Goal: Task Accomplishment & Management: Use online tool/utility

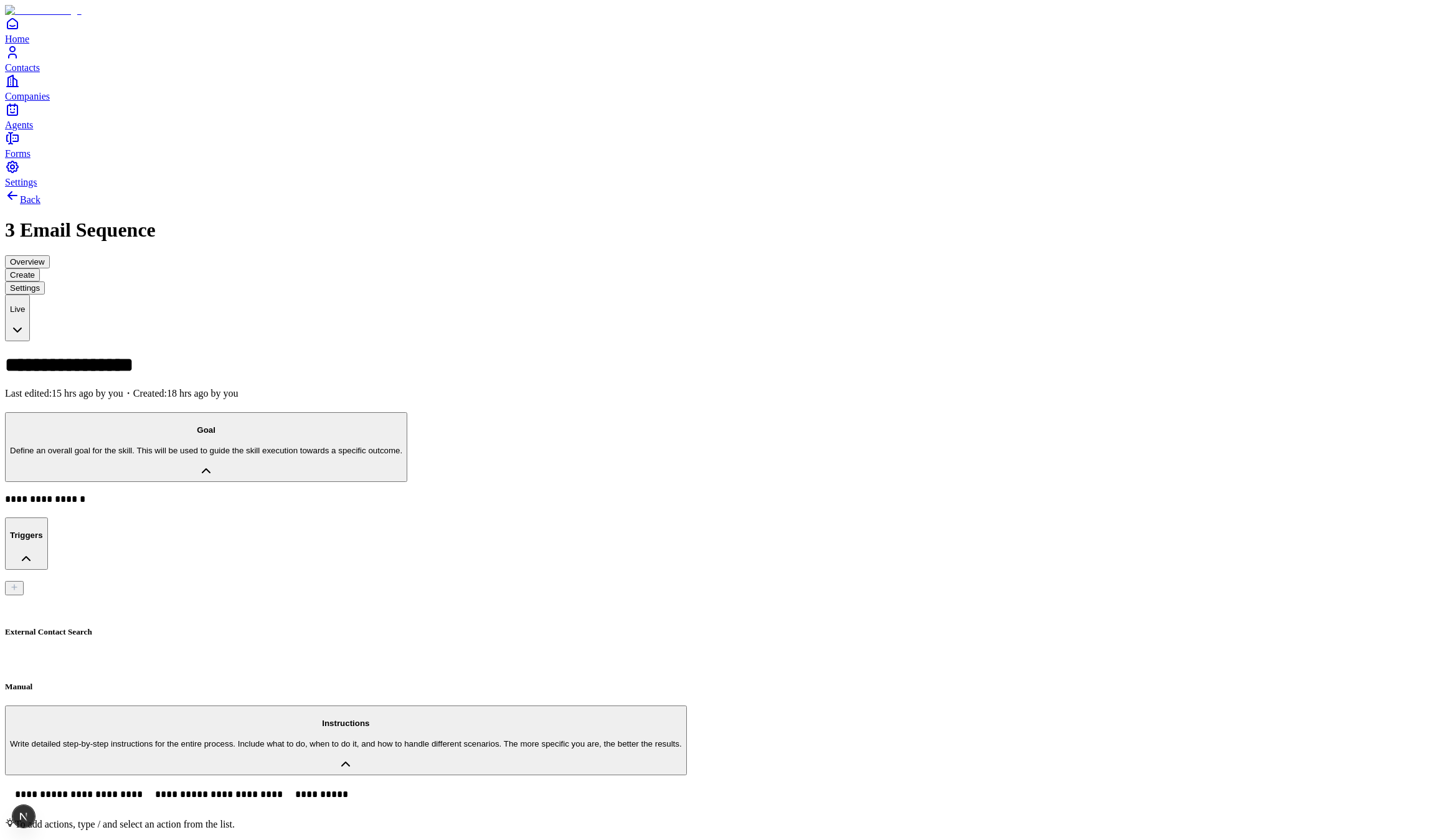
click at [563, 787] on div "**********" at bounding box center [723, 797] width 1436 height 21
click at [33, 73] on link "Contacts" at bounding box center [723, 59] width 1436 height 28
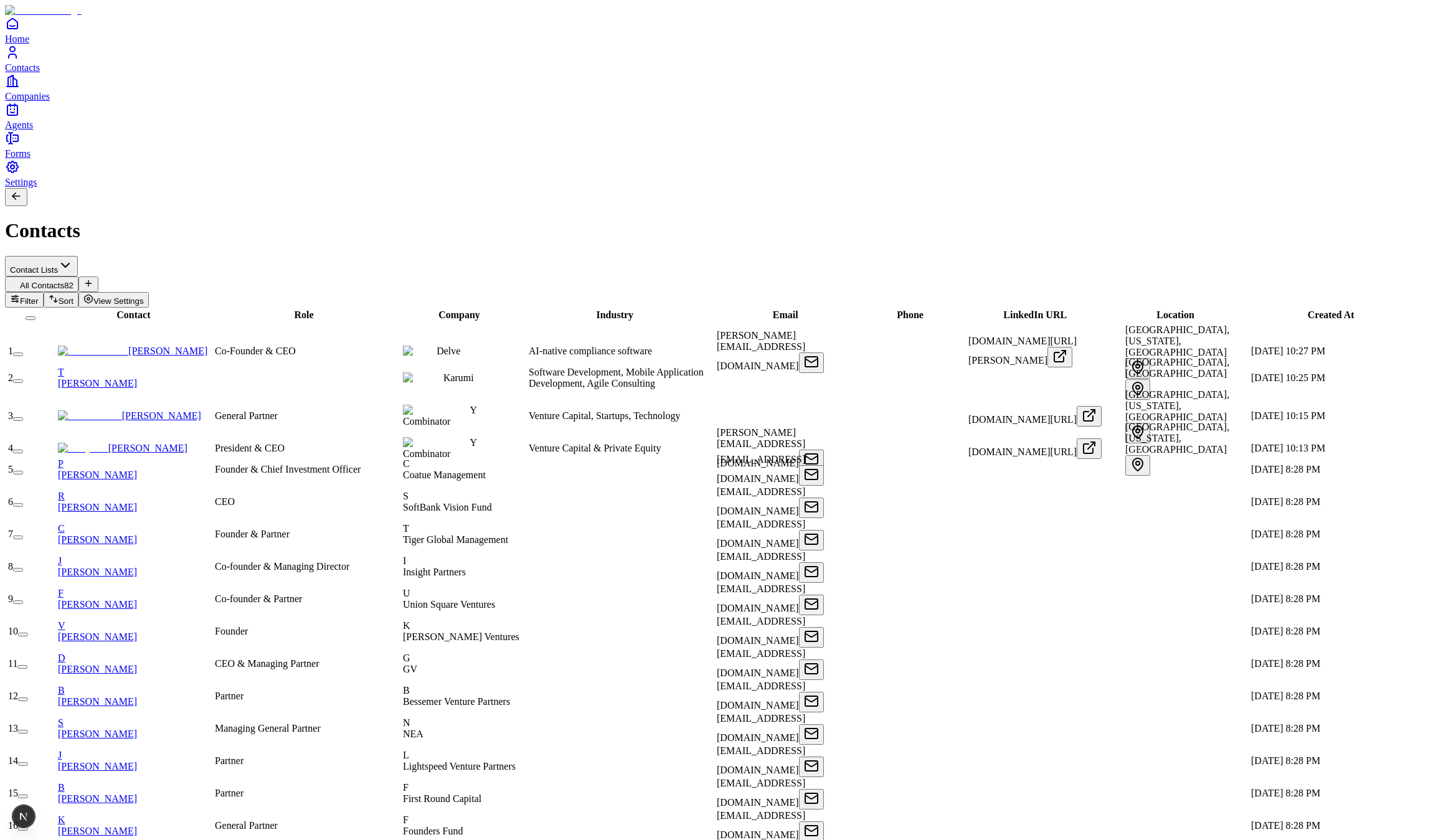
scroll to position [308, 0]
click at [23, 418] on button "button" at bounding box center [18, 419] width 10 height 4
type button "on"
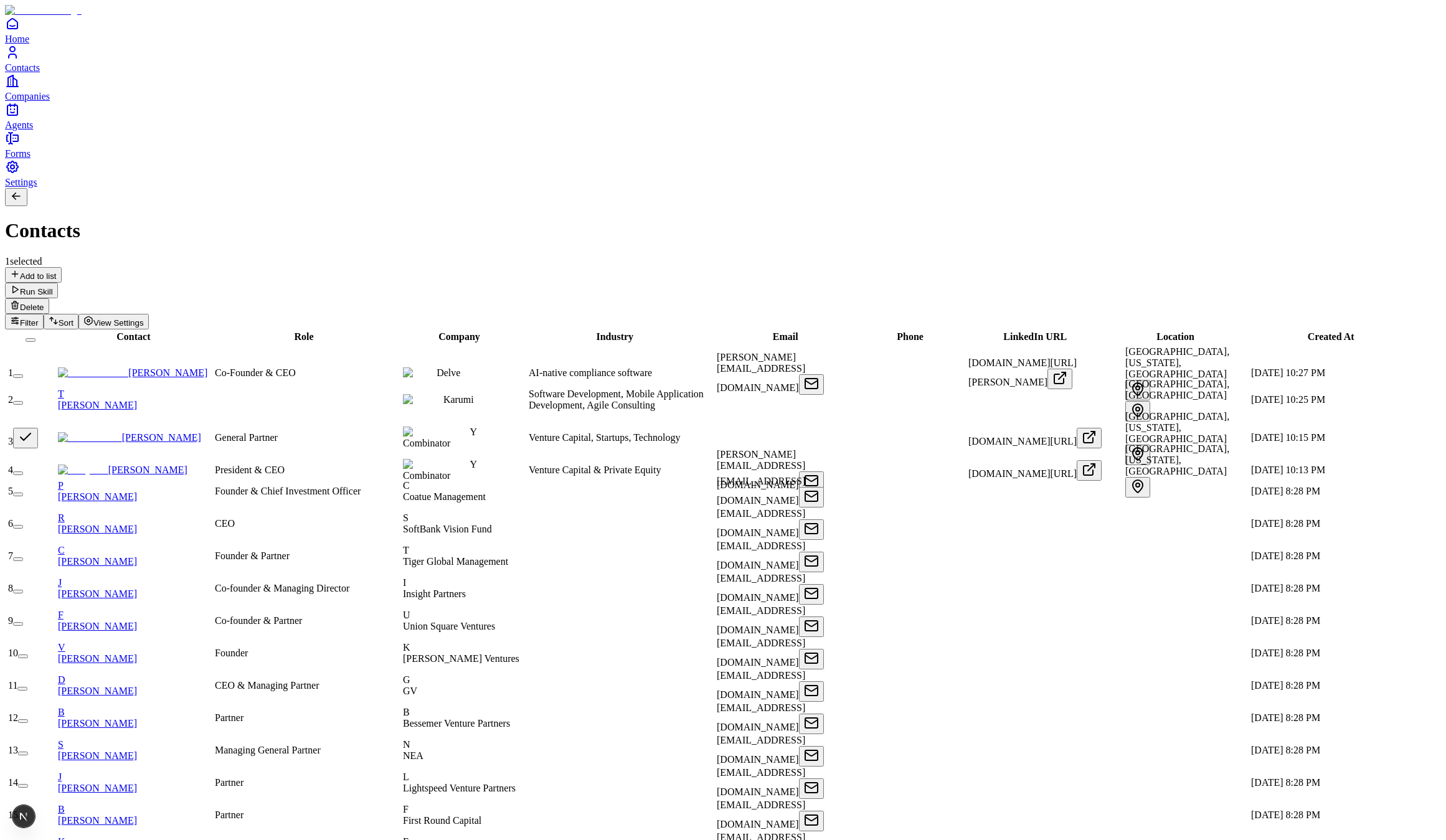
click at [56, 410] on td "3" at bounding box center [32, 438] width 49 height 55
click at [38, 427] on button "button" at bounding box center [25, 437] width 25 height 21
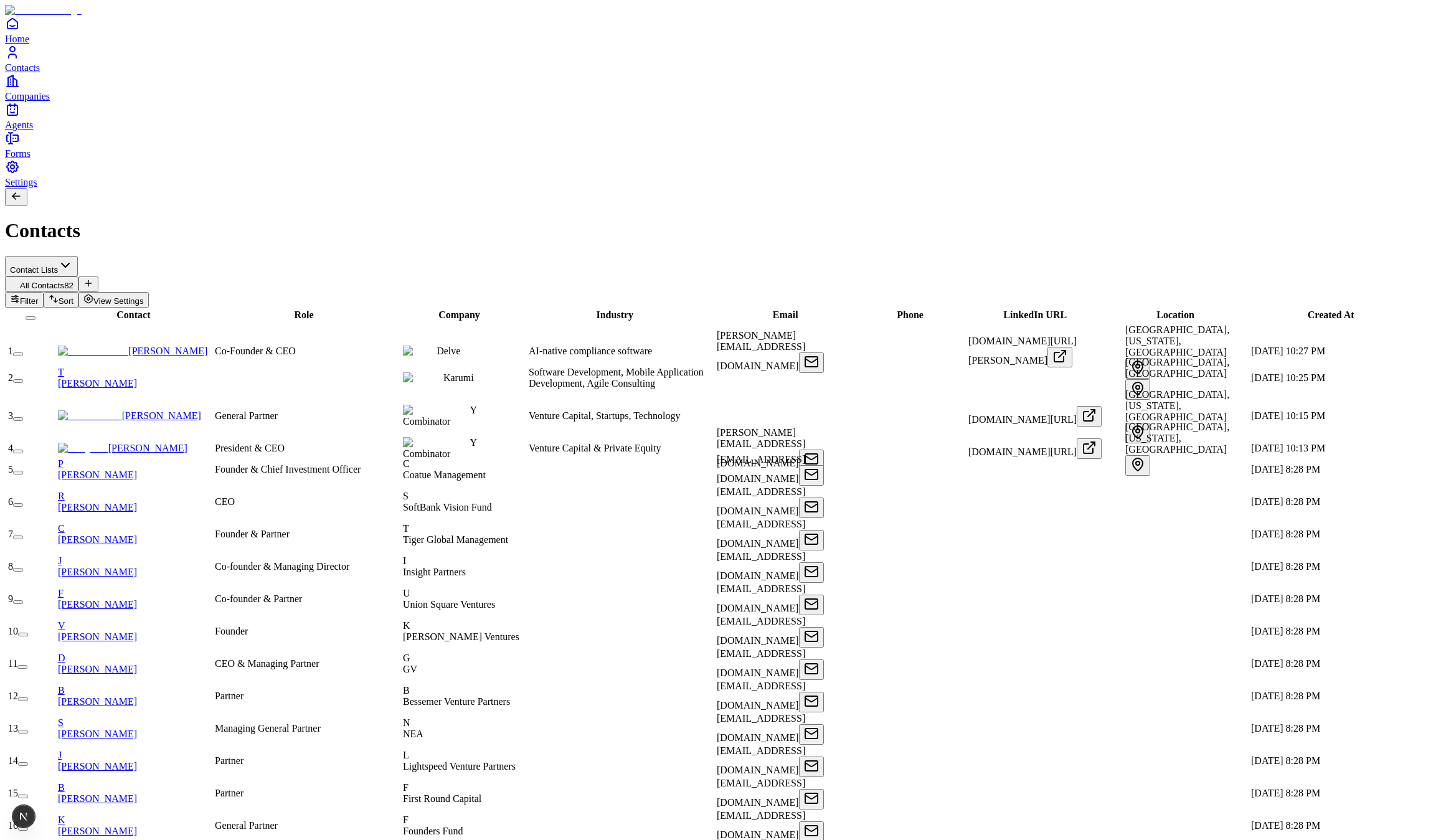
scroll to position [308, 0]
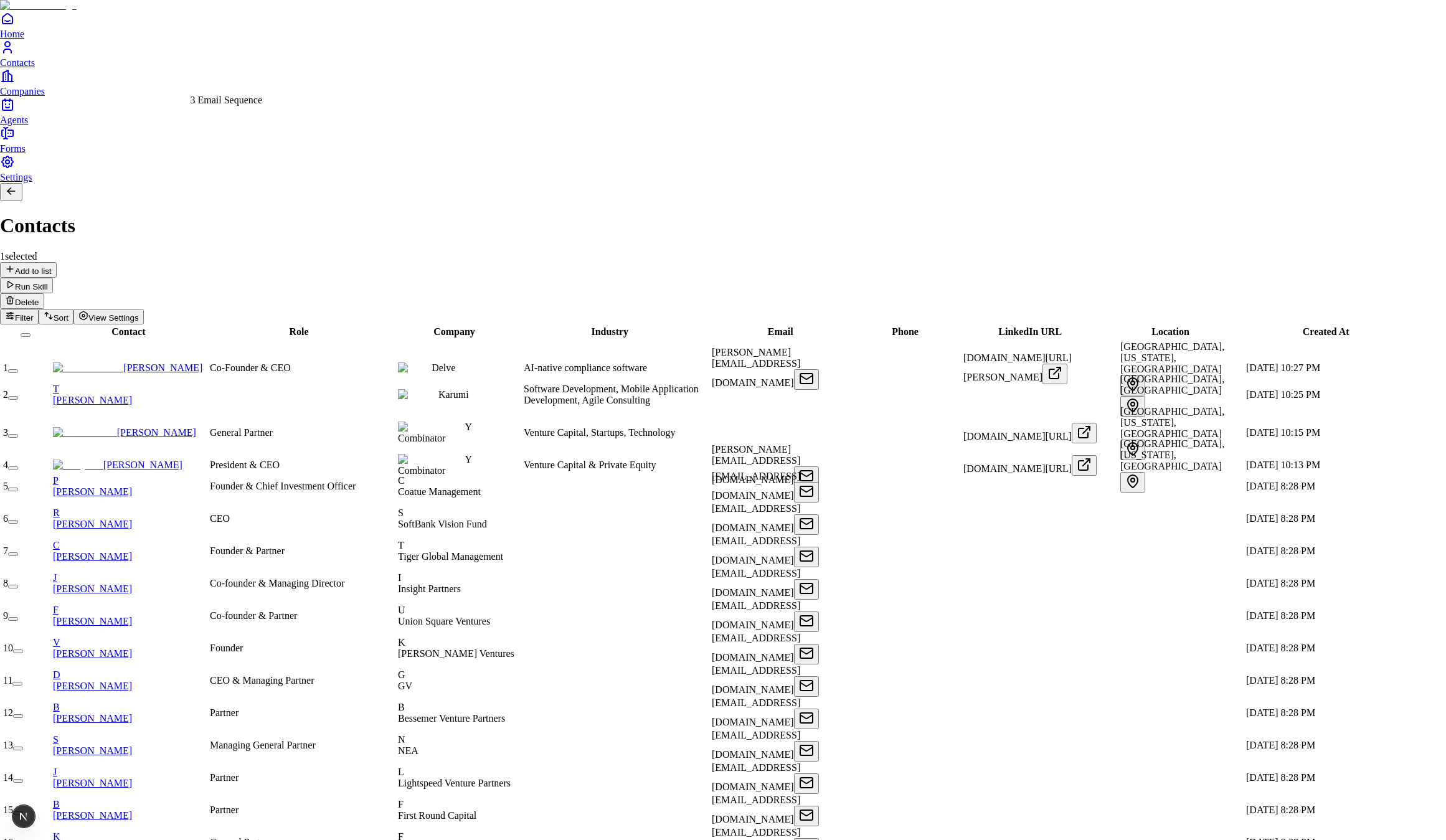
click at [239, 99] on div "3 Email Sequence" at bounding box center [227, 101] width 72 height 11
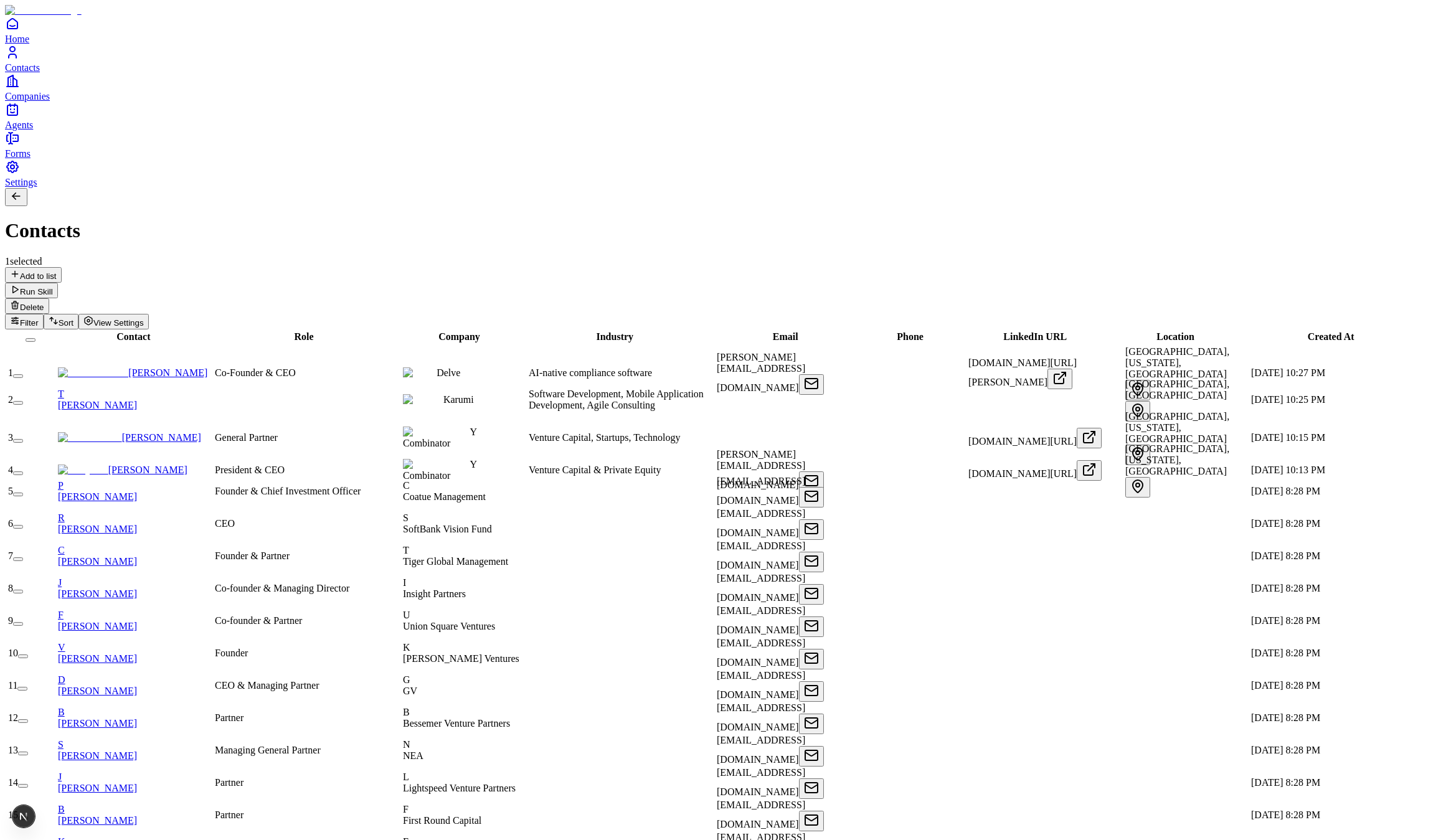
click at [29, 44] on span "Home" at bounding box center [17, 38] width 24 height 11
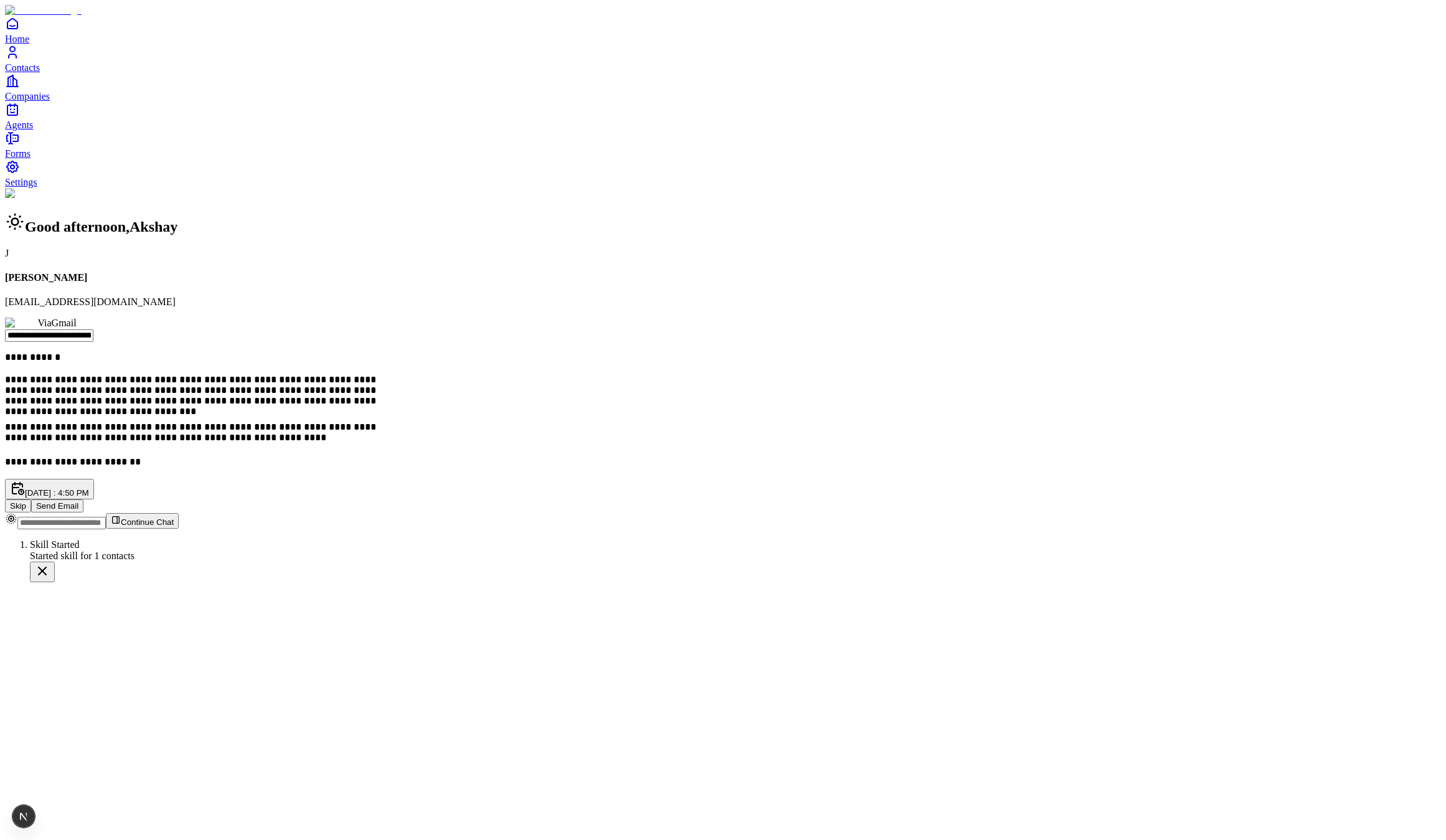
click at [84, 499] on button "Send Email" at bounding box center [57, 505] width 52 height 13
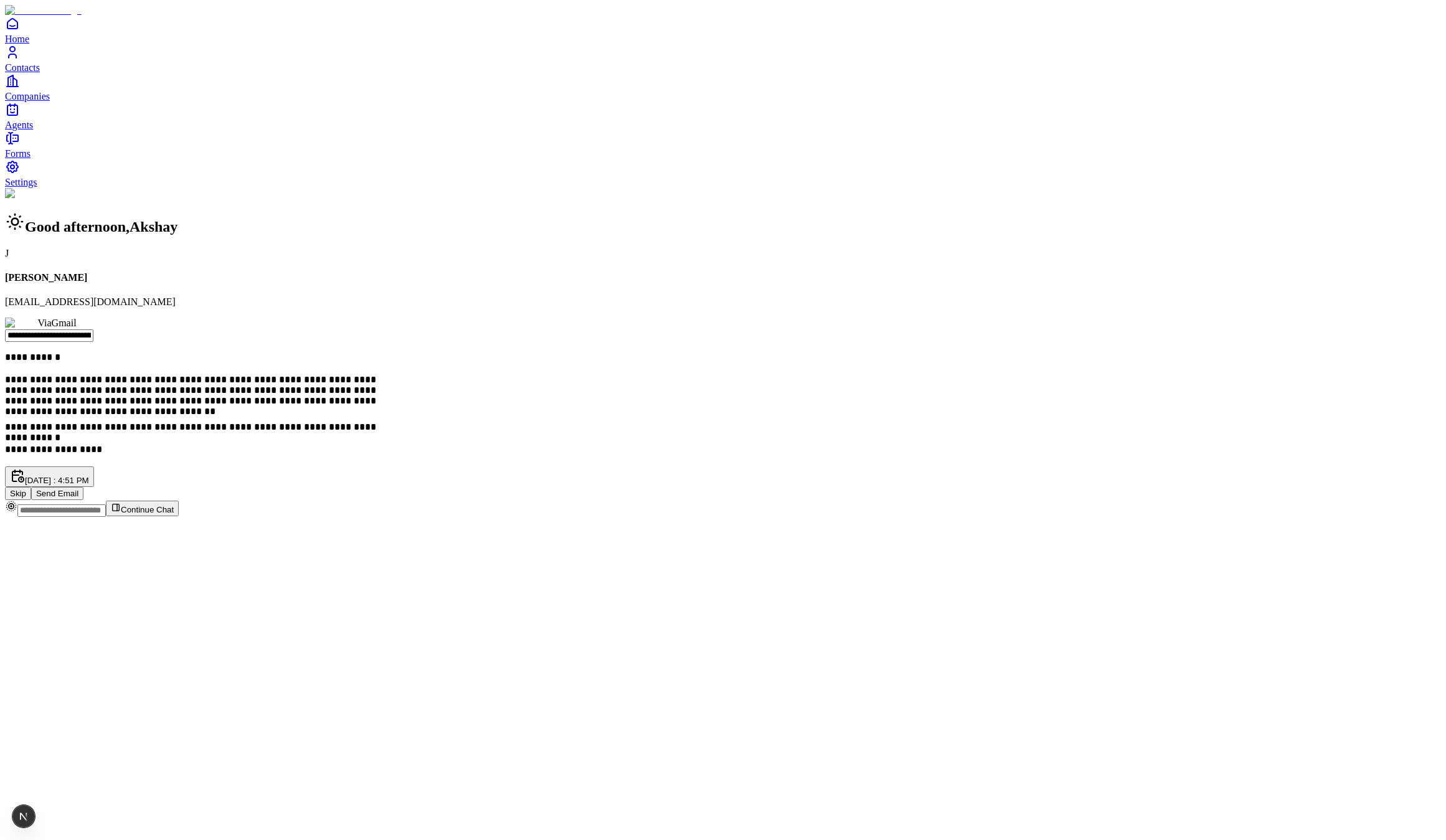
click at [84, 487] on button "Send Email" at bounding box center [57, 493] width 52 height 13
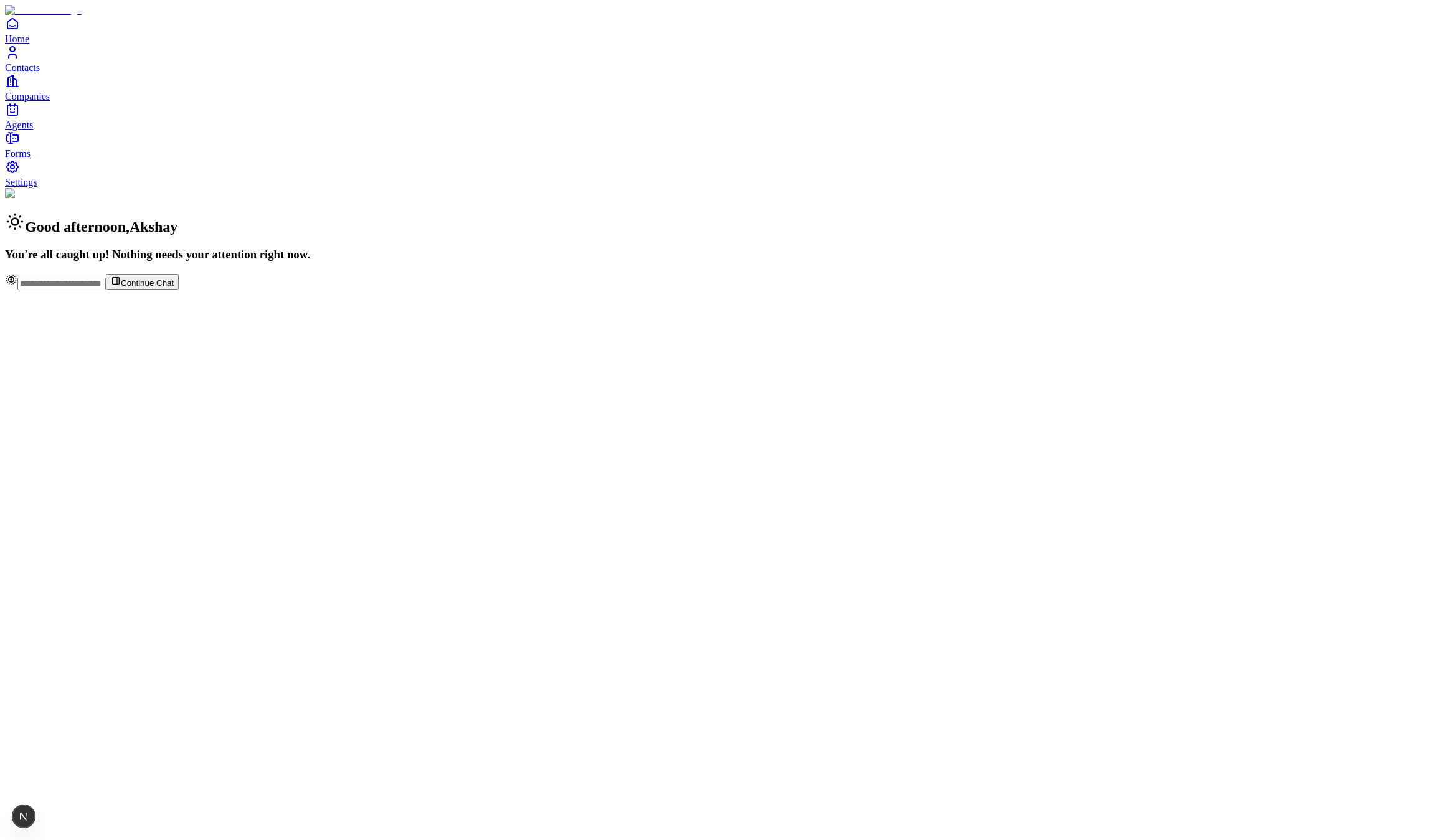
click at [61, 130] on link "Agents" at bounding box center [723, 116] width 1436 height 28
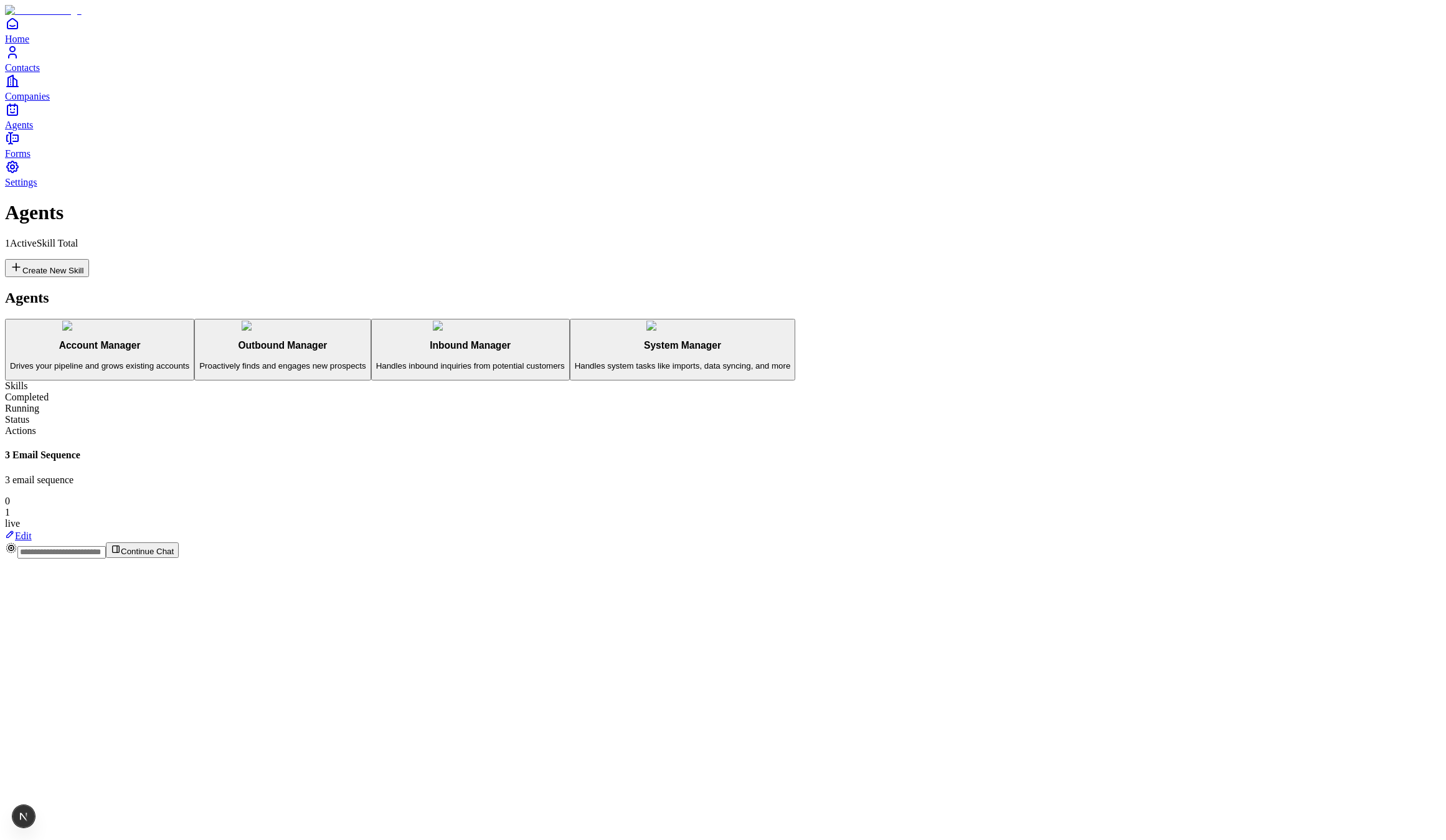
click at [40, 73] on span "Contacts" at bounding box center [22, 67] width 35 height 11
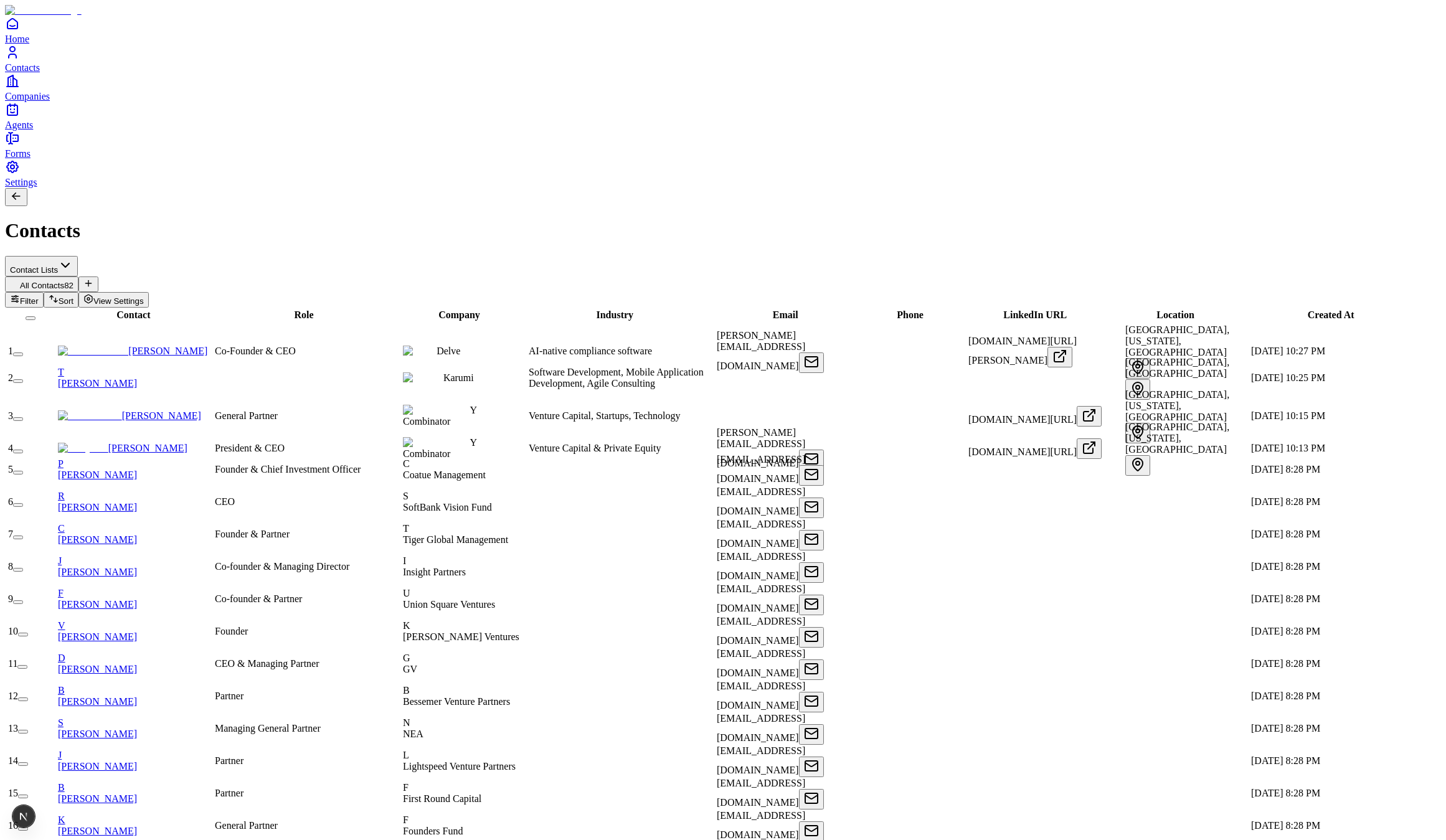
click at [23, 418] on button "button" at bounding box center [18, 419] width 10 height 4
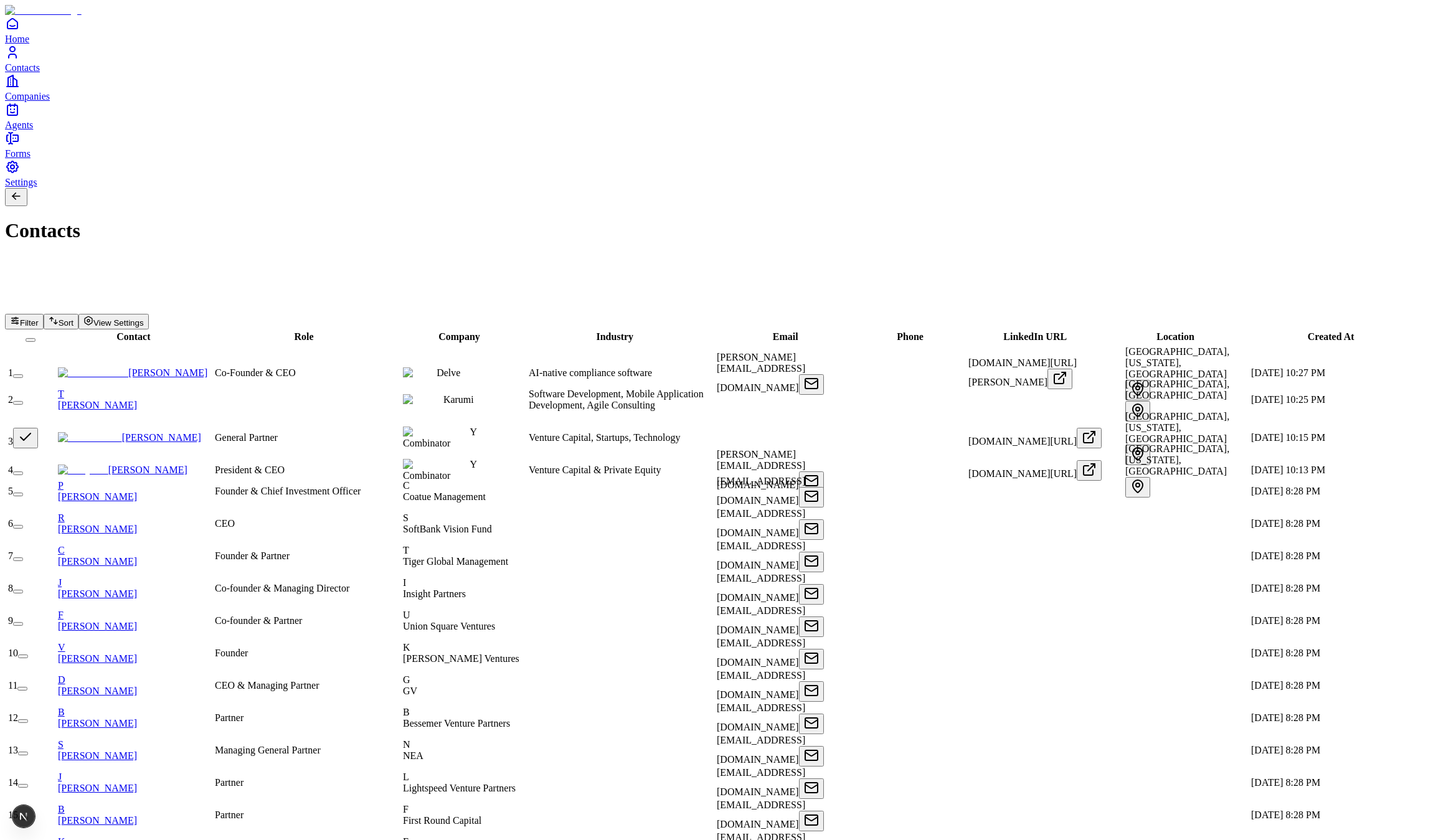
click at [38, 427] on button "button" at bounding box center [25, 437] width 25 height 21
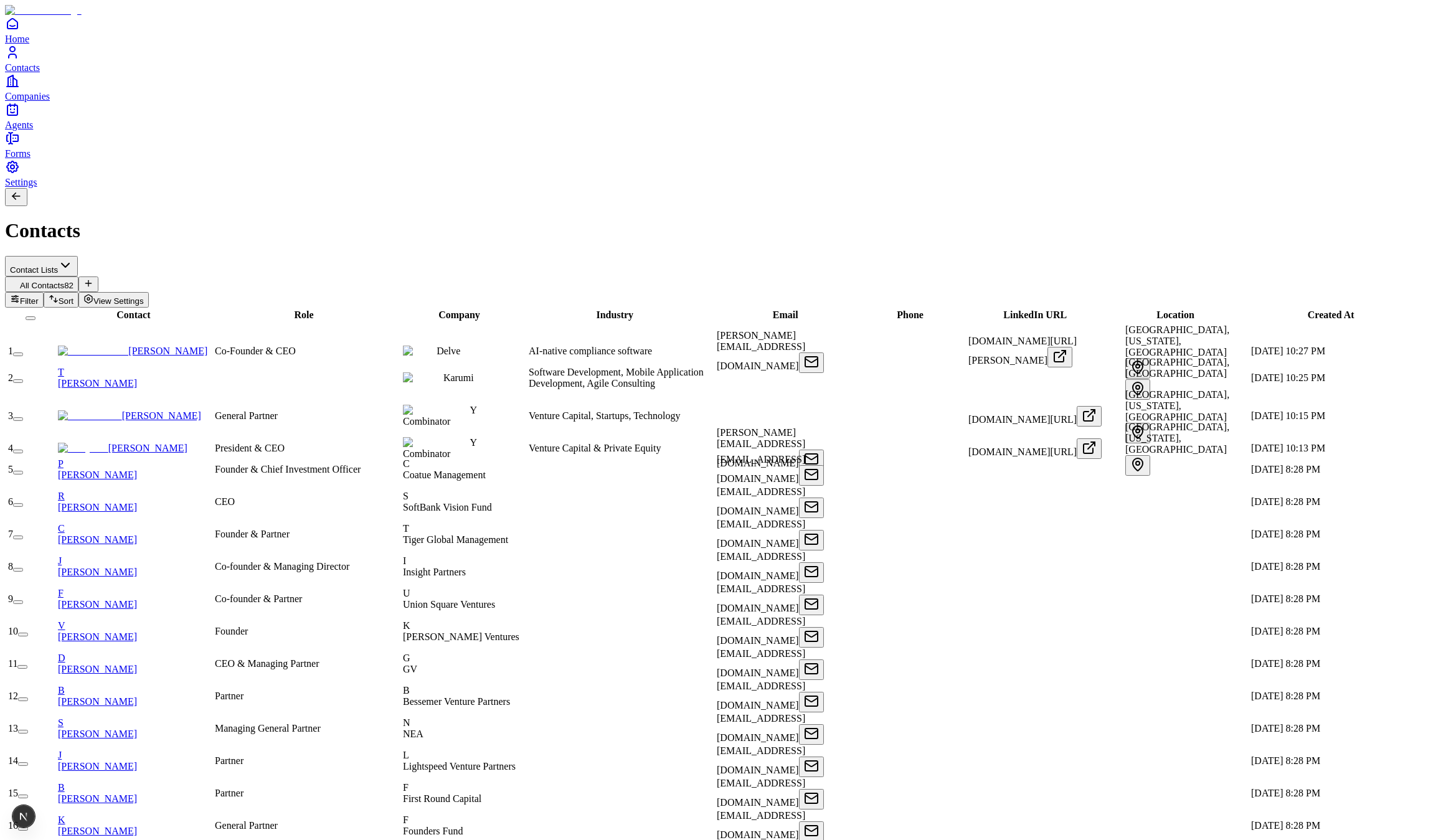
click at [28, 729] on button "button" at bounding box center [23, 731] width 10 height 4
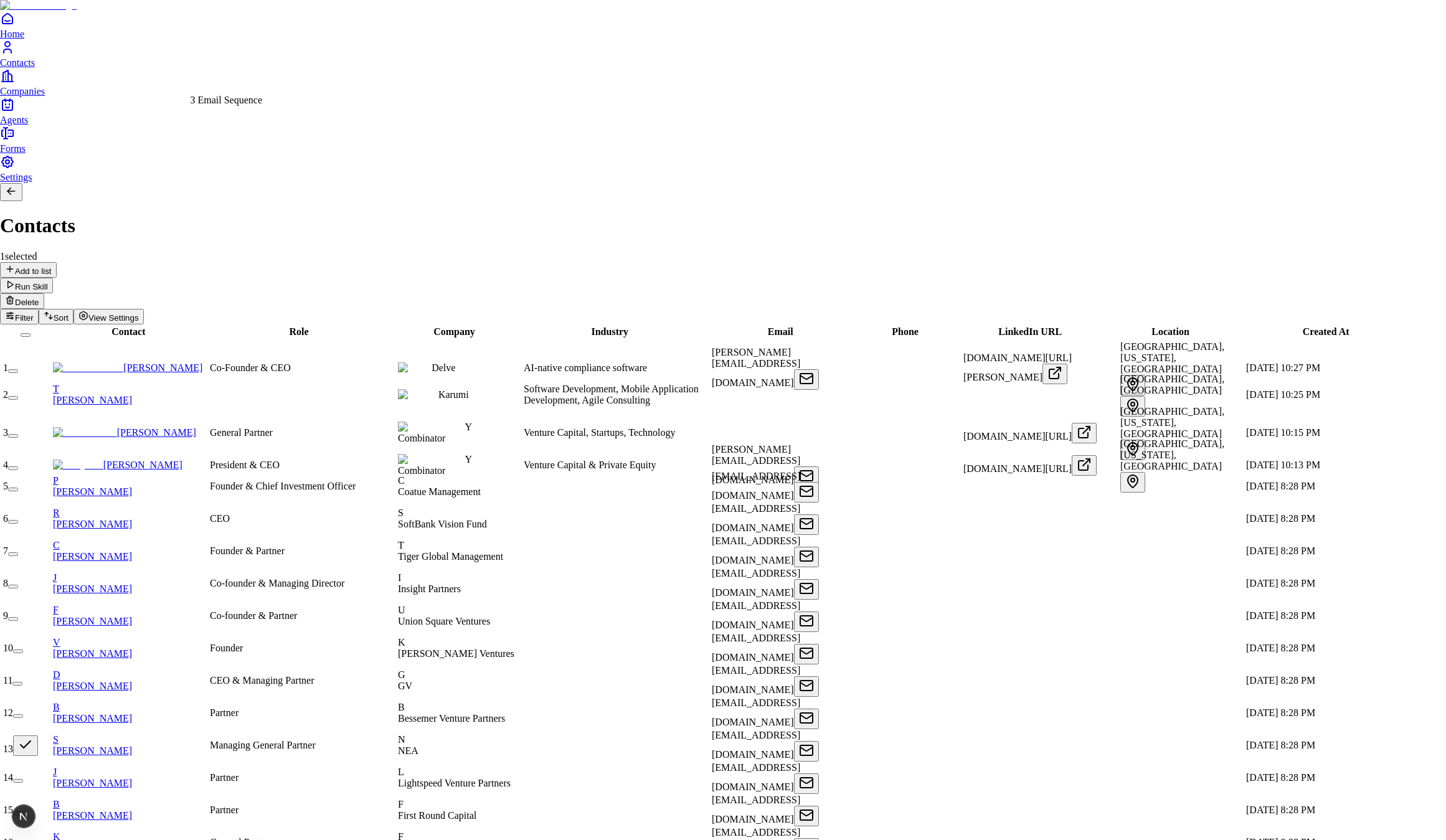
click at [248, 106] on div "3 Email Sequence" at bounding box center [227, 101] width 72 height 11
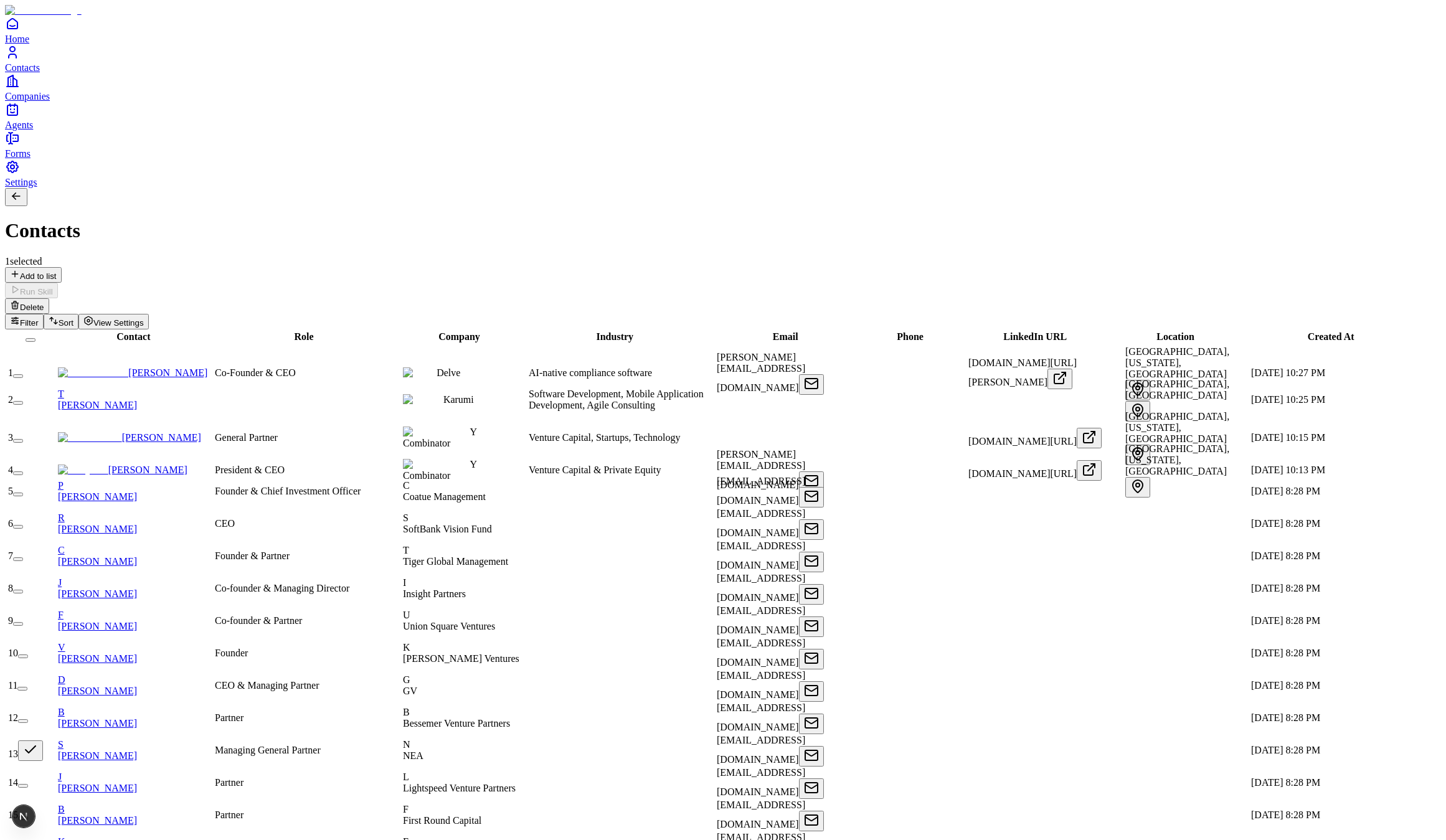
click at [20, 31] on icon "Home" at bounding box center [12, 23] width 15 height 15
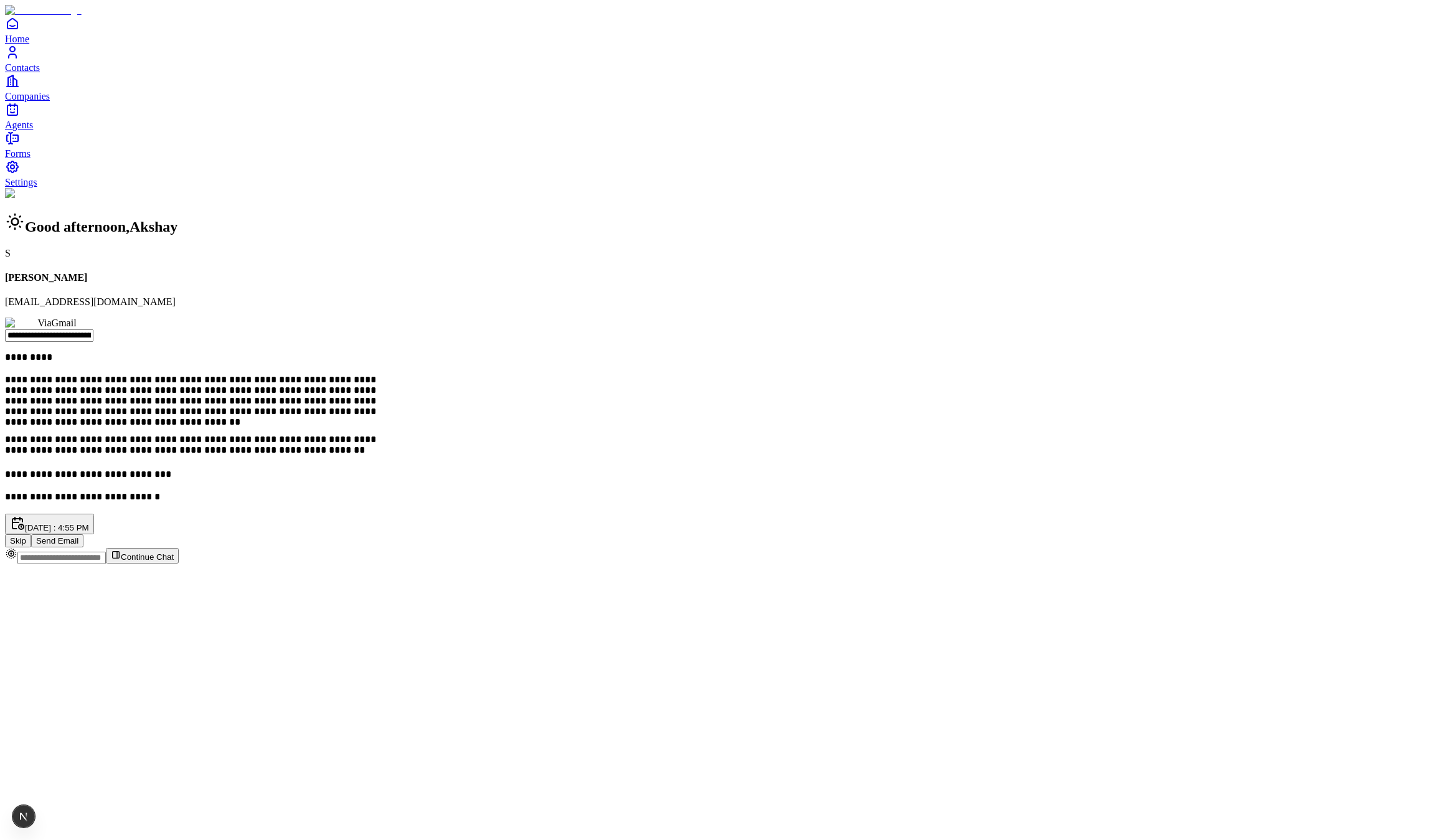
click at [84, 534] on button "Send Email" at bounding box center [57, 541] width 52 height 13
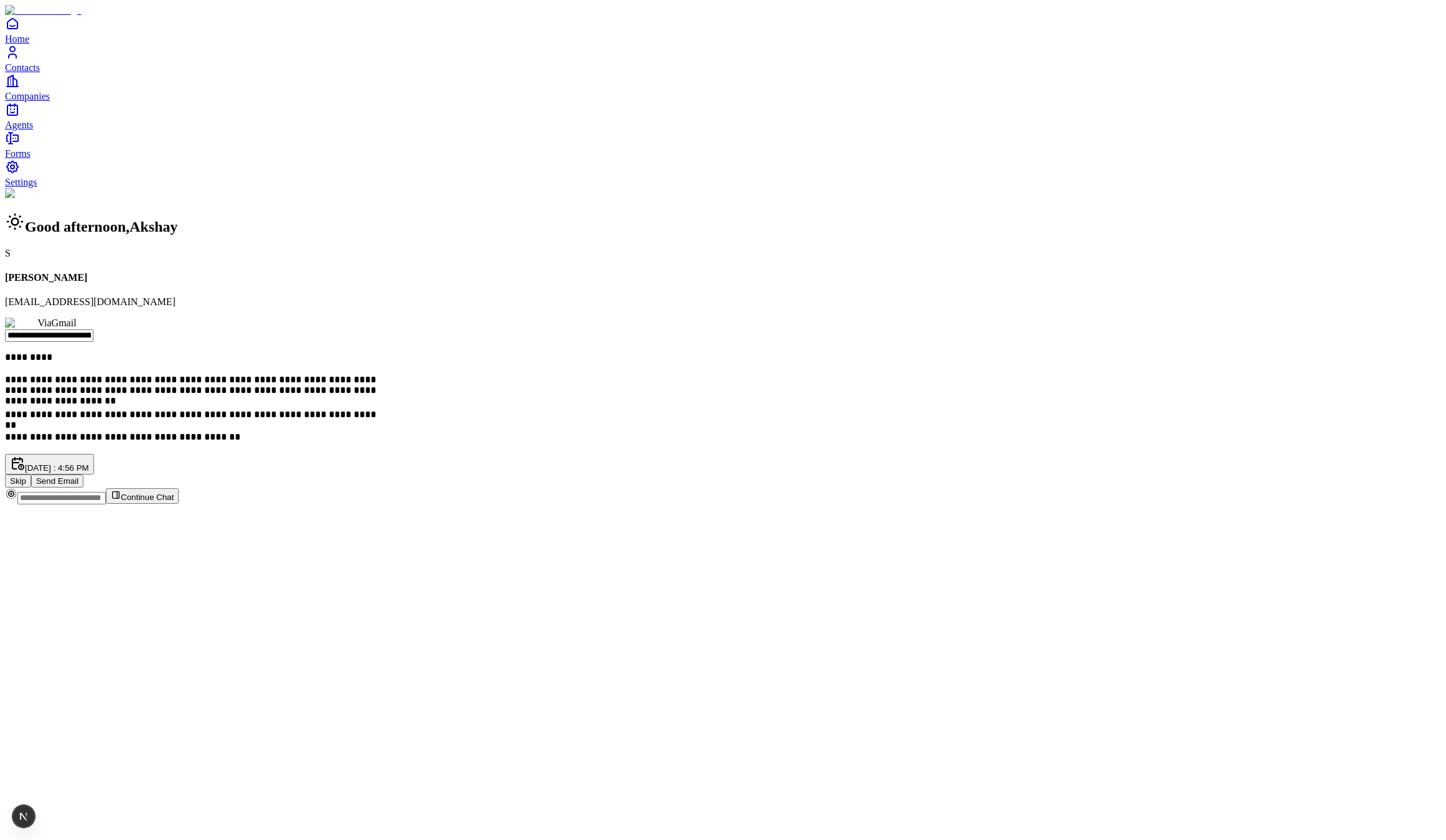
click at [84, 474] on button "Send Email" at bounding box center [57, 481] width 52 height 13
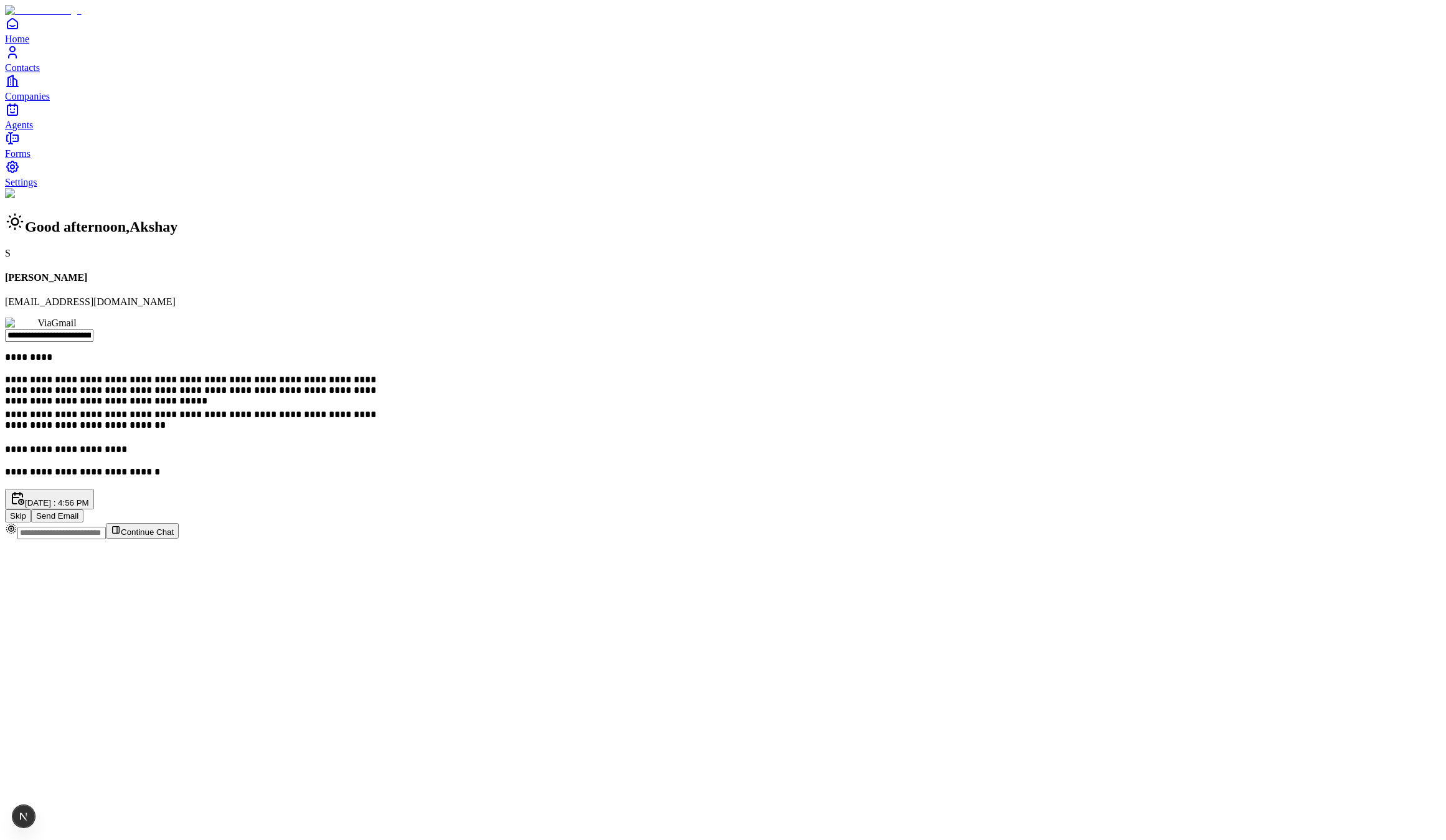
click at [84, 510] on button "Send Email" at bounding box center [57, 516] width 52 height 13
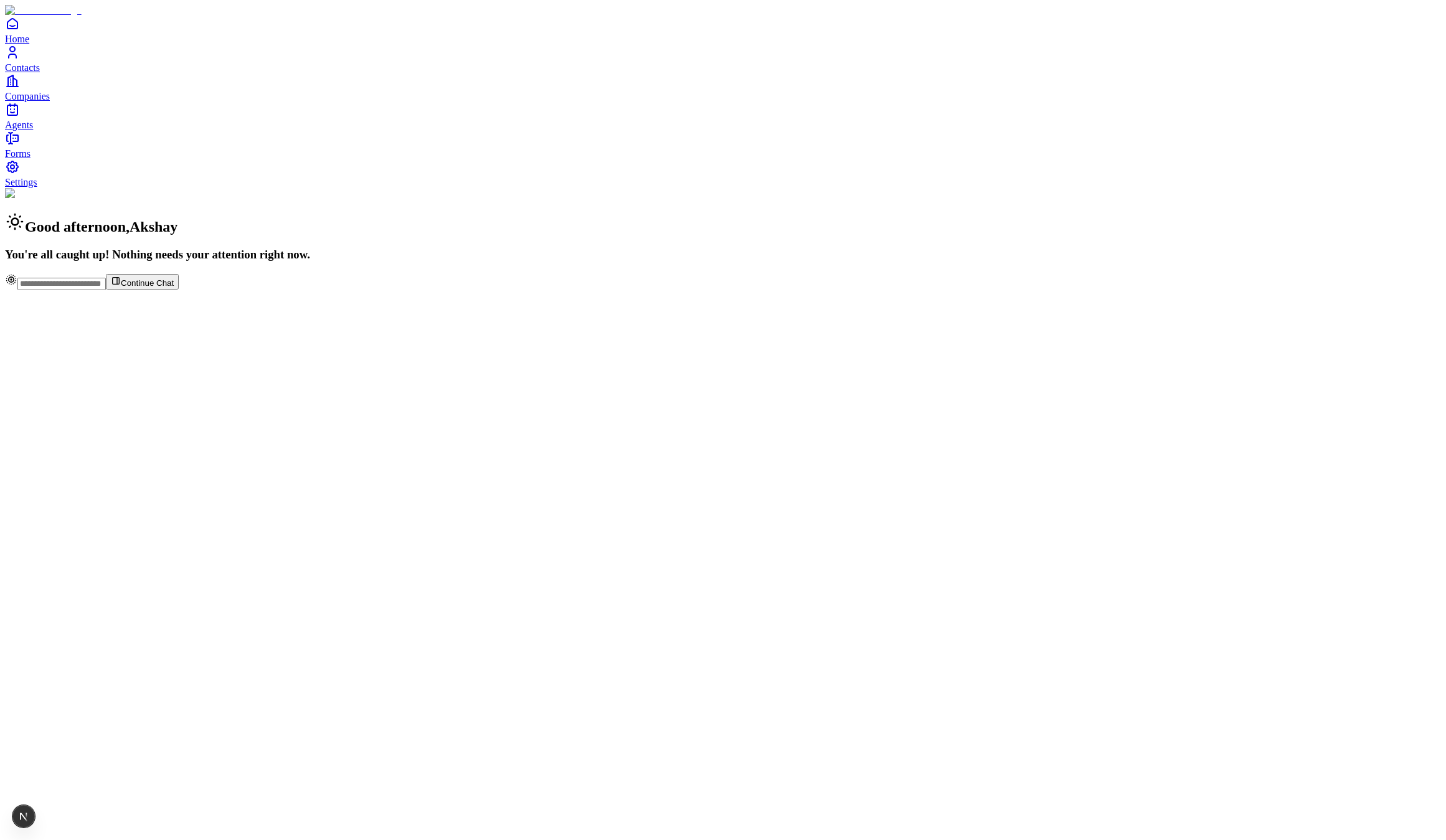
click at [33, 130] on link "Agents" at bounding box center [723, 116] width 1436 height 28
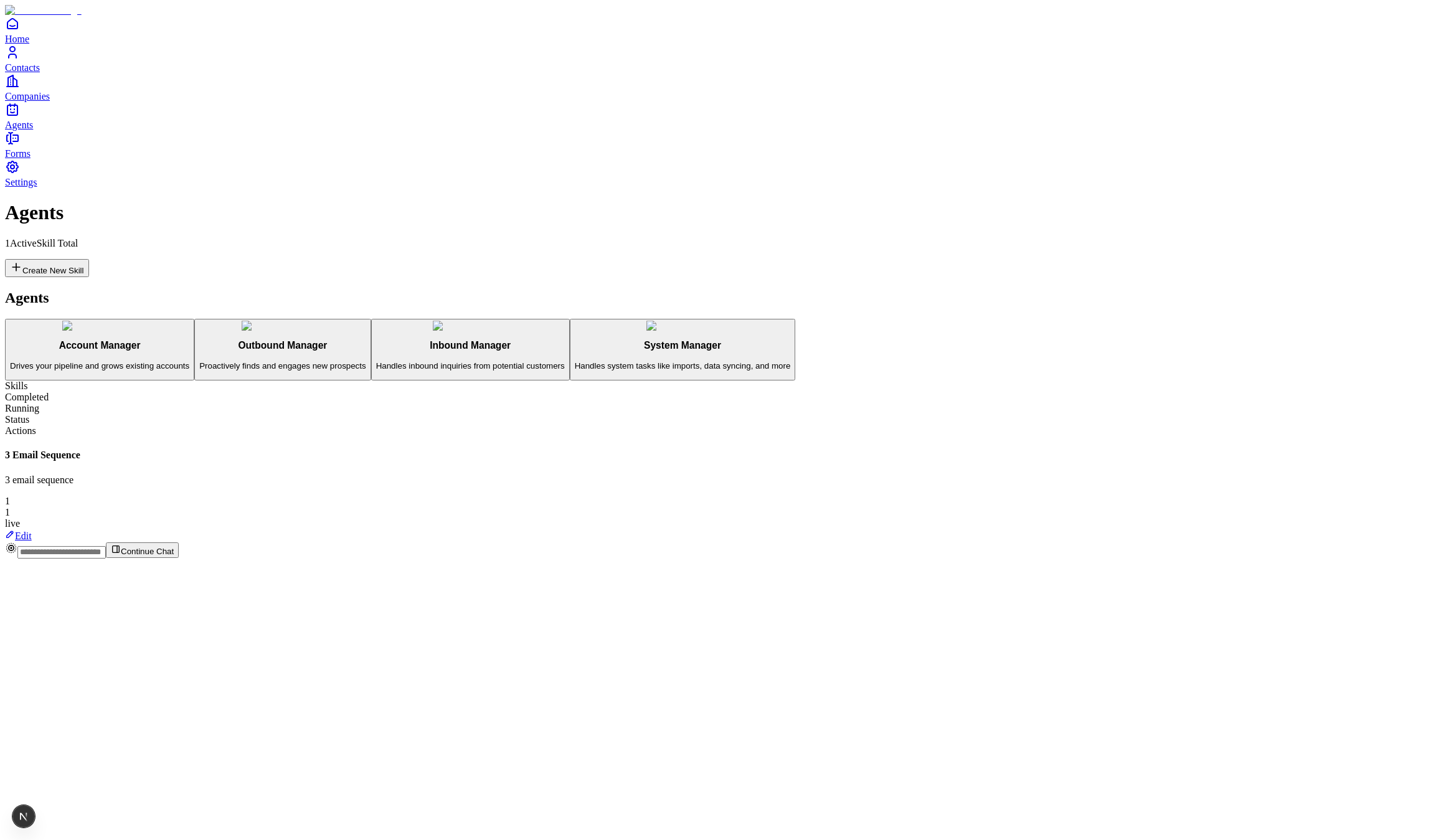
click at [32, 530] on link "Edit" at bounding box center [18, 535] width 27 height 11
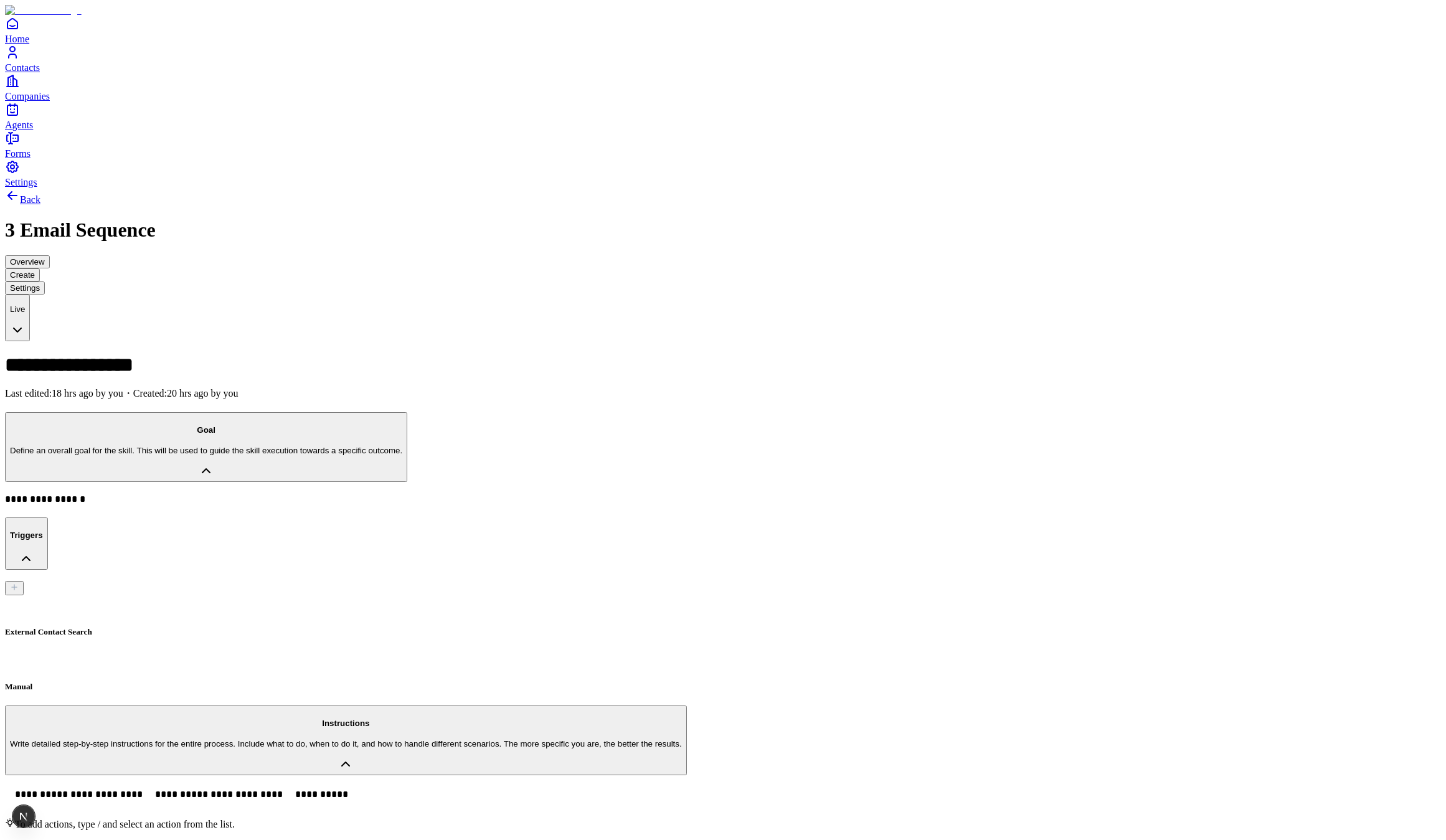
click at [50, 255] on button "Overview" at bounding box center [27, 262] width 45 height 13
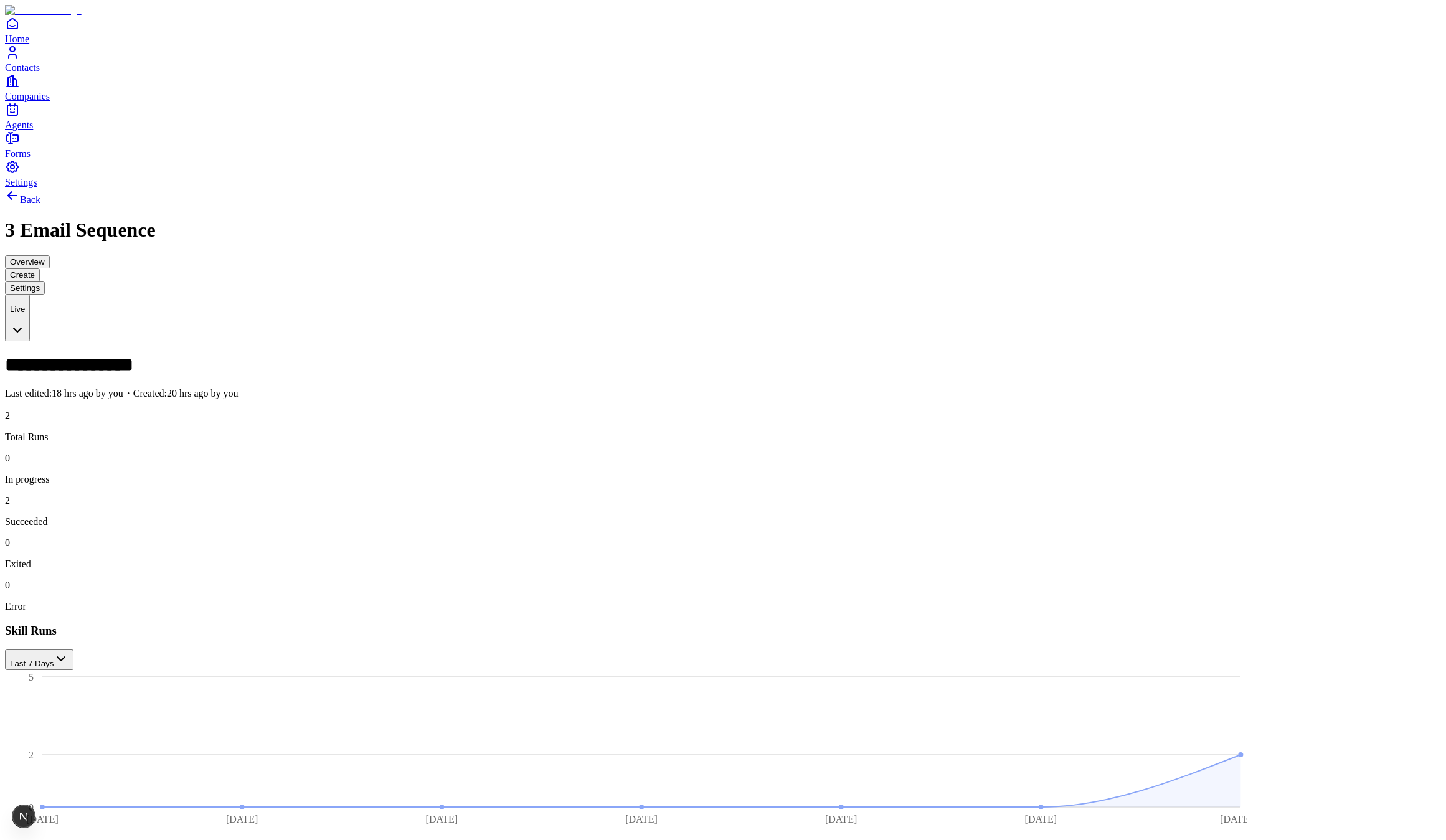
click at [38, 187] on span "Settings" at bounding box center [21, 181] width 33 height 11
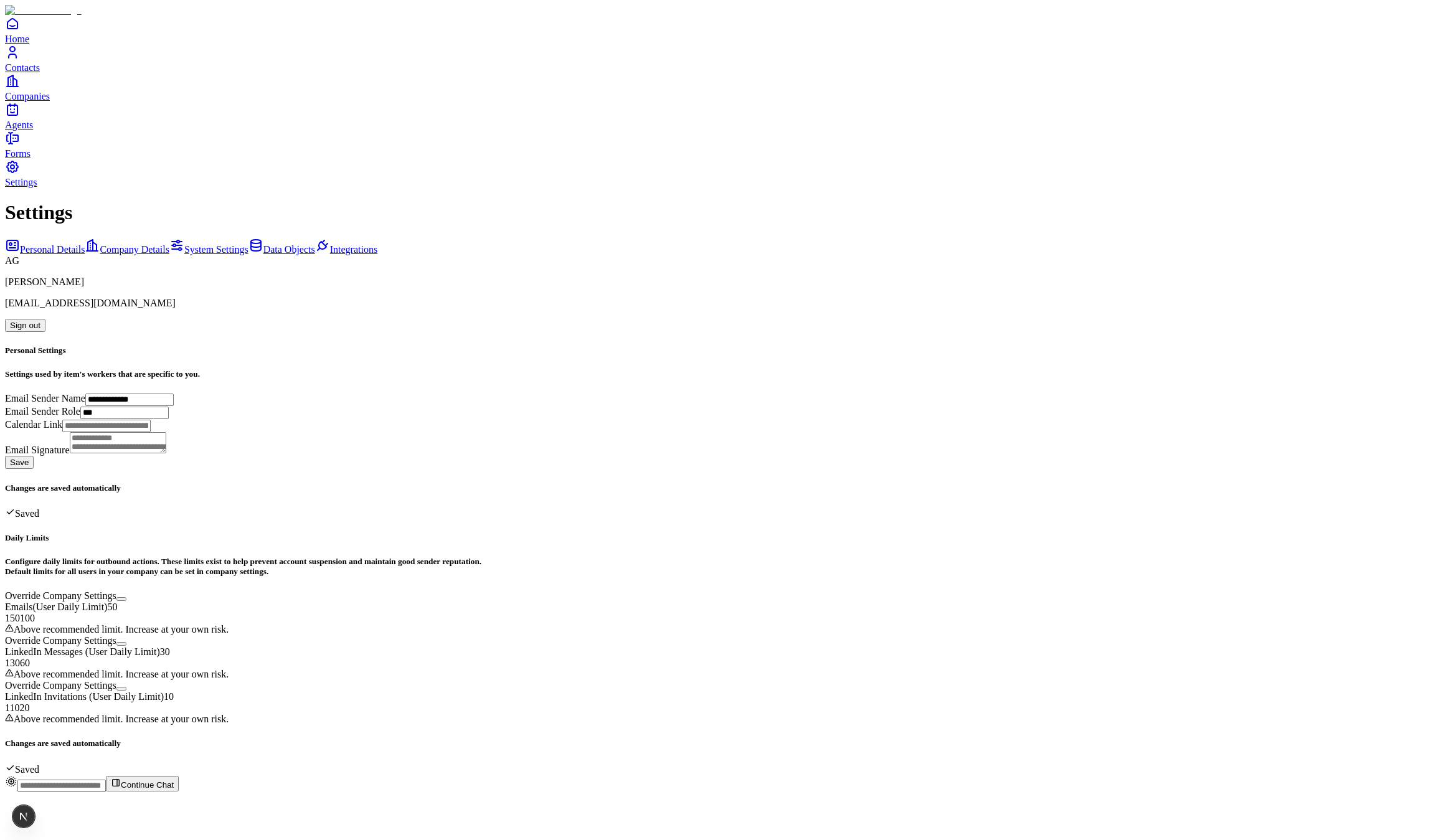
click at [315, 244] on link "Integrations" at bounding box center [346, 249] width 62 height 11
click at [248, 244] on link "Data Objects" at bounding box center [281, 249] width 67 height 11
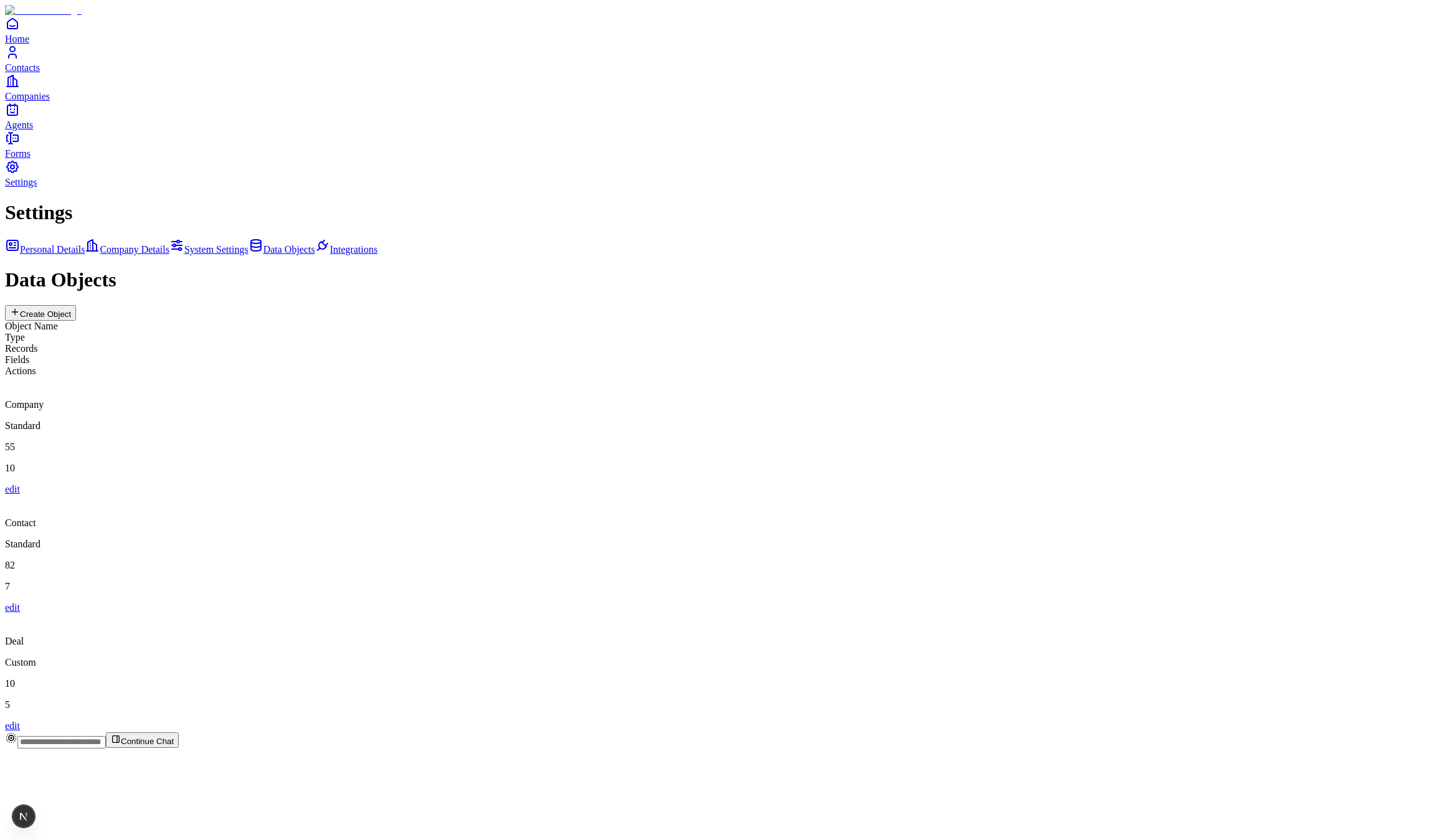
click at [510, 613] on div "Deal Custom 10 5 edit" at bounding box center [723, 672] width 1436 height 118
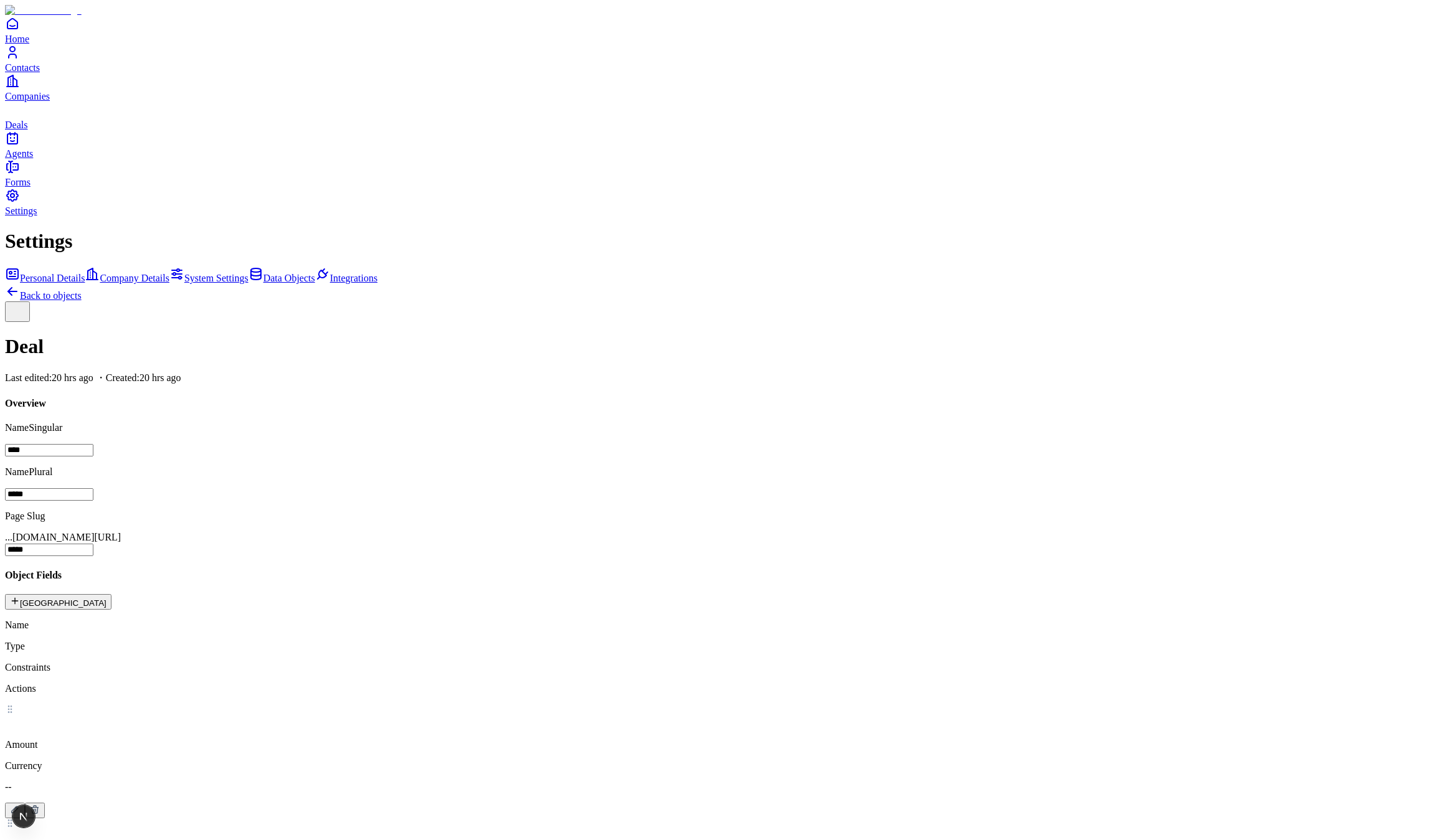
click at [20, 117] on icon "deals" at bounding box center [12, 109] width 15 height 15
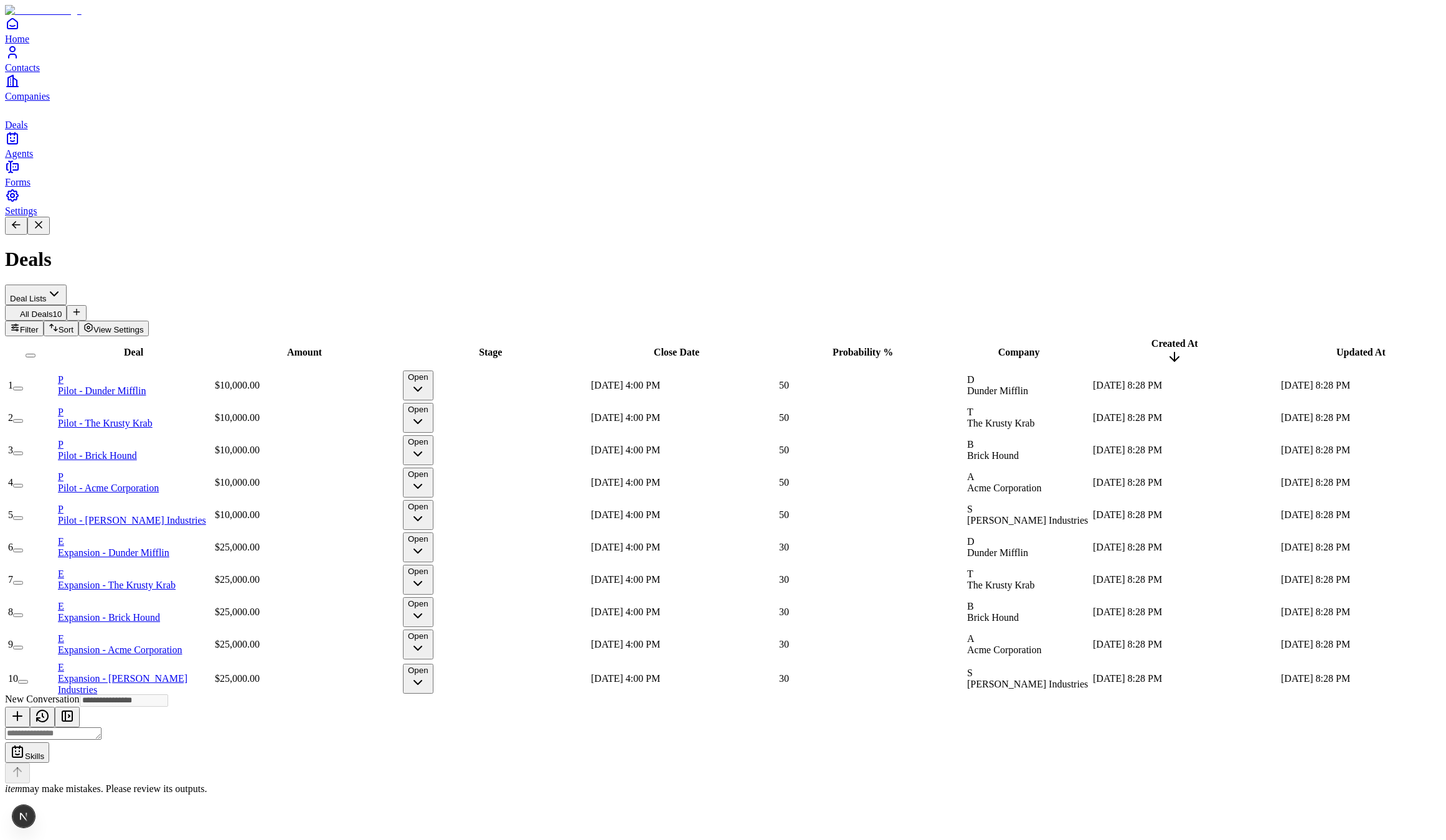
click at [101, 740] on textarea at bounding box center [53, 734] width 96 height 13
type textarea "**********"
type input "**********"
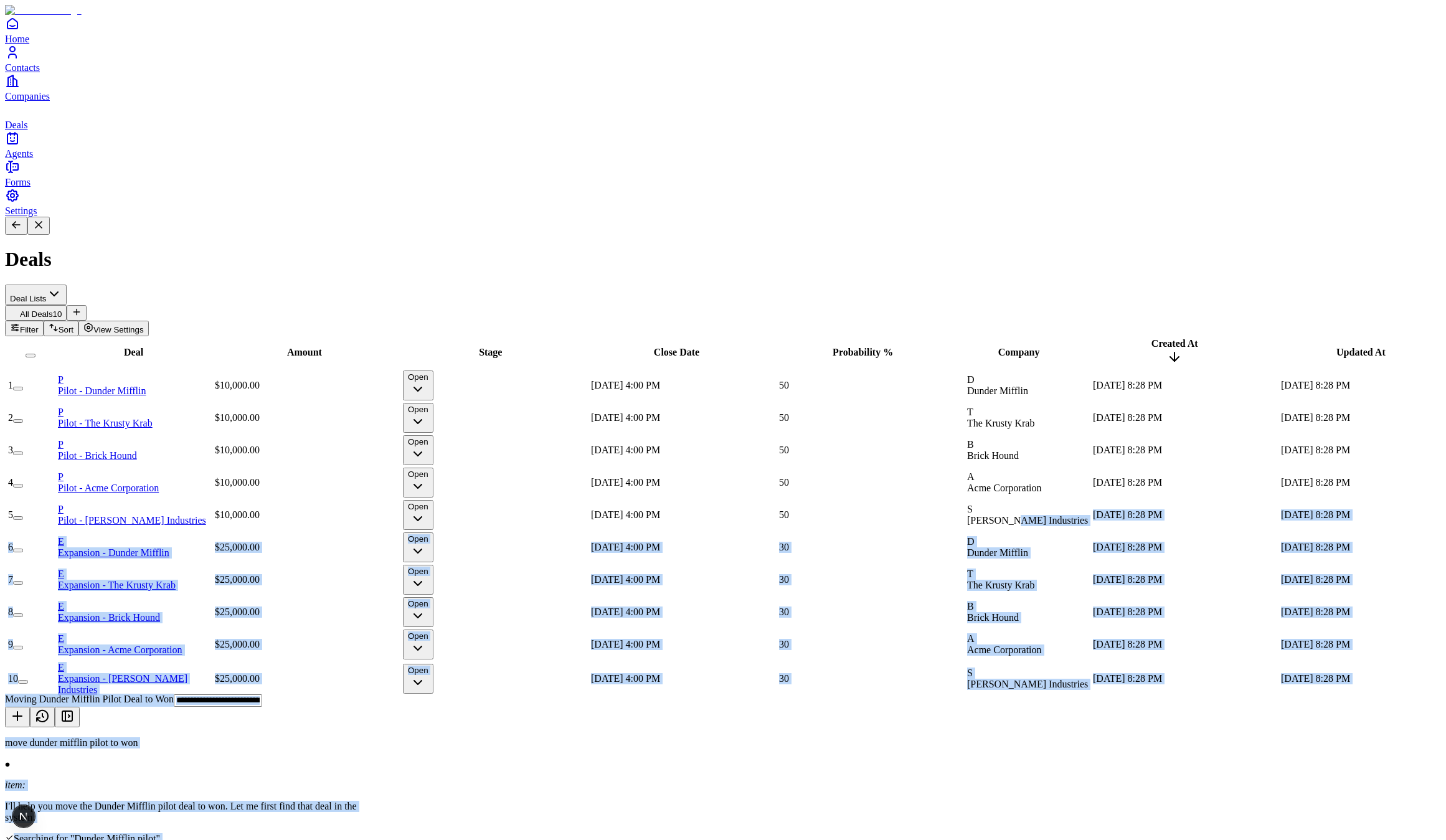
drag, startPoint x: 1107, startPoint y: 298, endPoint x: 1184, endPoint y: 432, distance: 154.5
click at [1063, 279] on div "Deals Deal Lists All Deals 10 Filter Sort View Settings Deal Amount Stage Close…" at bounding box center [723, 677] width 1436 height 920
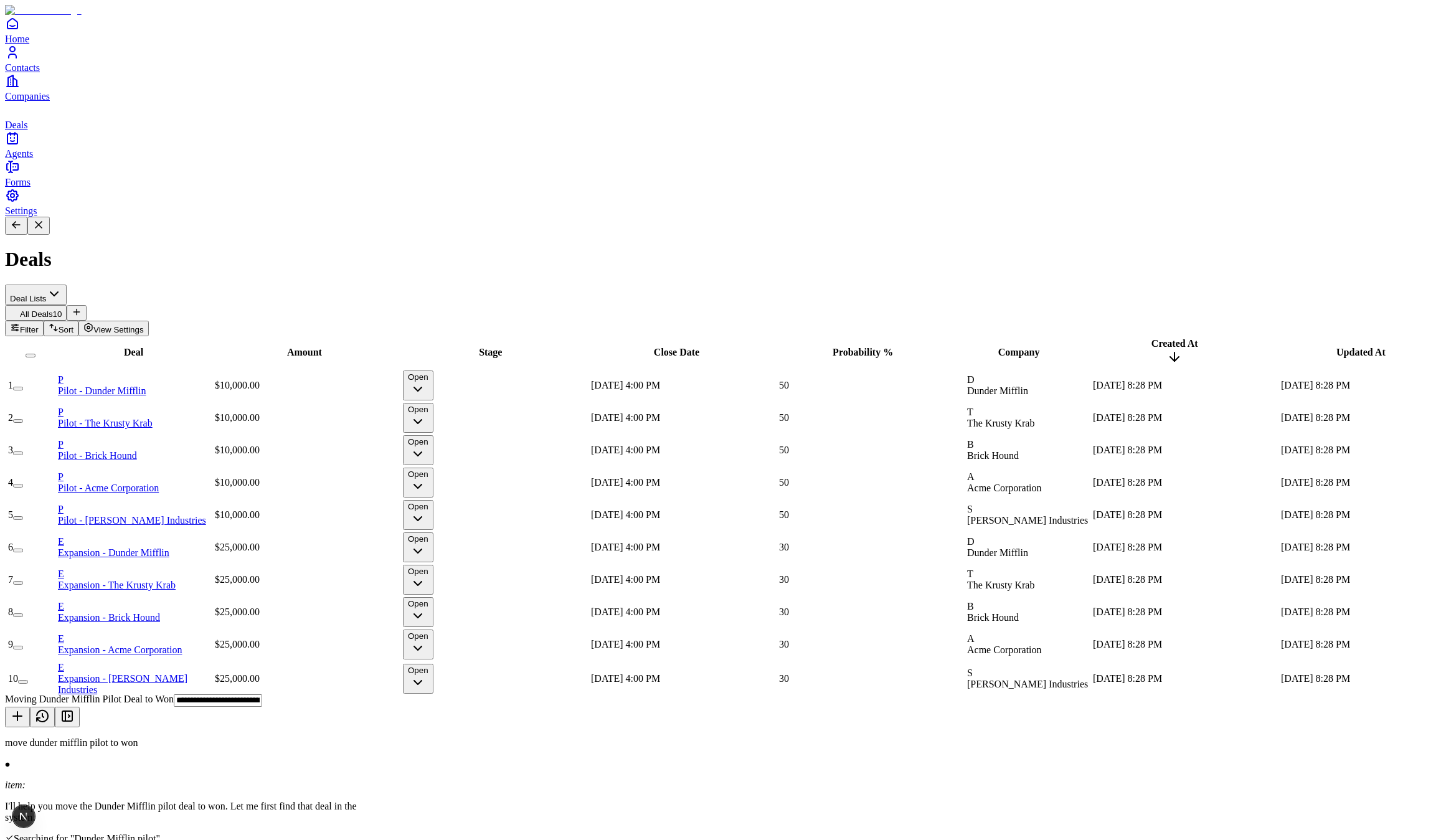
drag, startPoint x: 1268, startPoint y: 469, endPoint x: 1349, endPoint y: 470, distance: 81.0
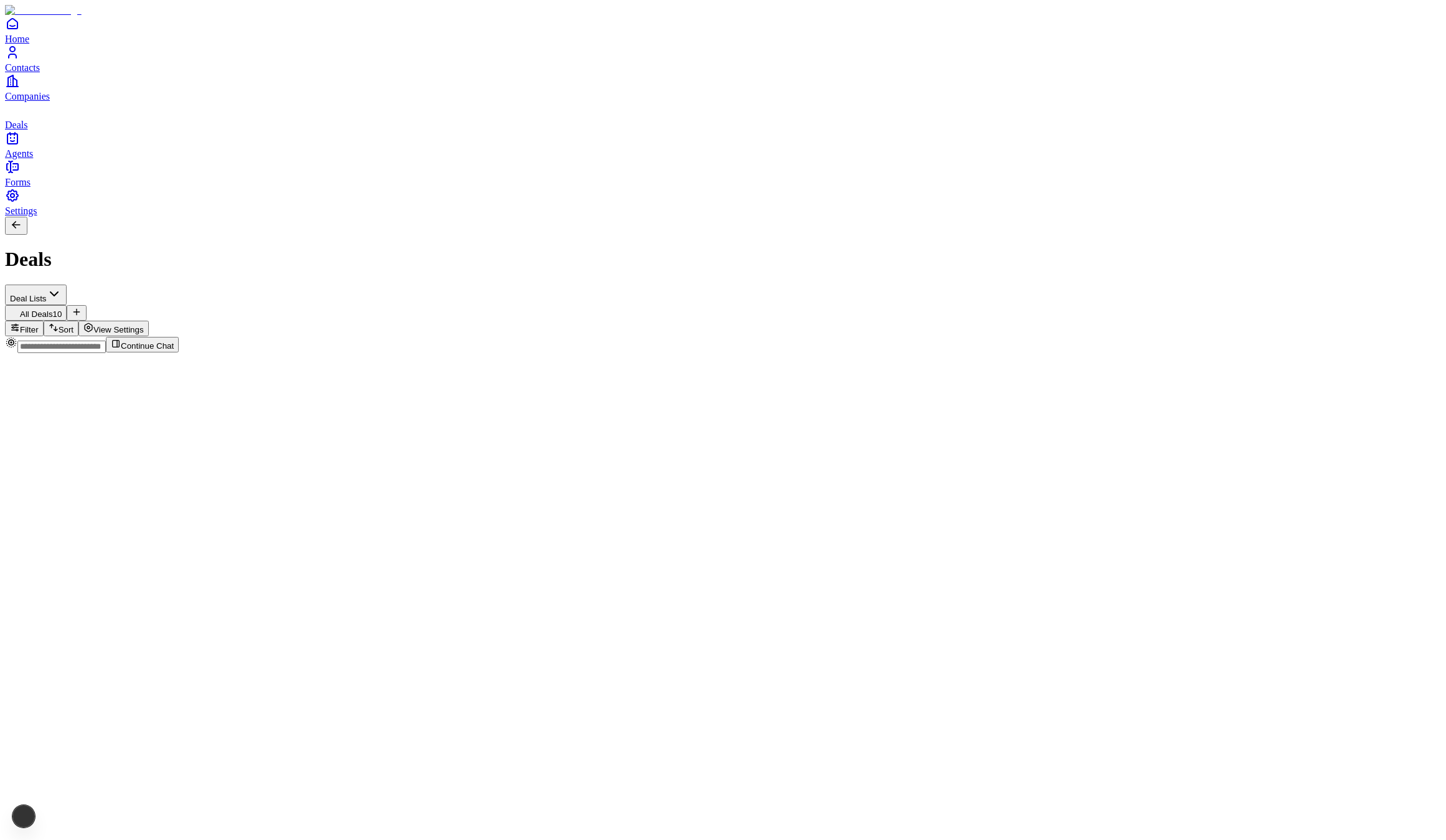
click at [174, 351] on span "Continue Chat" at bounding box center [147, 345] width 53 height 9
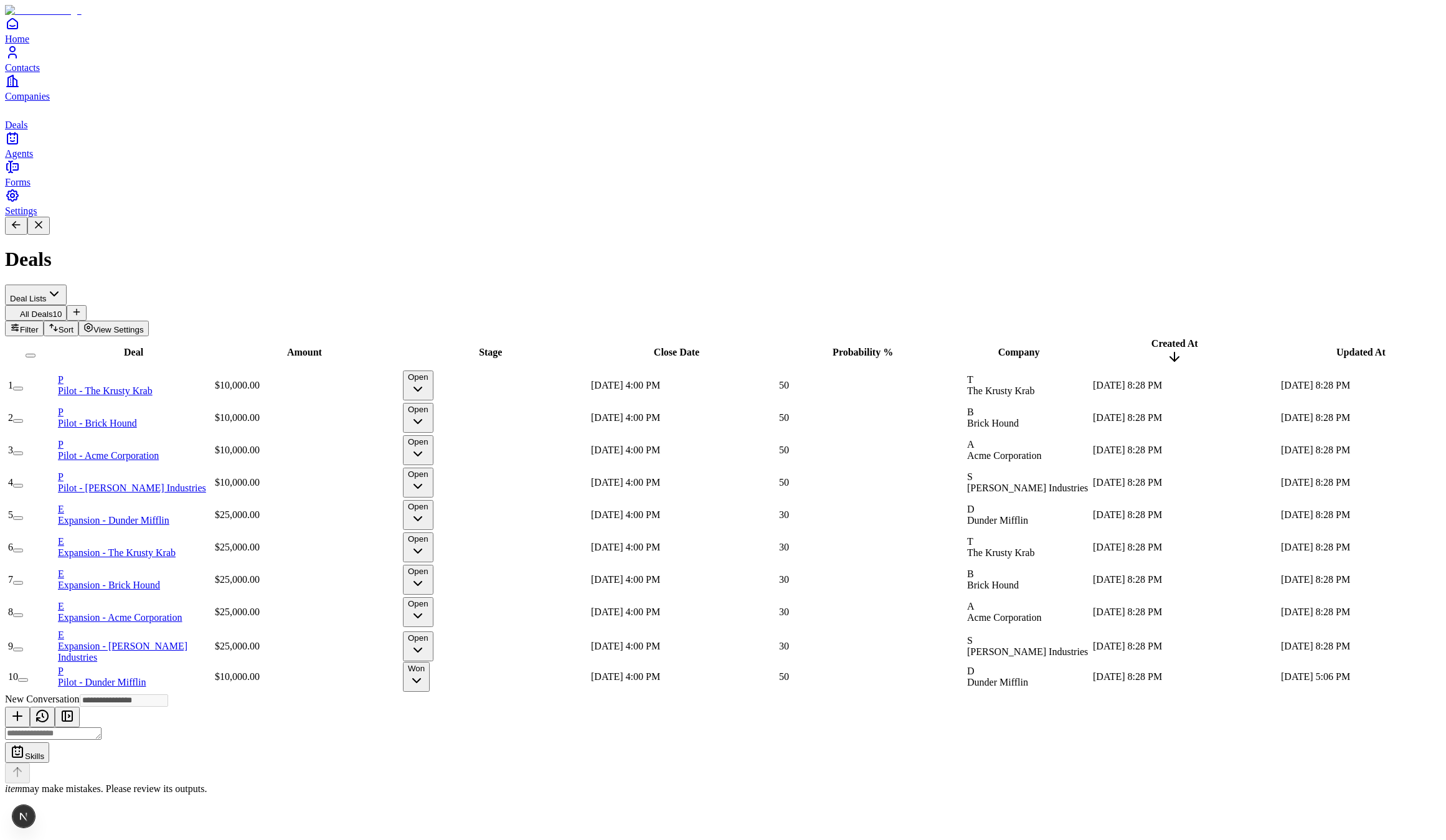
click at [101, 740] on textarea at bounding box center [53, 734] width 96 height 13
type textarea "**********"
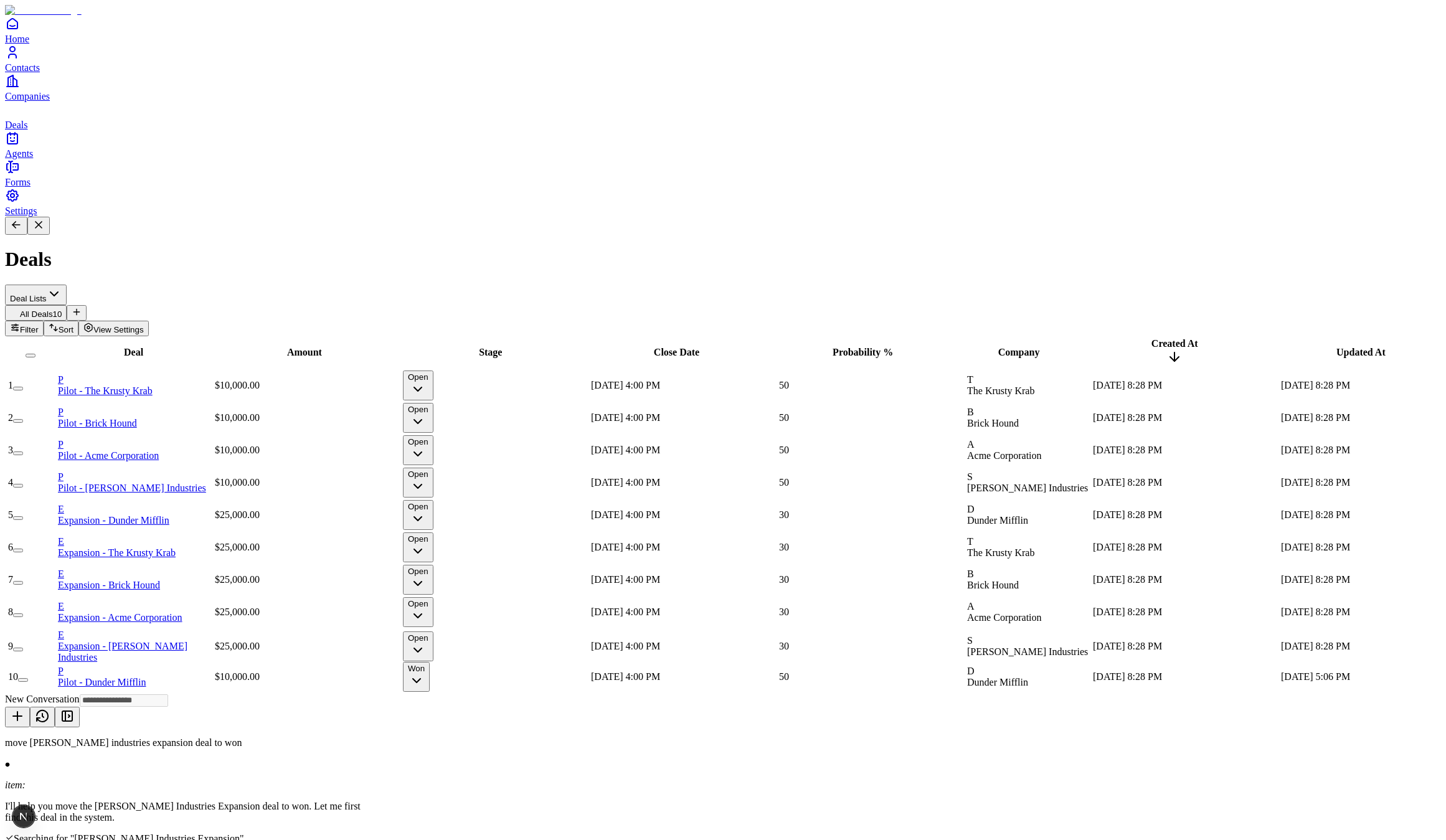
type input "**********"
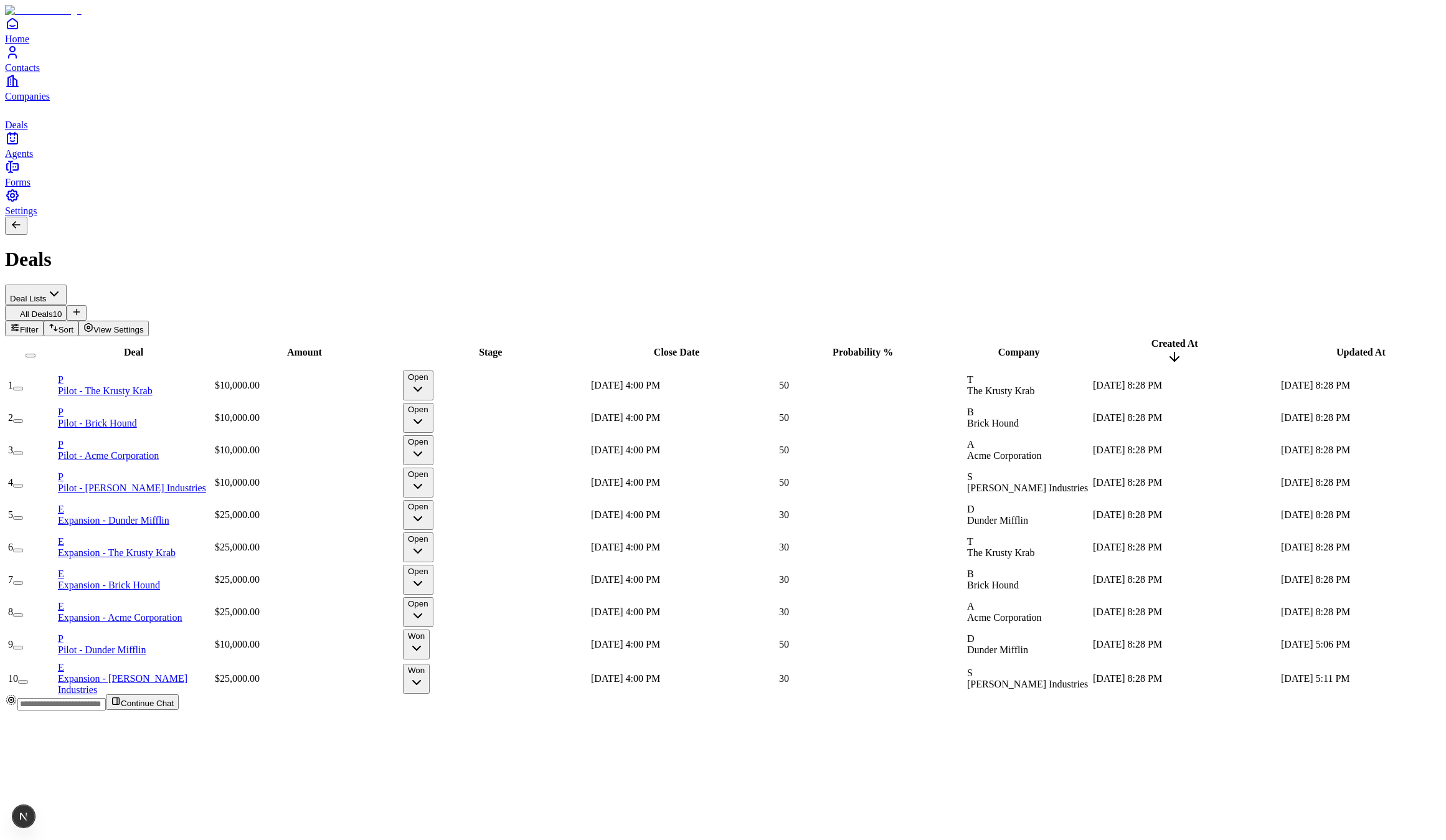
click at [106, 710] on input "text" at bounding box center [62, 705] width 89 height 13
click at [174, 708] on span "Continue Chat" at bounding box center [147, 703] width 53 height 9
click at [101, 740] on textarea at bounding box center [53, 734] width 96 height 13
type textarea "**********"
click at [379, 737] on p "add a new deal for yc at 50k in open" at bounding box center [191, 743] width 374 height 11
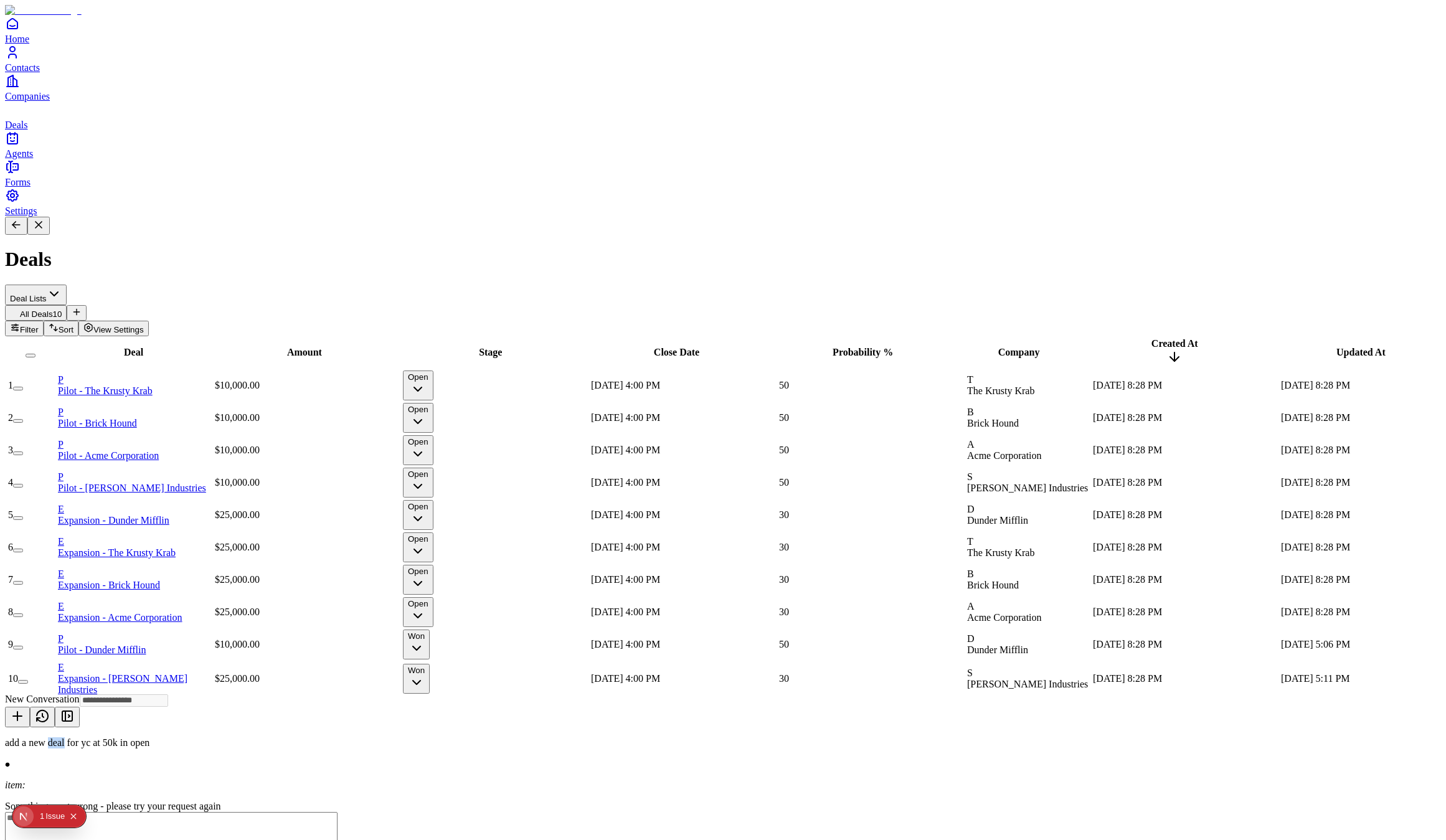
click at [379, 737] on p "add a new deal for yc at 50k in open" at bounding box center [191, 743] width 374 height 11
copy div "add a new deal for yc at 50k in open"
click at [25, 709] on icon at bounding box center [17, 716] width 15 height 15
click at [337, 727] on textarea at bounding box center [171, 752] width 332 height 50
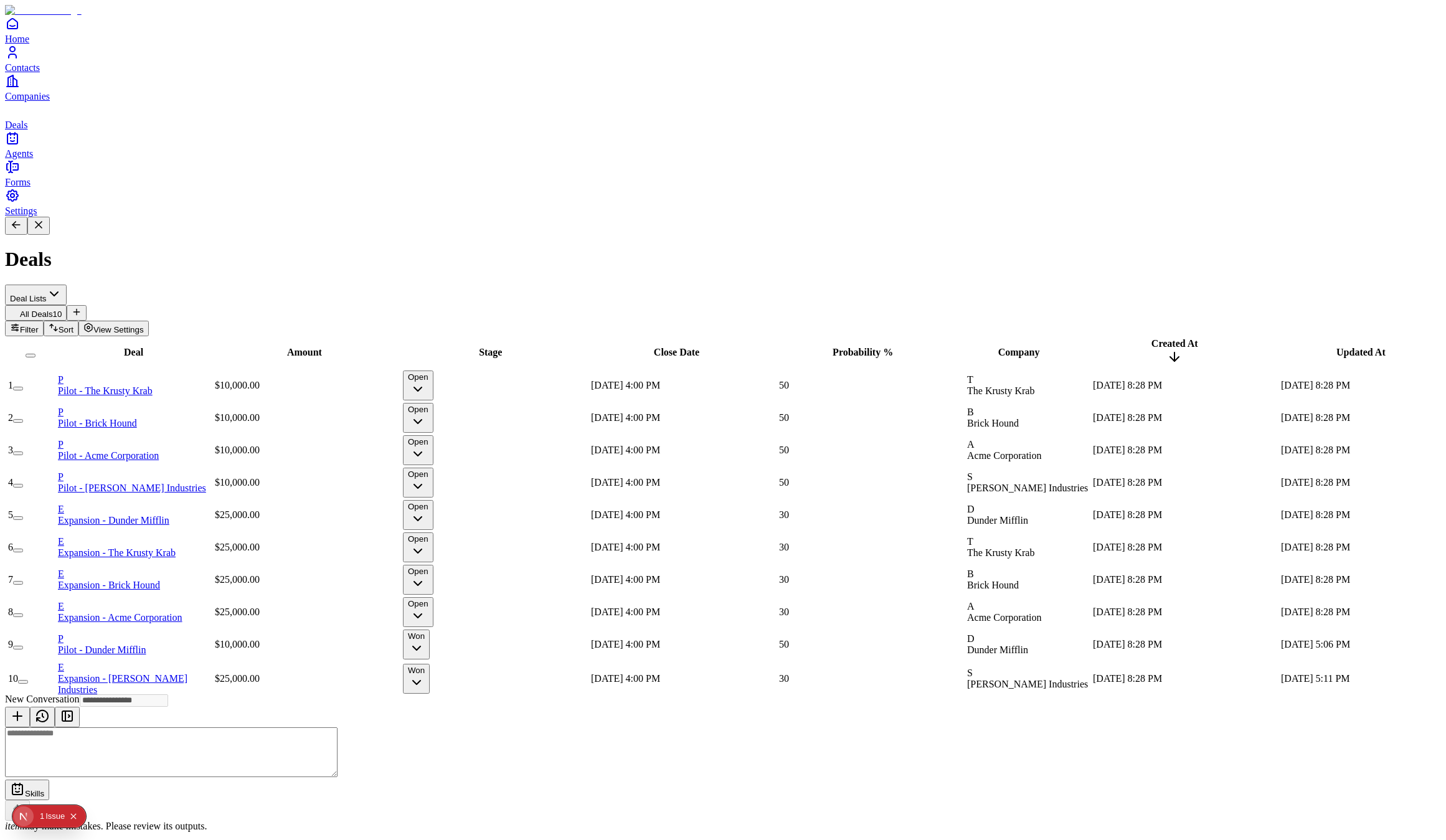
paste textarea "**********"
type textarea "**********"
click at [379, 737] on div "add a new deal for yc at 50k in open" at bounding box center [191, 743] width 374 height 11
click at [379, 737] on p "add a new deal for yc at 50k in open" at bounding box center [191, 743] width 374 height 11
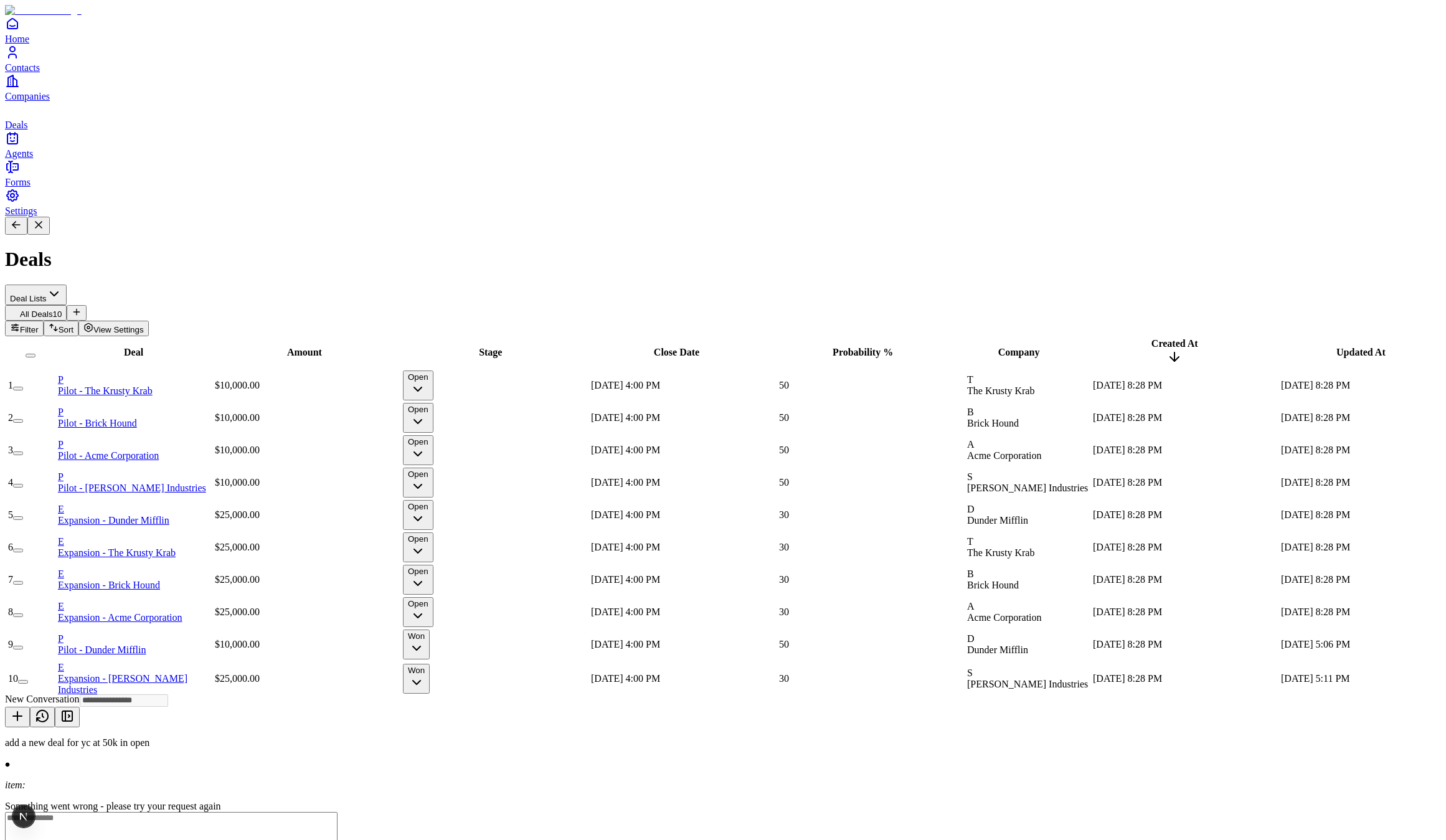
click at [379, 737] on p "add a new deal for yc at 50k in open" at bounding box center [191, 743] width 374 height 11
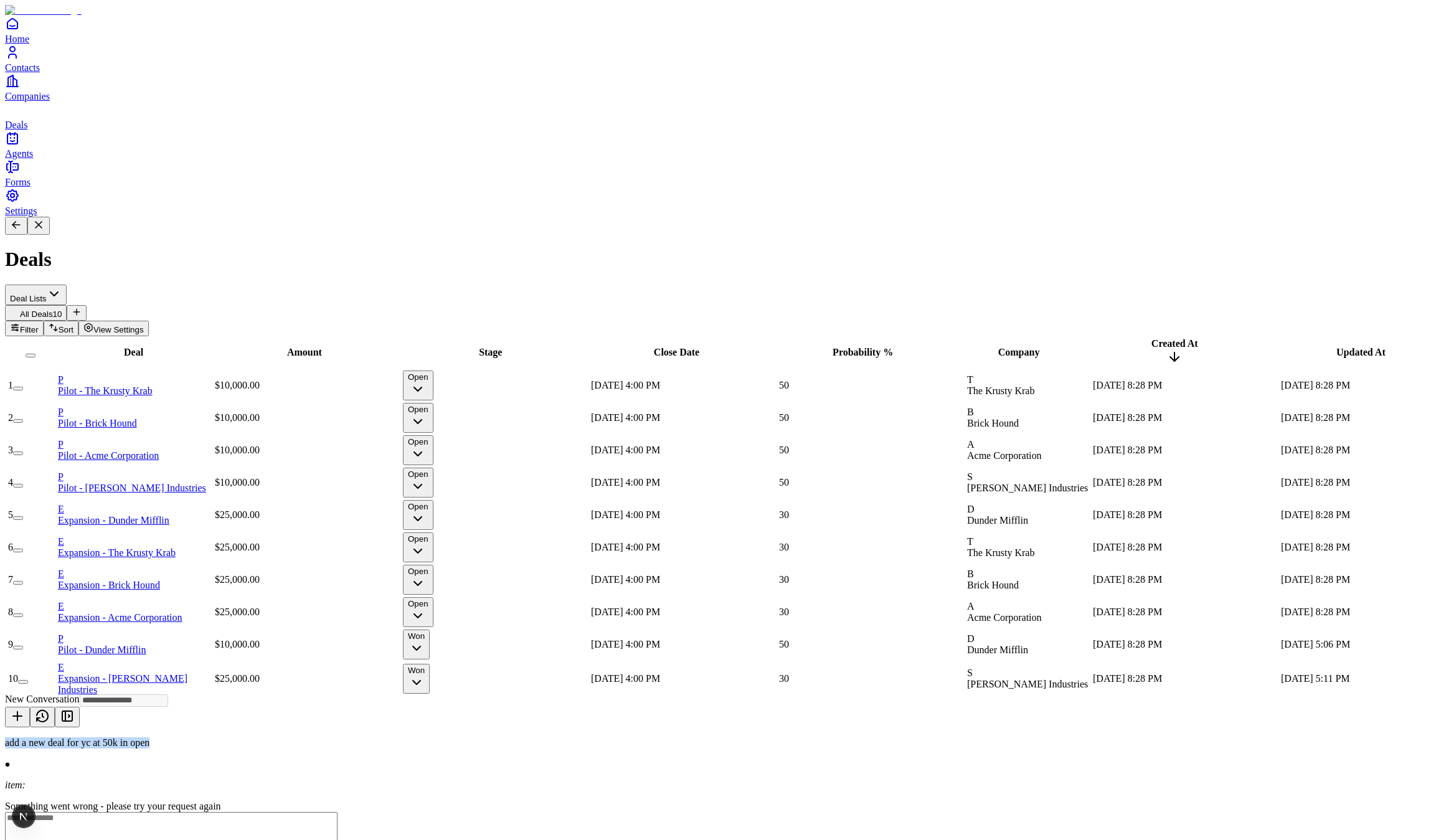
copy div "add a new deal for yc at 50k in open"
click at [25, 709] on icon at bounding box center [17, 716] width 15 height 15
click at [337, 727] on textarea at bounding box center [171, 756] width 332 height 57
paste textarea "**********"
type textarea "**********"
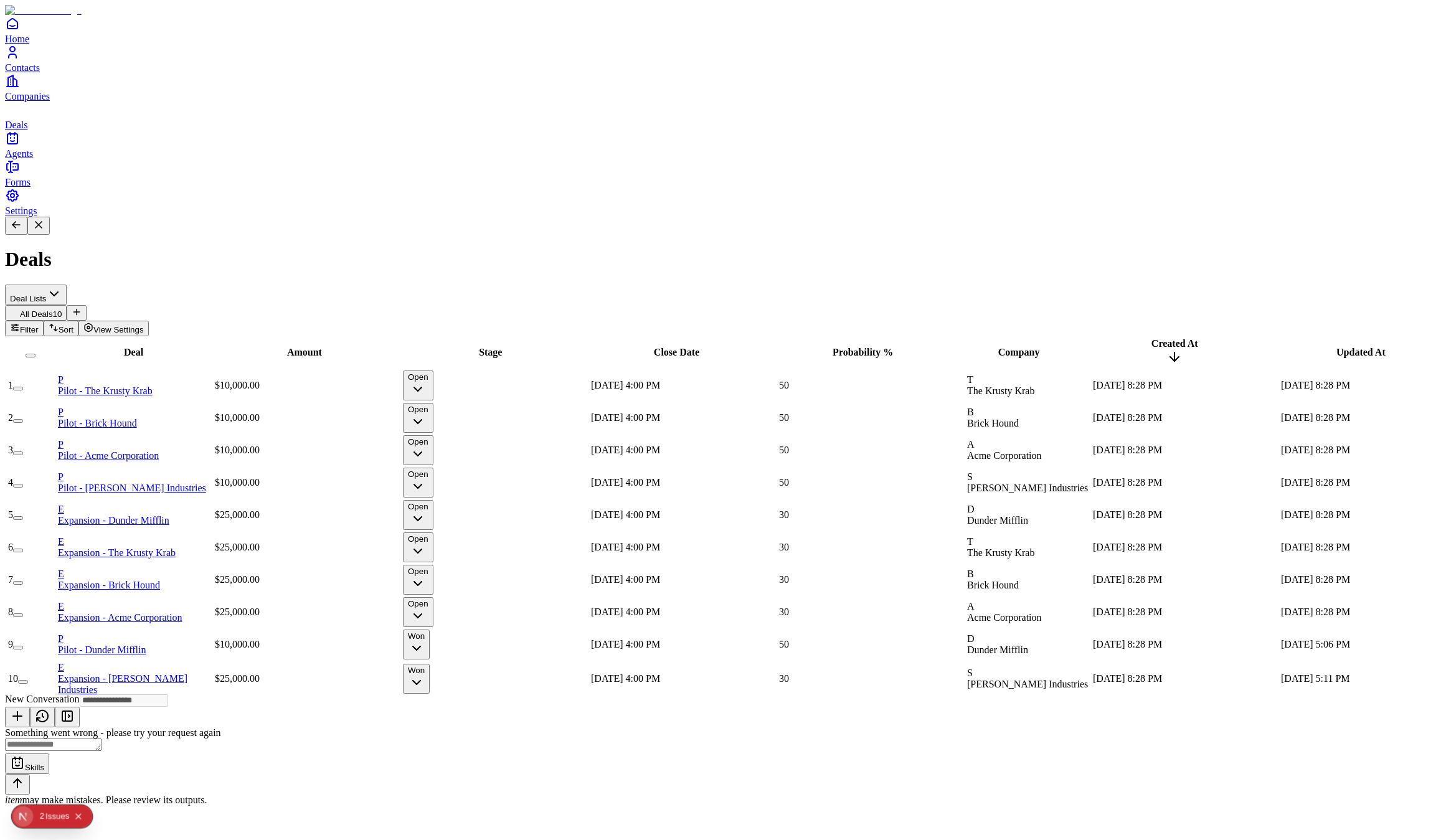
drag, startPoint x: 1364, startPoint y: 34, endPoint x: 1313, endPoint y: 272, distance: 243.4
click at [18, 712] on icon at bounding box center [18, 716] width 0 height 9
click at [101, 739] on textarea at bounding box center [53, 745] width 96 height 13
click at [379, 727] on div "Something went wrong - please try your request again Skills item may make mista…" at bounding box center [191, 766] width 374 height 79
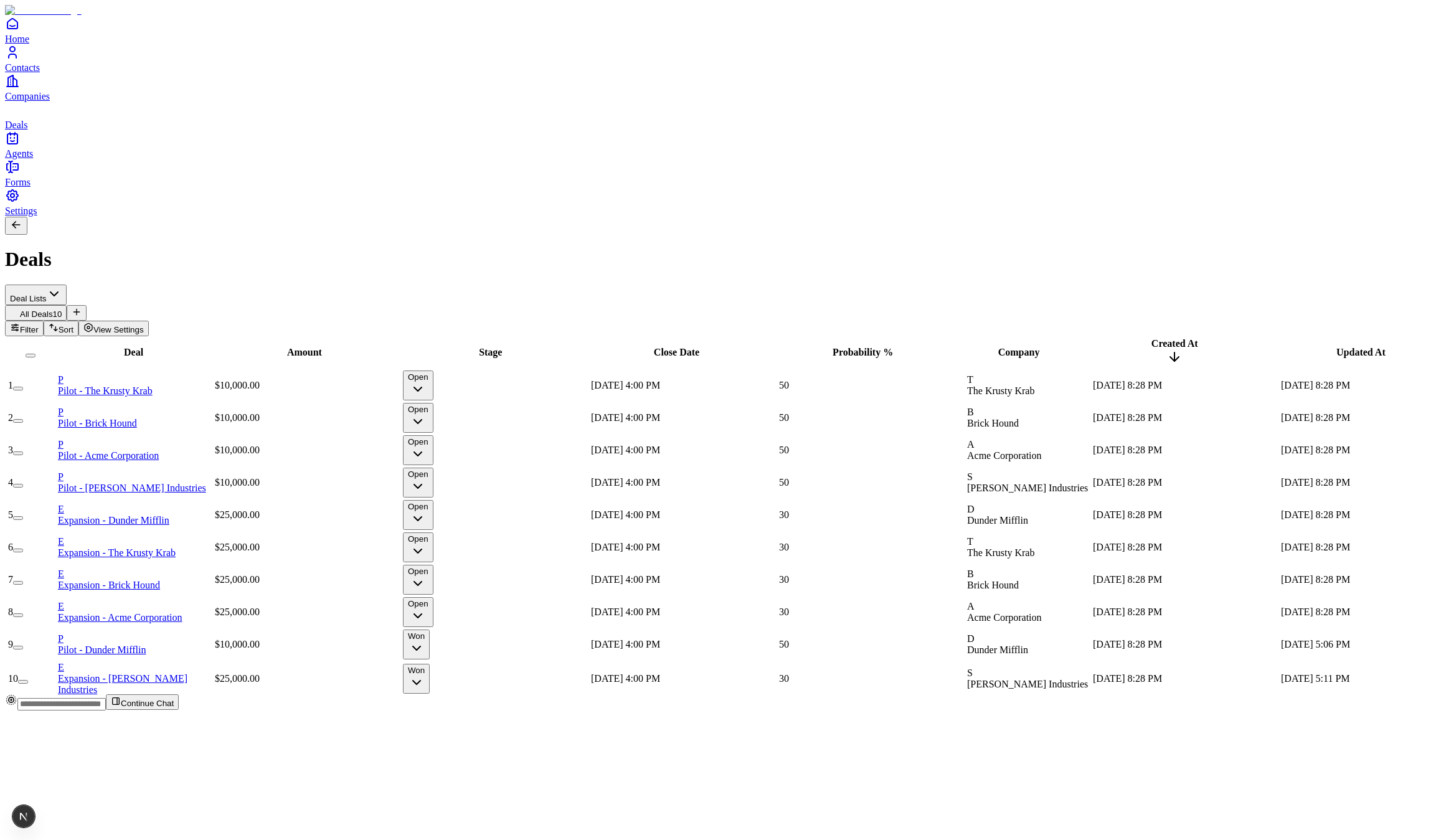
drag, startPoint x: 829, startPoint y: 804, endPoint x: 870, endPoint y: 757, distance: 62.4
click at [174, 708] on span "Continue Chat" at bounding box center [147, 703] width 53 height 9
click at [30, 707] on button at bounding box center [17, 717] width 25 height 21
click at [55, 707] on button at bounding box center [42, 717] width 25 height 21
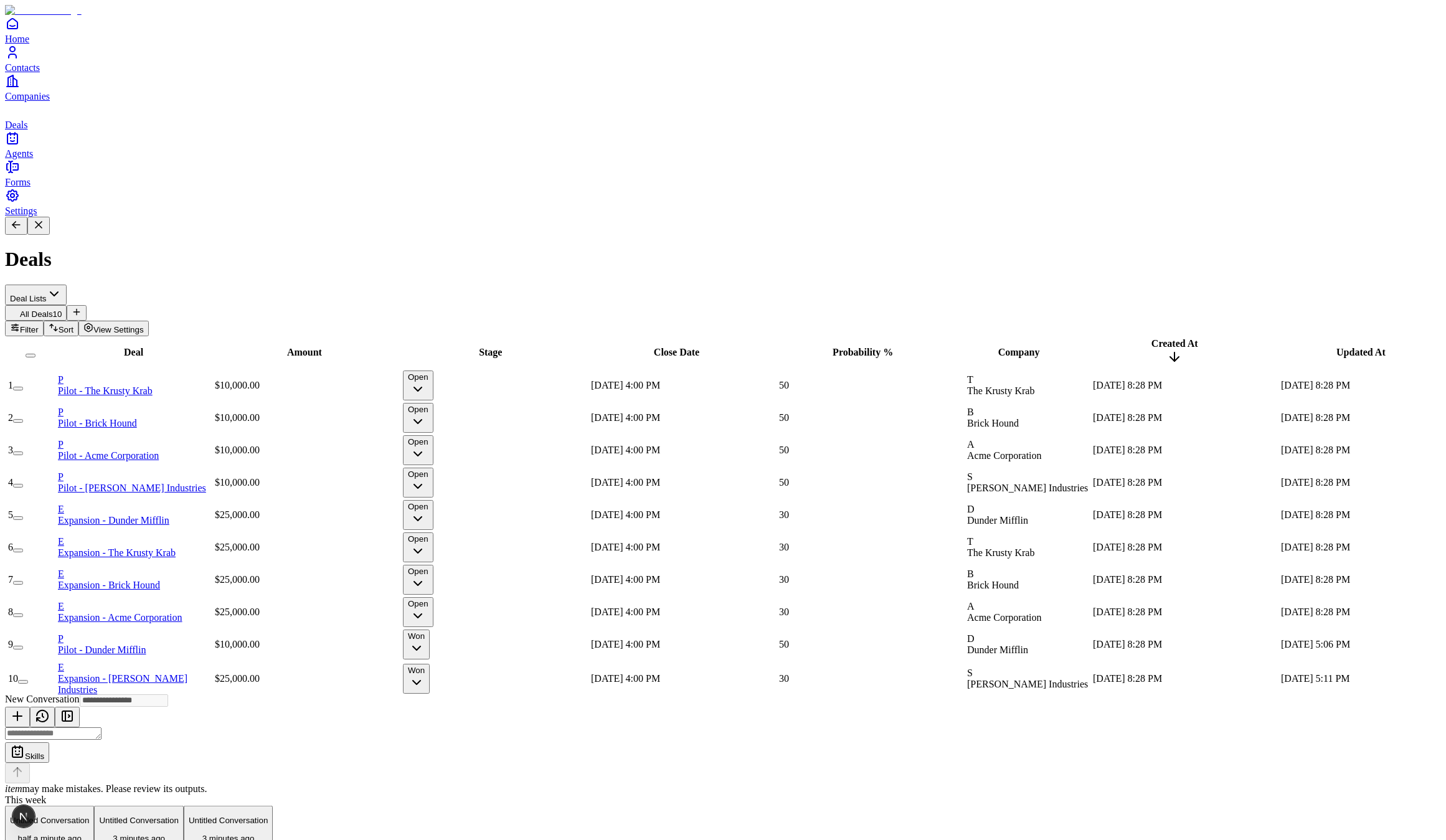
click at [94, 806] on button "Untitled Conversation half a minute ago" at bounding box center [50, 829] width 89 height 47
click at [101, 731] on textarea at bounding box center [53, 734] width 96 height 13
type textarea "**********"
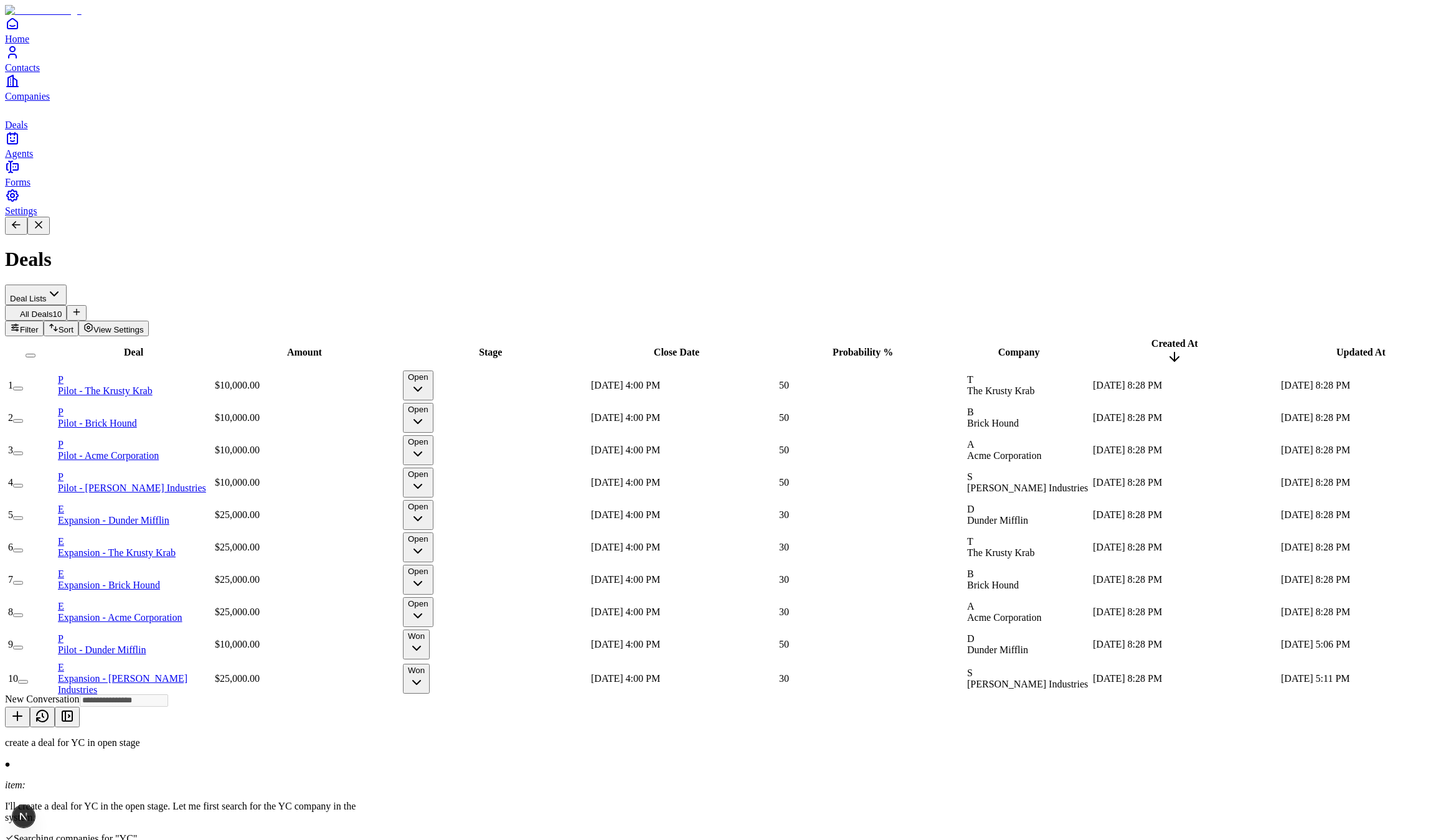
click at [379, 737] on p "create a deal for YC in open stage" at bounding box center [191, 743] width 374 height 11
copy div "create a deal for YC in open stage"
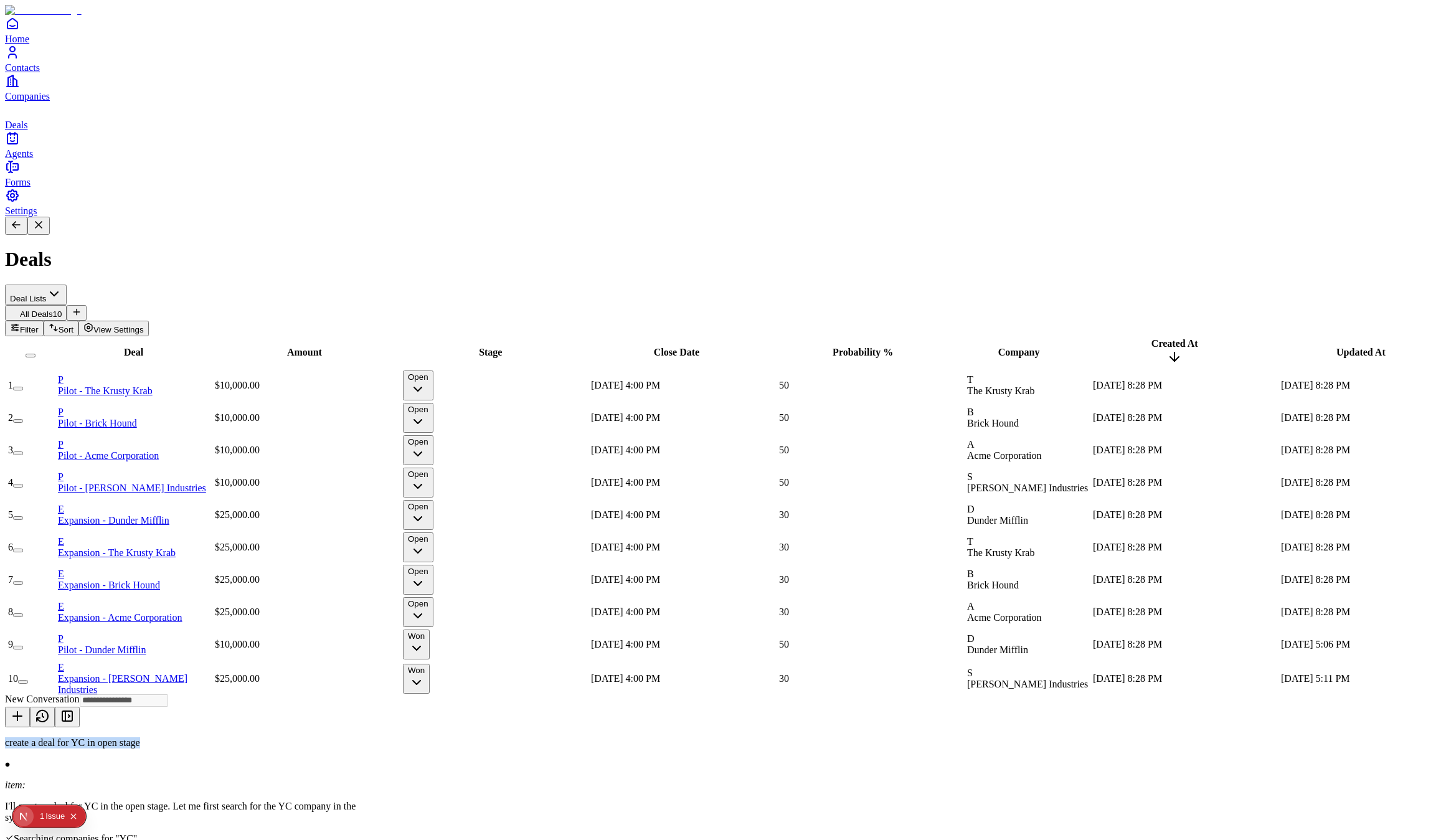
click at [25, 709] on icon at bounding box center [17, 716] width 15 height 15
drag, startPoint x: 1165, startPoint y: 739, endPoint x: 1153, endPoint y: 739, distance: 12.0
click at [337, 739] on textarea "**********" at bounding box center [171, 752] width 332 height 50
paste textarea "**********"
paste textarea
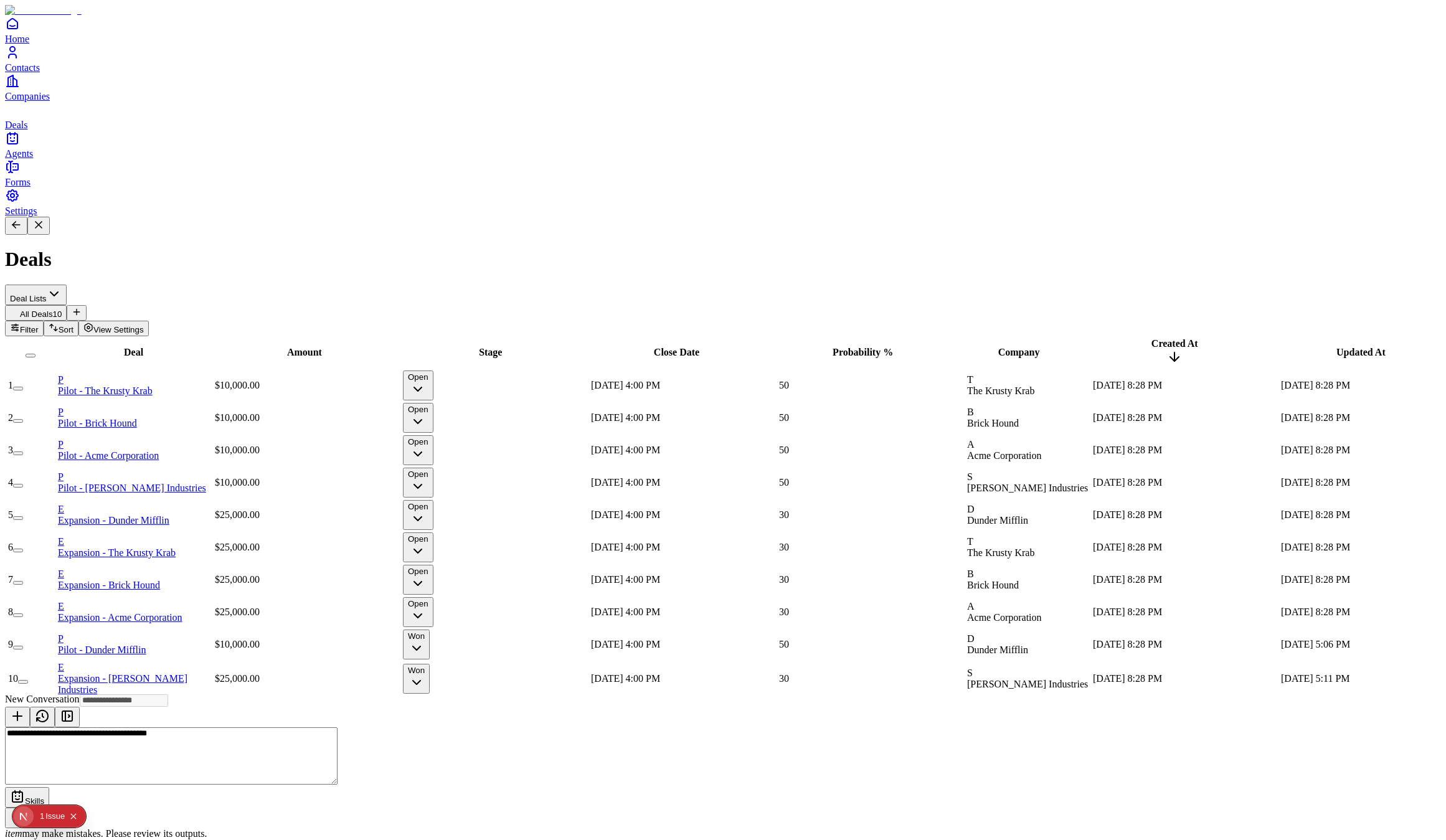
type textarea "**********"
click at [379, 737] on div "create a deal for YCombinator in open stage" at bounding box center [191, 743] width 374 height 11
copy div "create a deal for YCombinator in open stage"
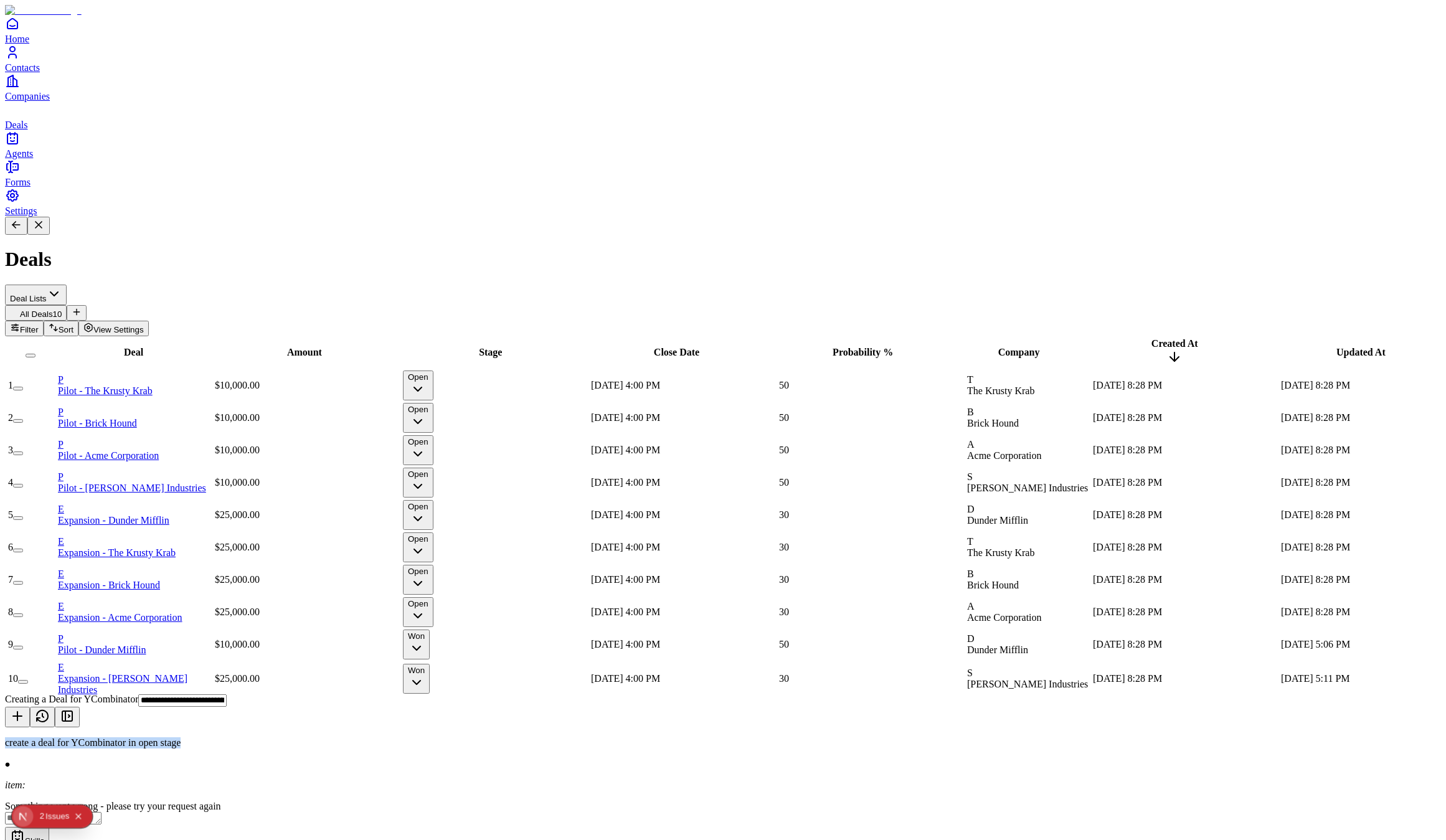
click at [25, 709] on icon at bounding box center [17, 716] width 15 height 15
type input "**********"
click at [379, 727] on div "Skills item may make mistakes. Please review its outputs." at bounding box center [191, 761] width 374 height 67
click at [101, 727] on textarea at bounding box center [53, 734] width 96 height 13
paste textarea "**********"
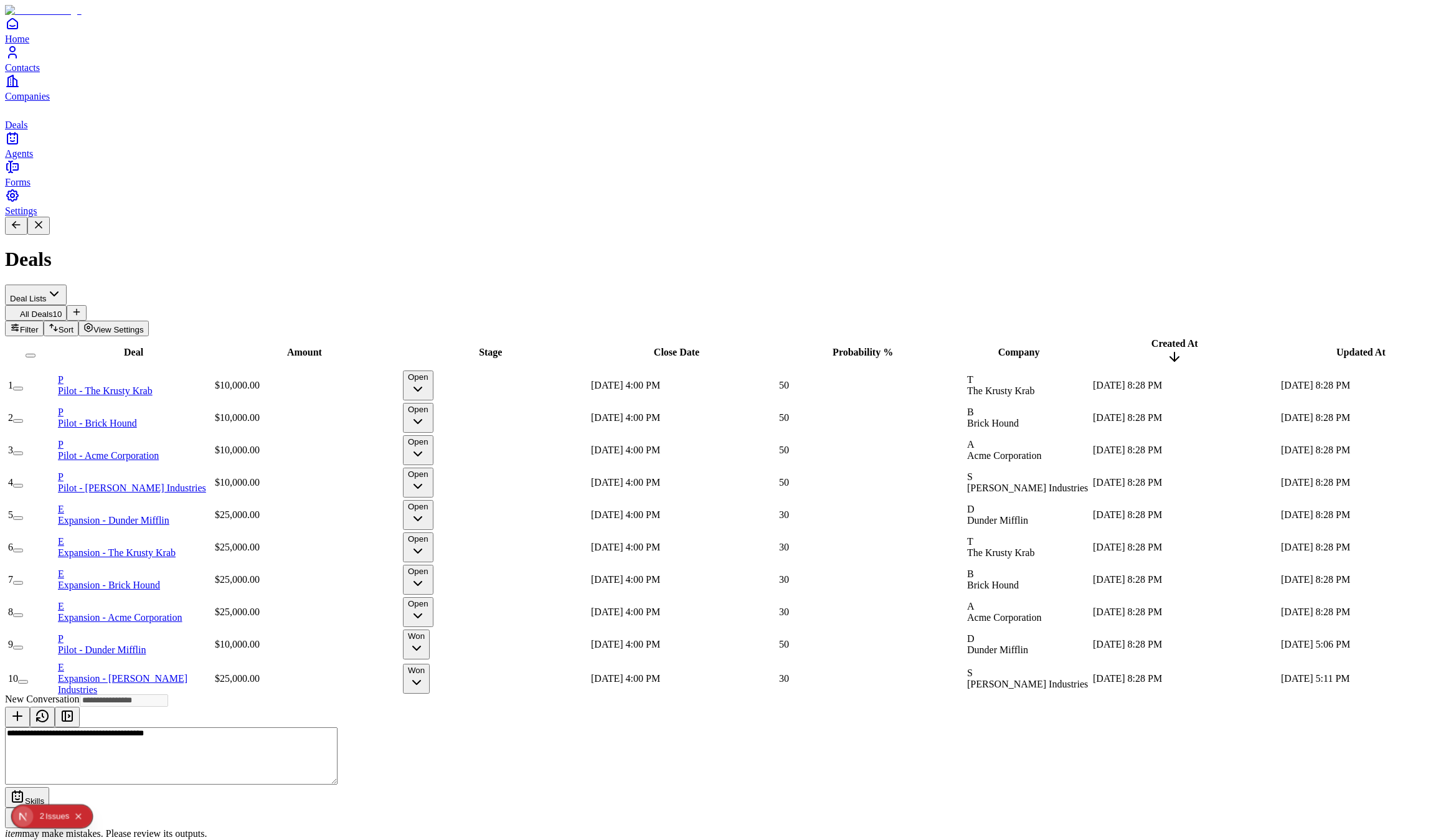
type textarea "**********"
type input "**********"
click at [80, 814] on icon "Collapse issues badge" at bounding box center [78, 816] width 6 height 6
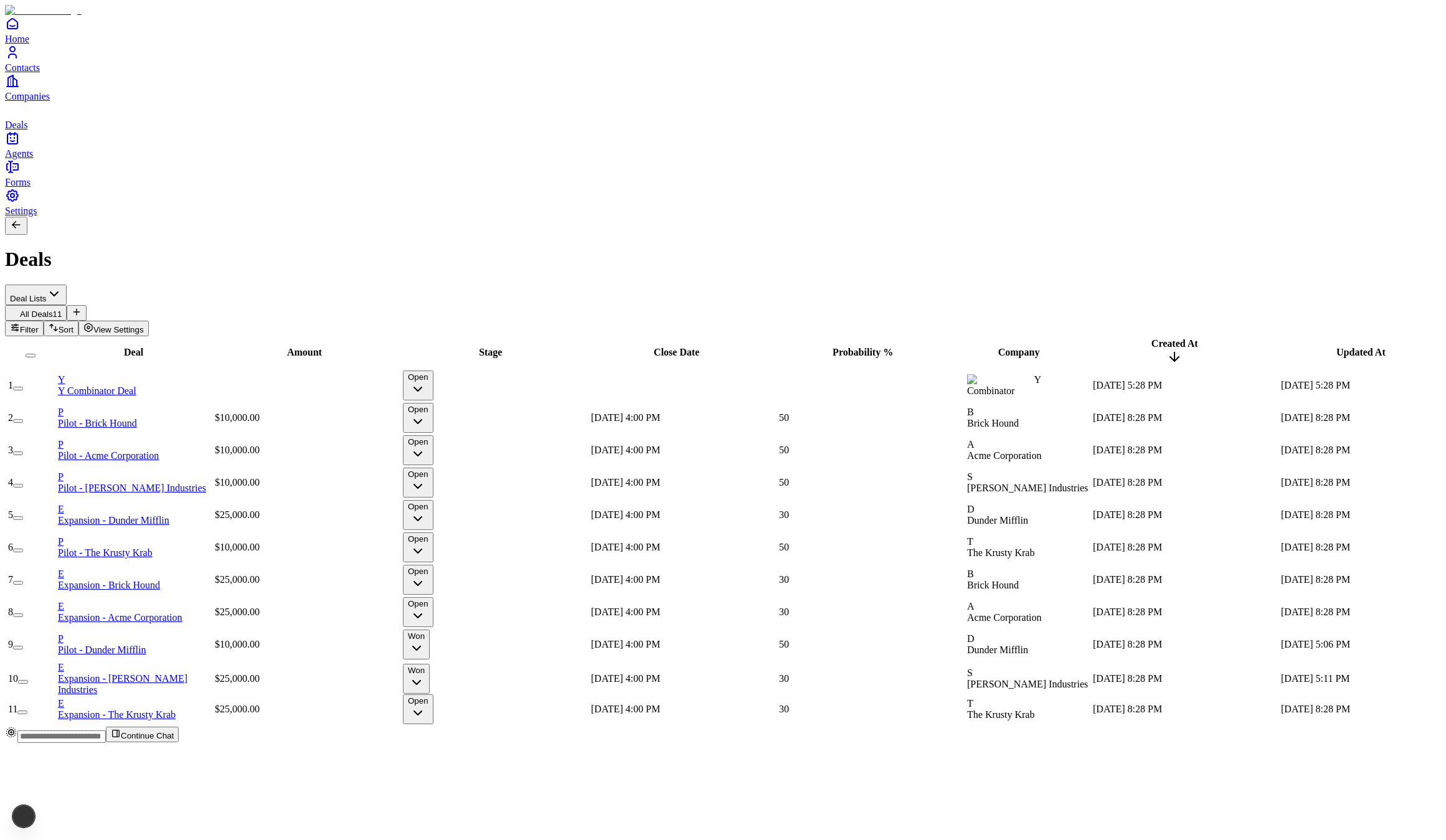
drag, startPoint x: 820, startPoint y: 808, endPoint x: 834, endPoint y: 797, distance: 17.8
click at [174, 740] on span "Continue Chat" at bounding box center [147, 735] width 53 height 9
click at [48, 743] on icon at bounding box center [43, 749] width 11 height 11
click at [130, 836] on p "Creating a Deal for YCombinator" at bounding box center [70, 841] width 120 height 9
type input "**********"
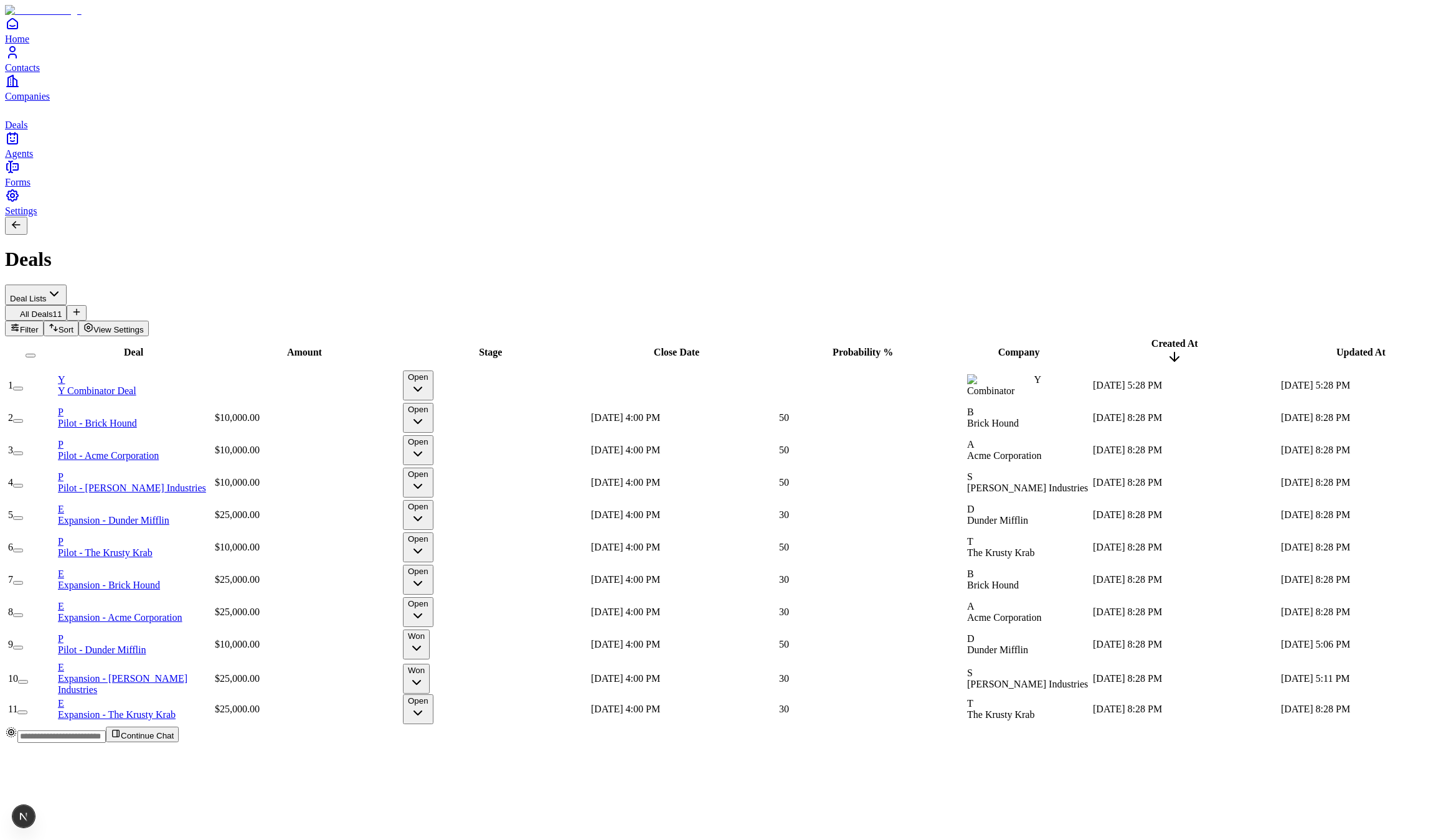
click at [174, 740] on span "Continue Chat" at bounding box center [147, 735] width 53 height 9
click at [50, 741] on icon at bounding box center [42, 748] width 15 height 15
type input "**********"
drag, startPoint x: 1368, startPoint y: 442, endPoint x: 1361, endPoint y: 443, distance: 7.1
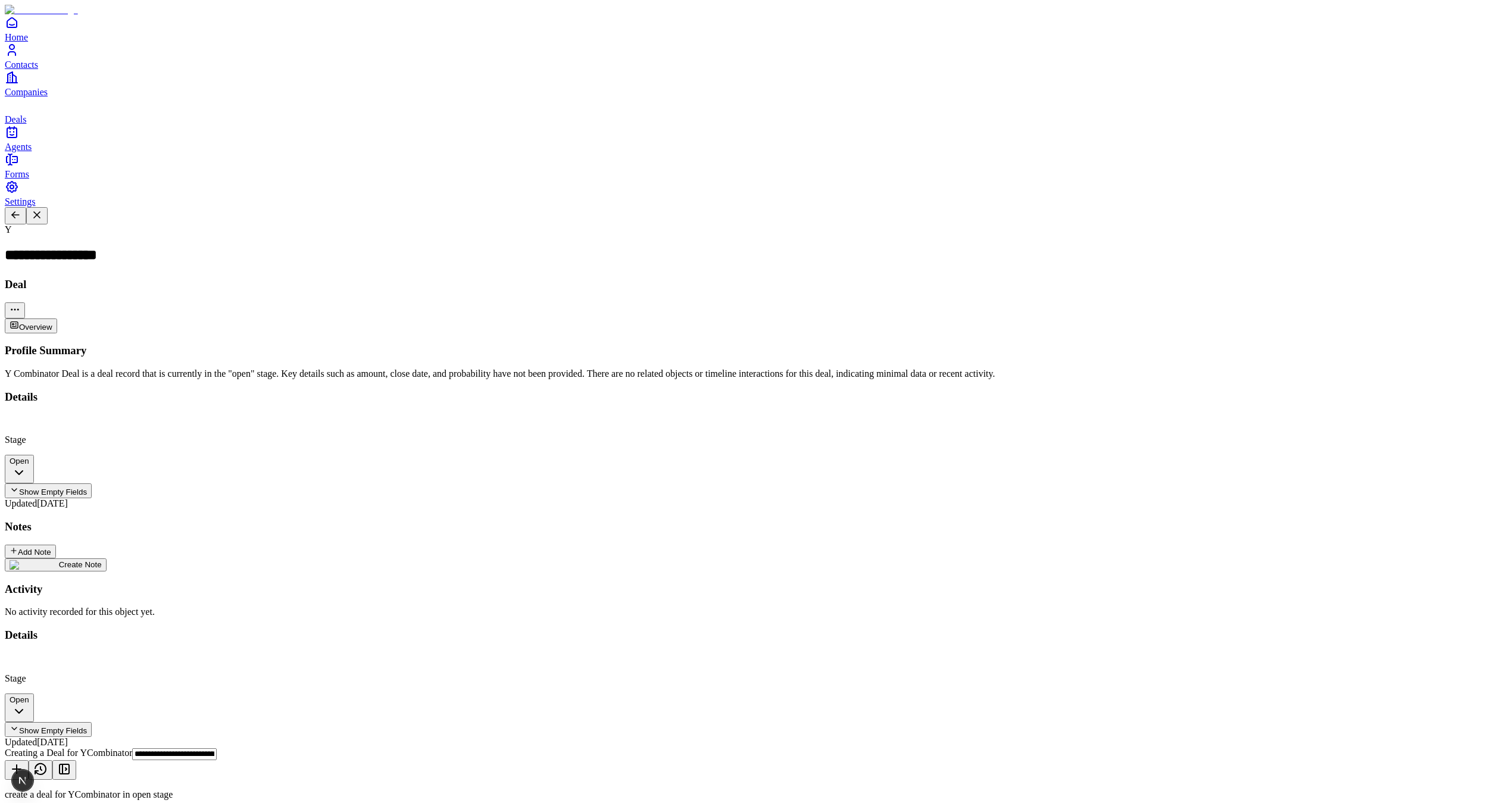
drag, startPoint x: 1365, startPoint y: 712, endPoint x: 1357, endPoint y: 676, distance: 36.9
type textarea "**********"
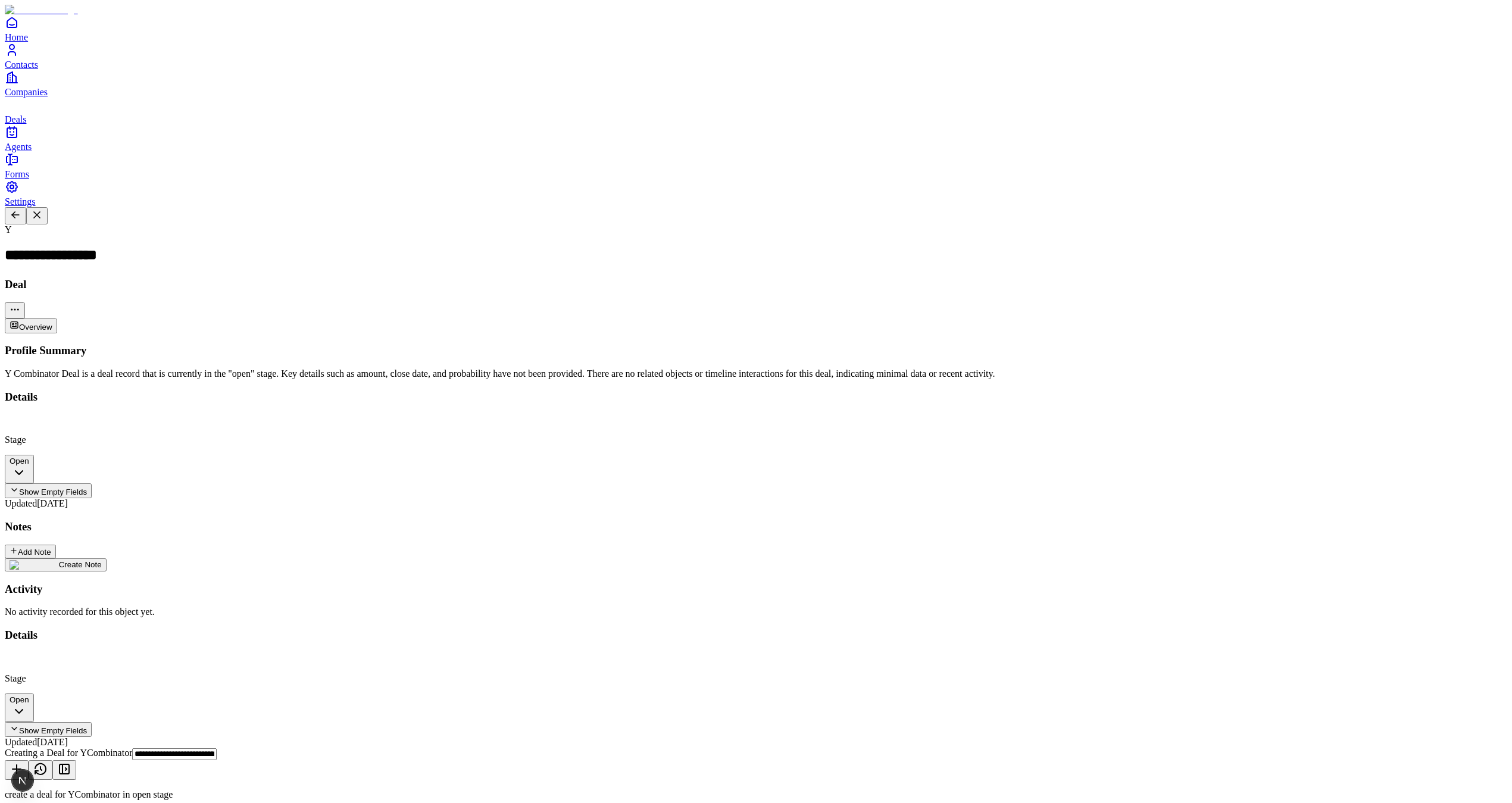
drag, startPoint x: 502, startPoint y: 662, endPoint x: 516, endPoint y: 661, distance: 14.0
click at [502, 617] on div "Profile Summary Y Combinator Deal is a deal record that is currently in the "op…" at bounding box center [756, 480] width 1503 height 273
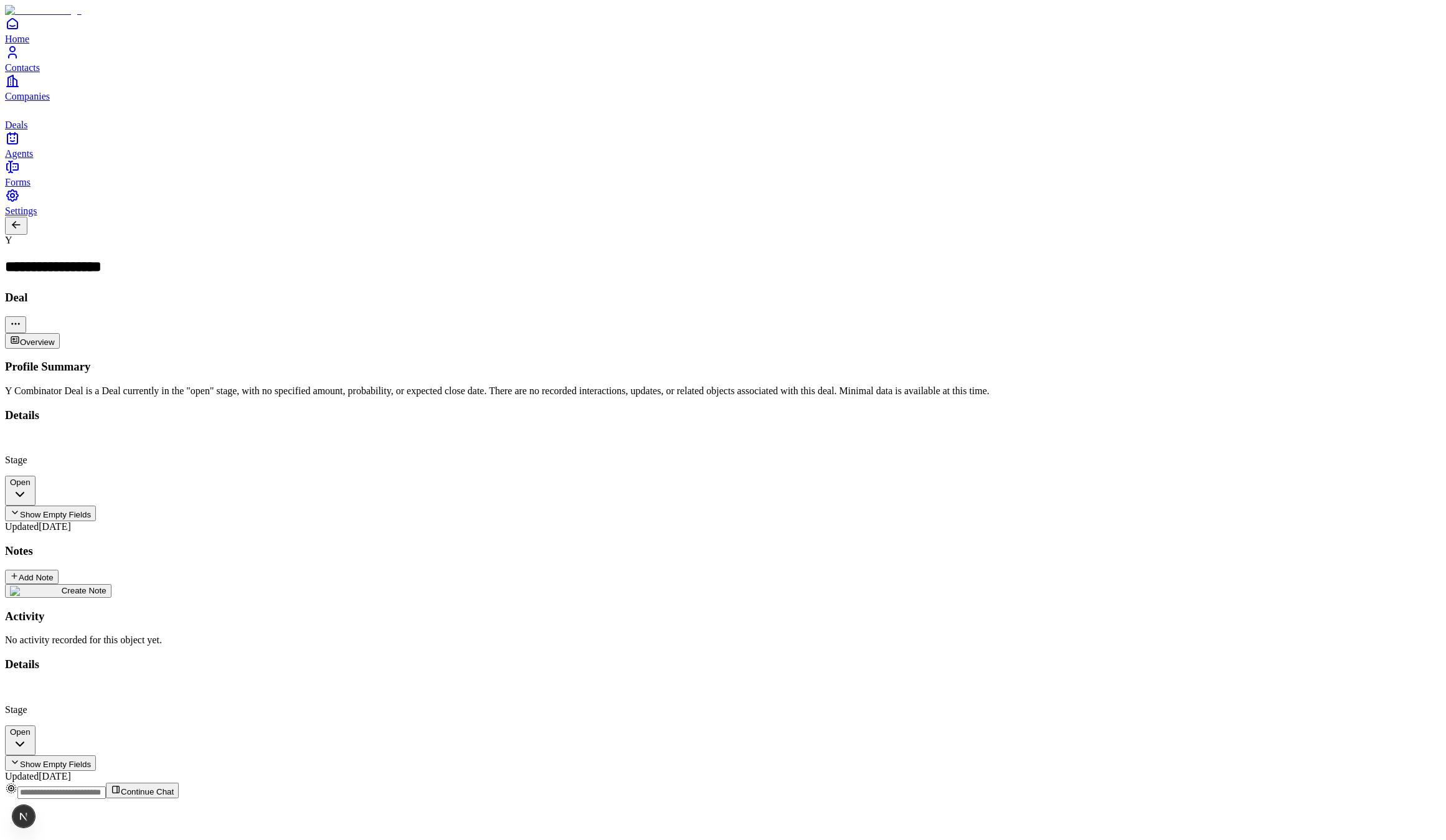
drag, startPoint x: 1196, startPoint y: 207, endPoint x: 819, endPoint y: 327, distance: 395.6
click at [96, 755] on button "Show Empty Fields" at bounding box center [50, 763] width 91 height 16
click at [517, 432] on div "Profile Summary Y Combinator Deal is a Deal currently in the "open" stage, with…" at bounding box center [723, 503] width 1436 height 286
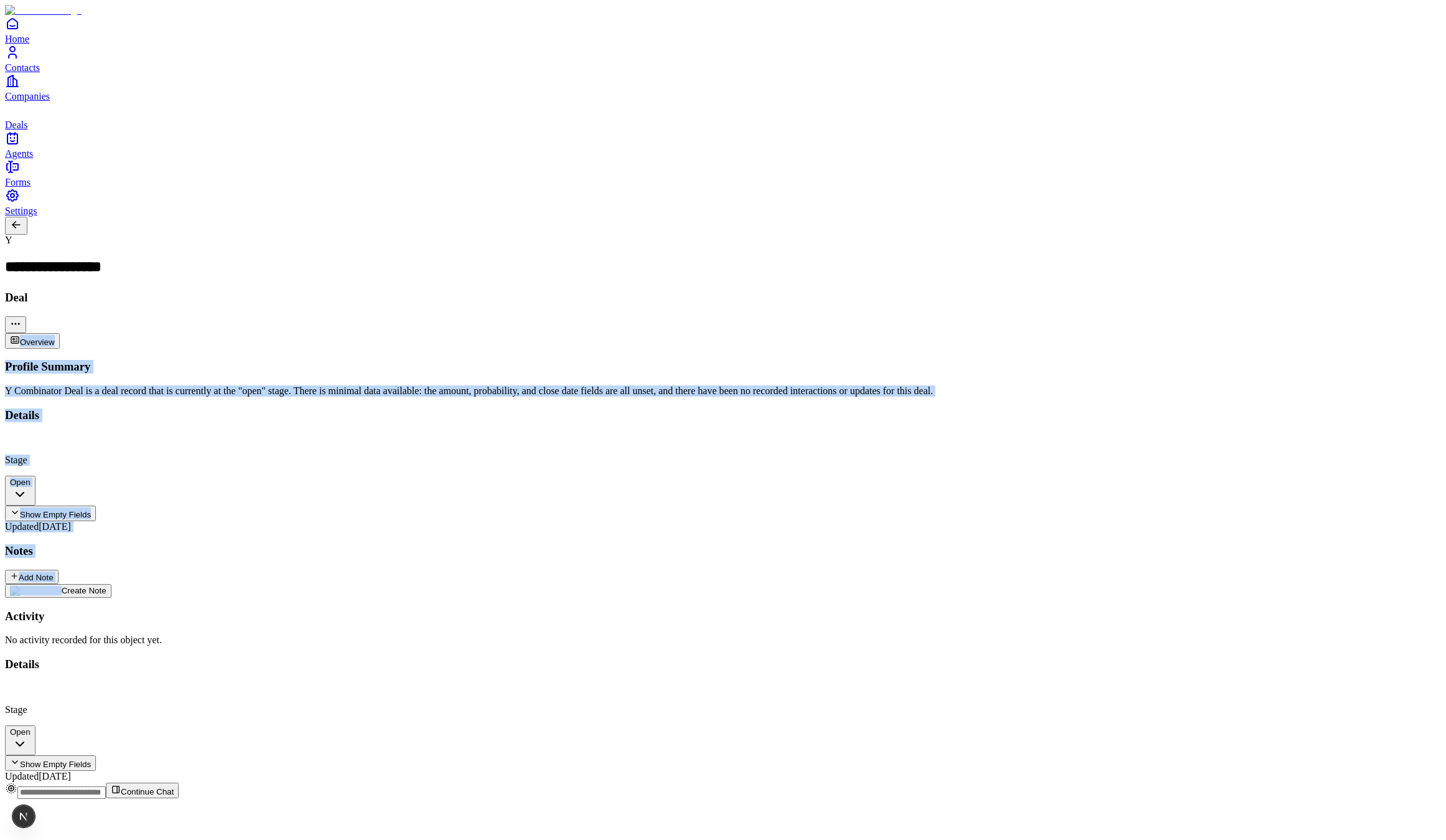
drag, startPoint x: 516, startPoint y: 130, endPoint x: 556, endPoint y: 251, distance: 127.4
click at [552, 256] on div "**********" at bounding box center [723, 500] width 1436 height 566
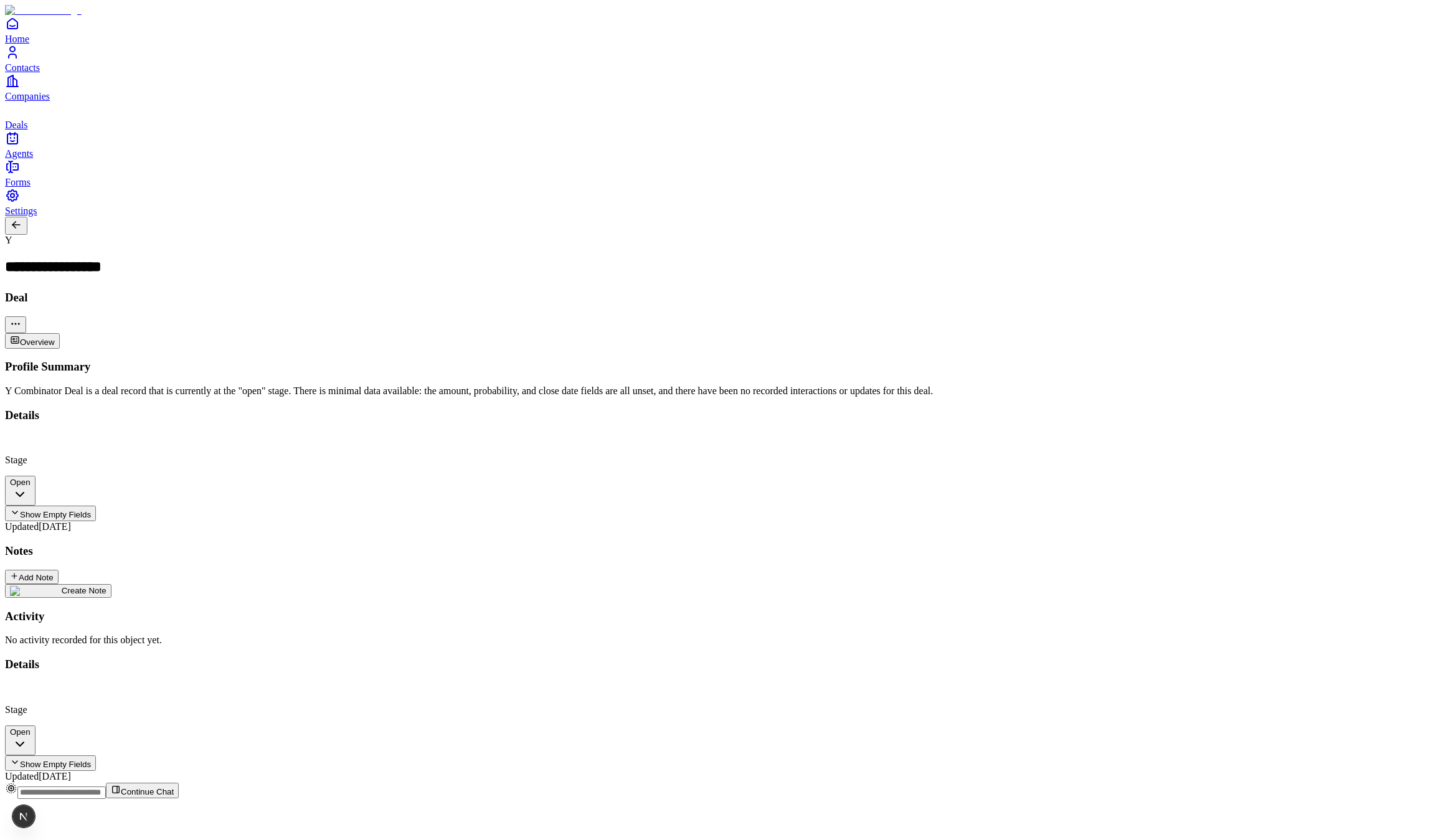
click at [629, 333] on div "Overview" at bounding box center [723, 341] width 1436 height 16
click at [665, 360] on div "Profile Summary Y Combinator Deal is a deal record that is currently at the "op…" at bounding box center [723, 503] width 1436 height 286
click at [274, 360] on h3 "Profile Summary" at bounding box center [723, 366] width 1436 height 13
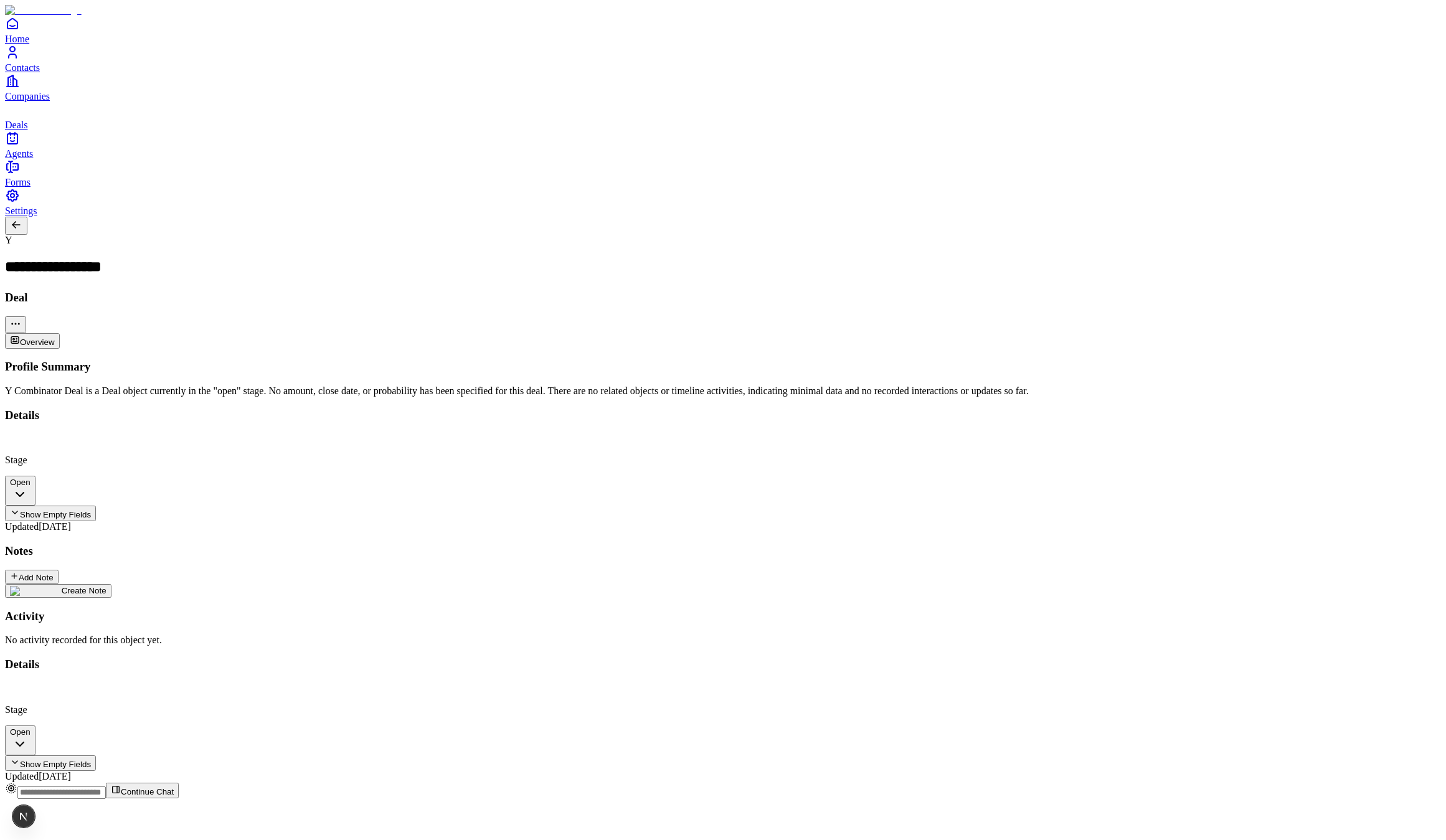
click at [106, 799] on input "text" at bounding box center [62, 793] width 89 height 13
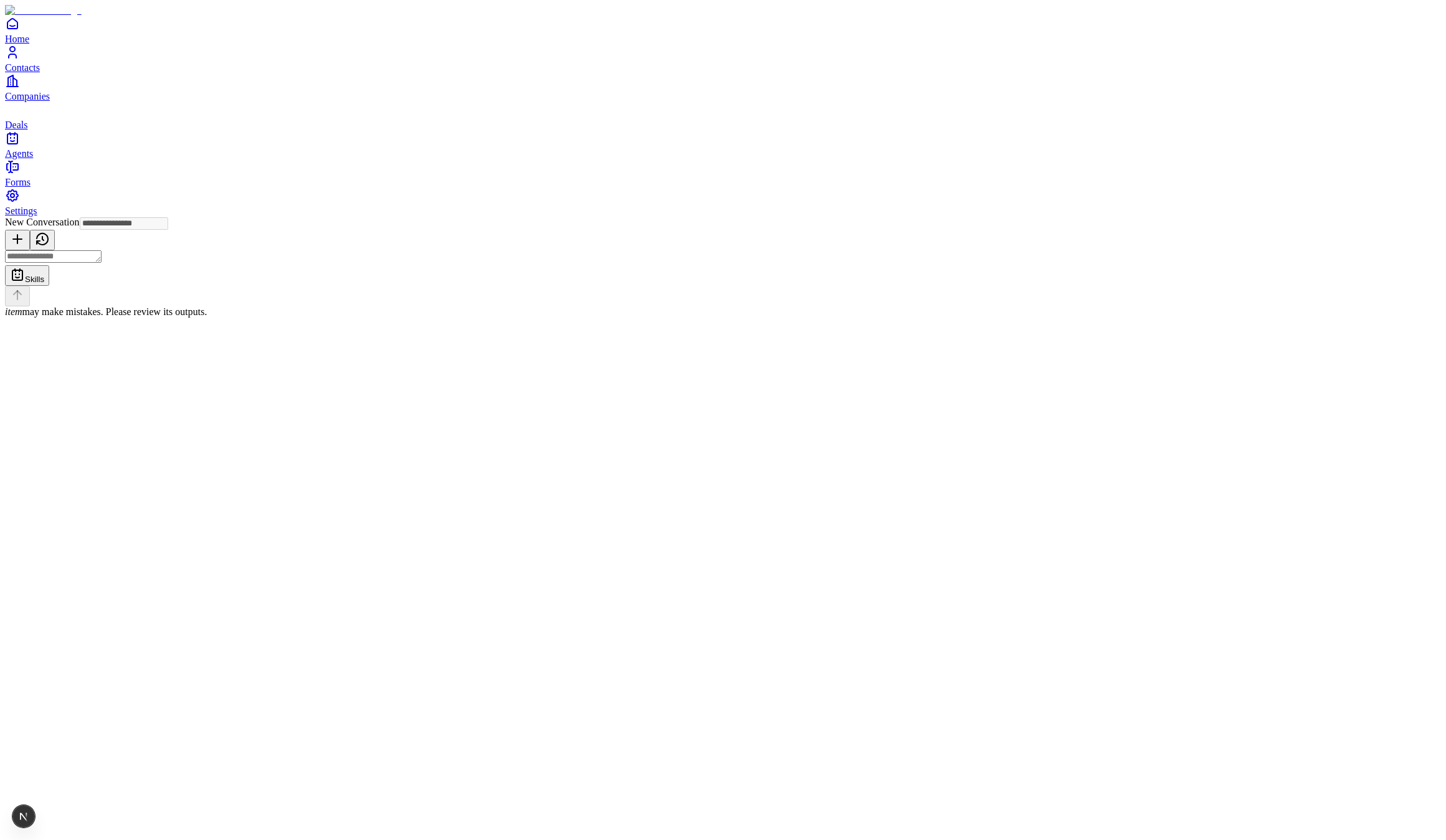
click at [588, 318] on div "Skills item may make mistakes. Please review its outputs." at bounding box center [723, 284] width 1436 height 67
click at [101, 263] on textarea at bounding box center [53, 257] width 96 height 13
click at [28, 73] on link "Contacts" at bounding box center [723, 59] width 1436 height 28
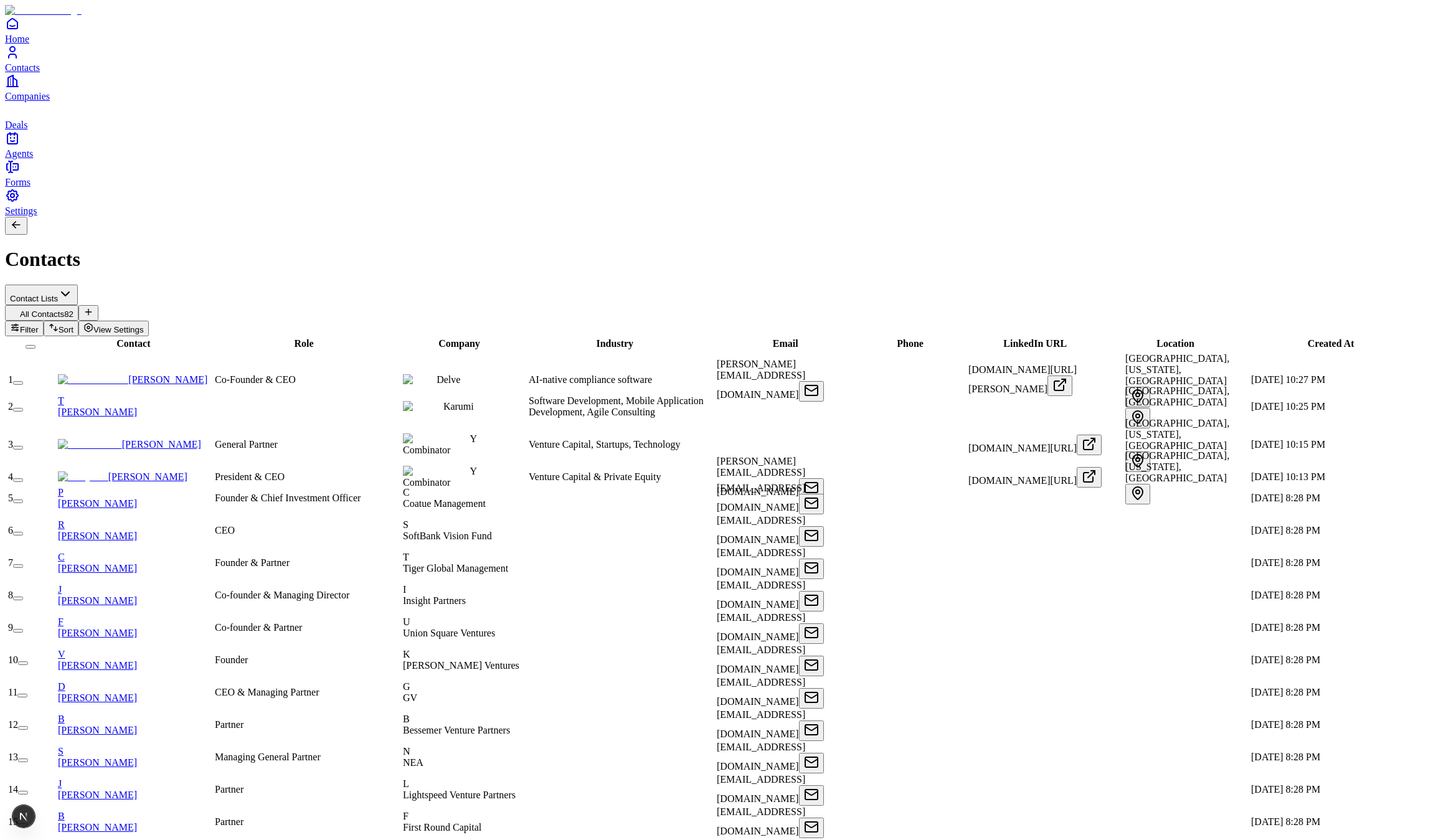
scroll to position [0, 225]
click at [968, 364] on span "[DOMAIN_NAME][URL][PERSON_NAME]" at bounding box center [1022, 379] width 108 height 30
click at [529, 374] on div "AI-native compliance software" at bounding box center [622, 380] width 186 height 11
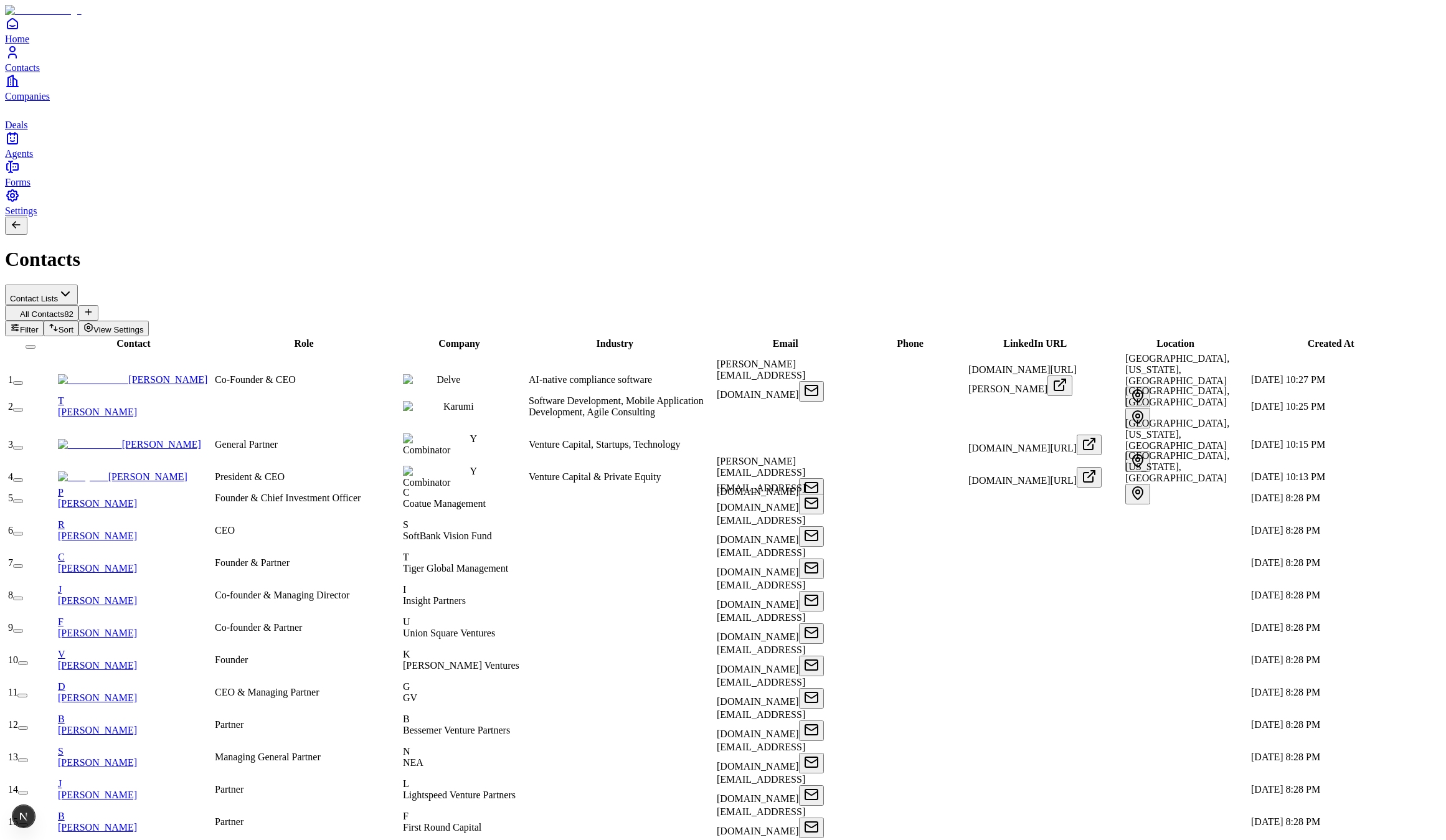
click at [529, 374] on div "AI-native compliance software" at bounding box center [622, 380] width 186 height 11
click at [475, 305] on div "All Contacts 82" at bounding box center [723, 313] width 1436 height 16
click at [20, 89] on icon "Companies" at bounding box center [12, 81] width 15 height 15
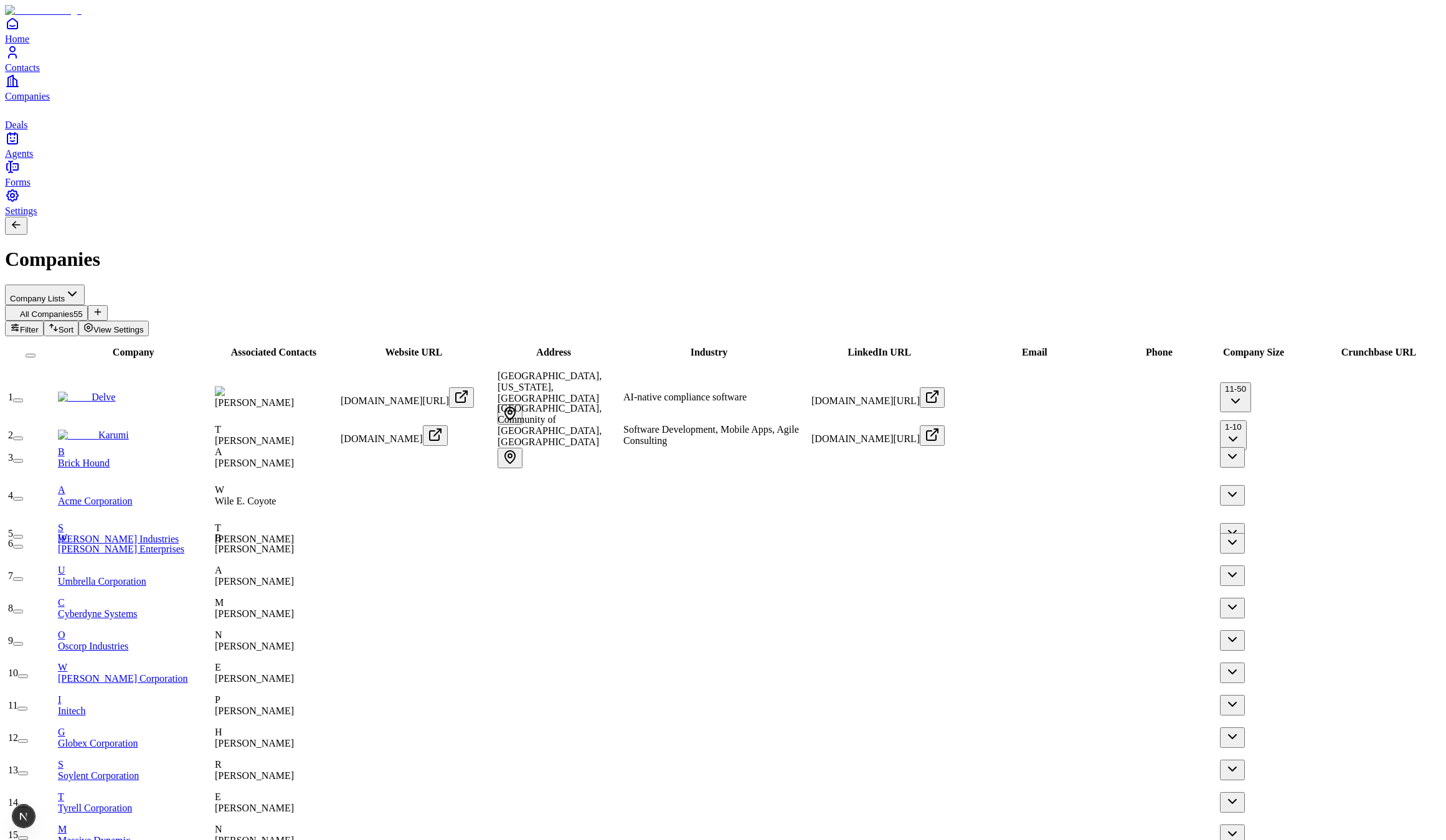
click at [37, 216] on span "Settings" at bounding box center [21, 211] width 33 height 11
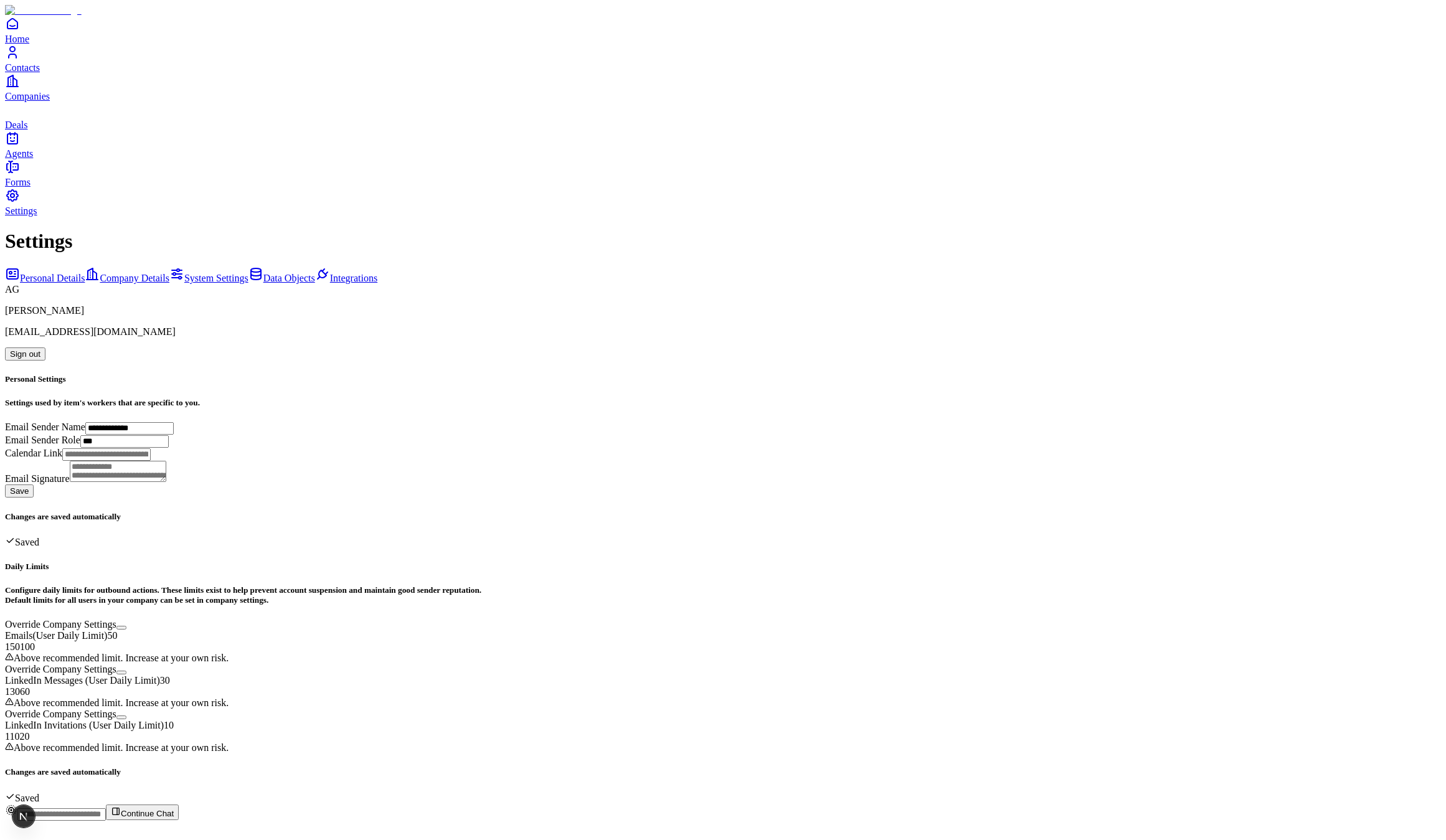
click at [330, 273] on span "Integrations" at bounding box center [354, 278] width 47 height 11
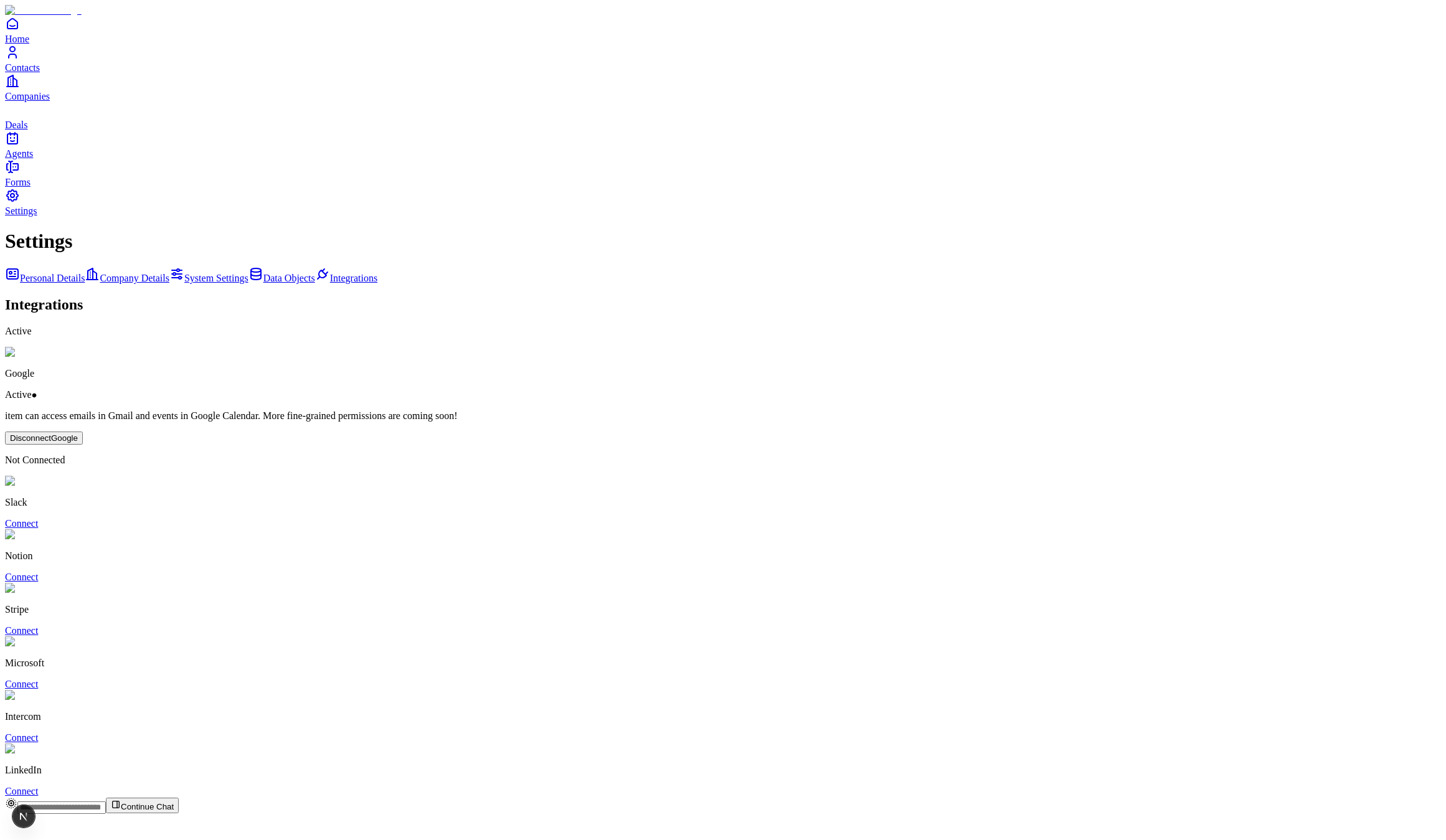
click at [248, 273] on link "Data Objects" at bounding box center [281, 278] width 67 height 11
click at [184, 273] on span "System Settings" at bounding box center [216, 278] width 64 height 11
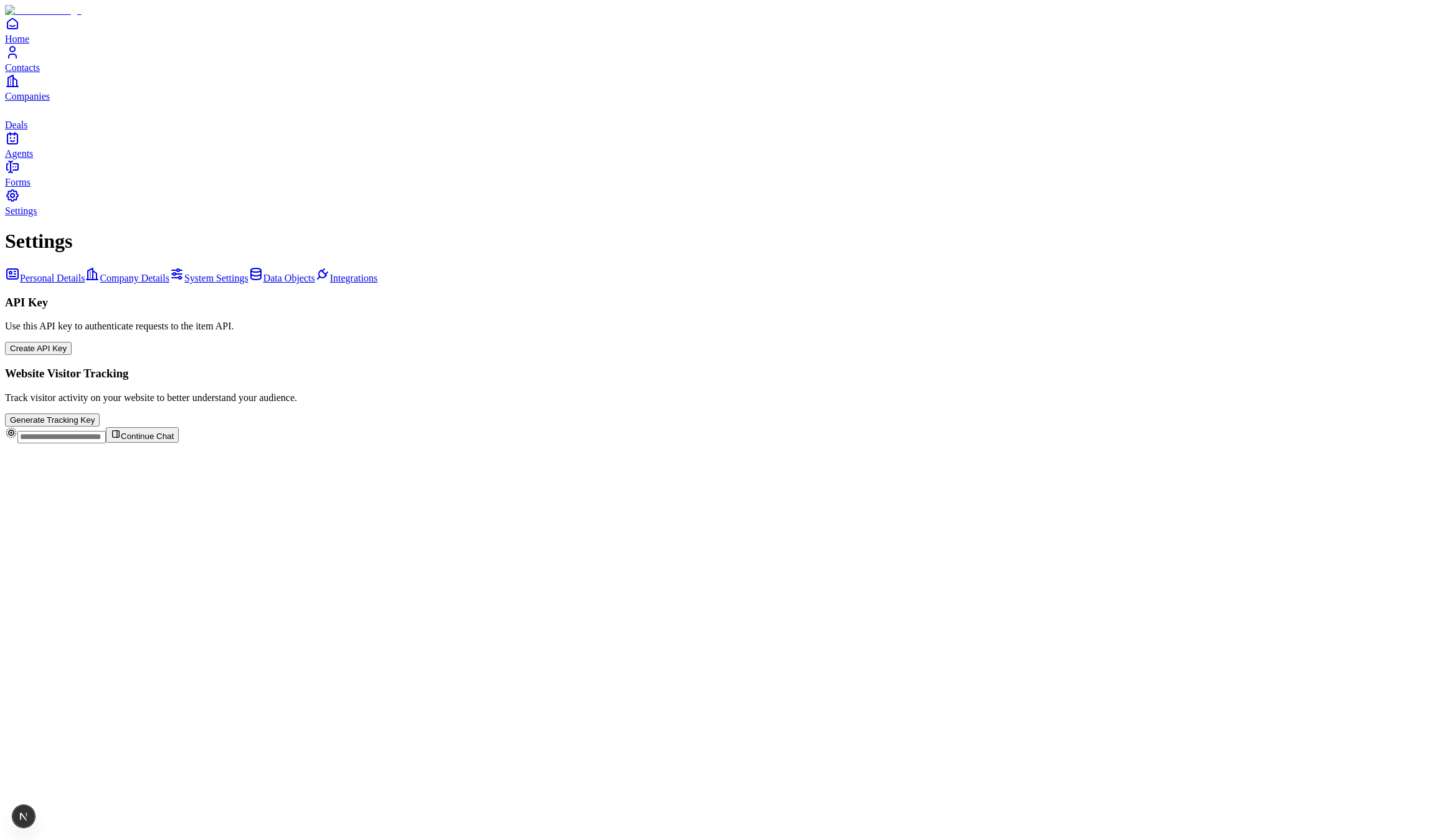
click at [135, 273] on span "Company Details" at bounding box center [135, 278] width 69 height 11
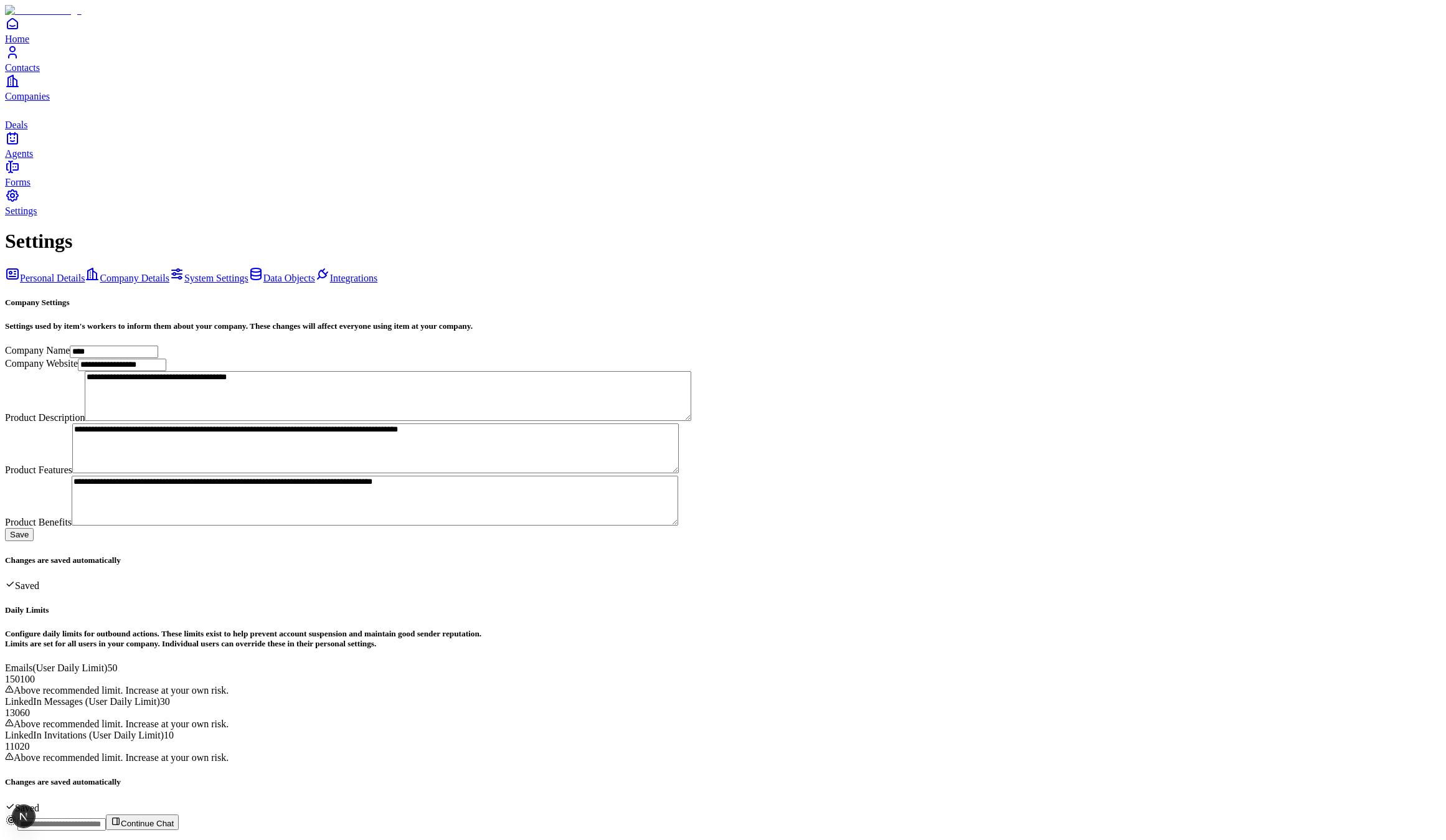
click at [264, 273] on span "Data Objects" at bounding box center [289, 278] width 52 height 11
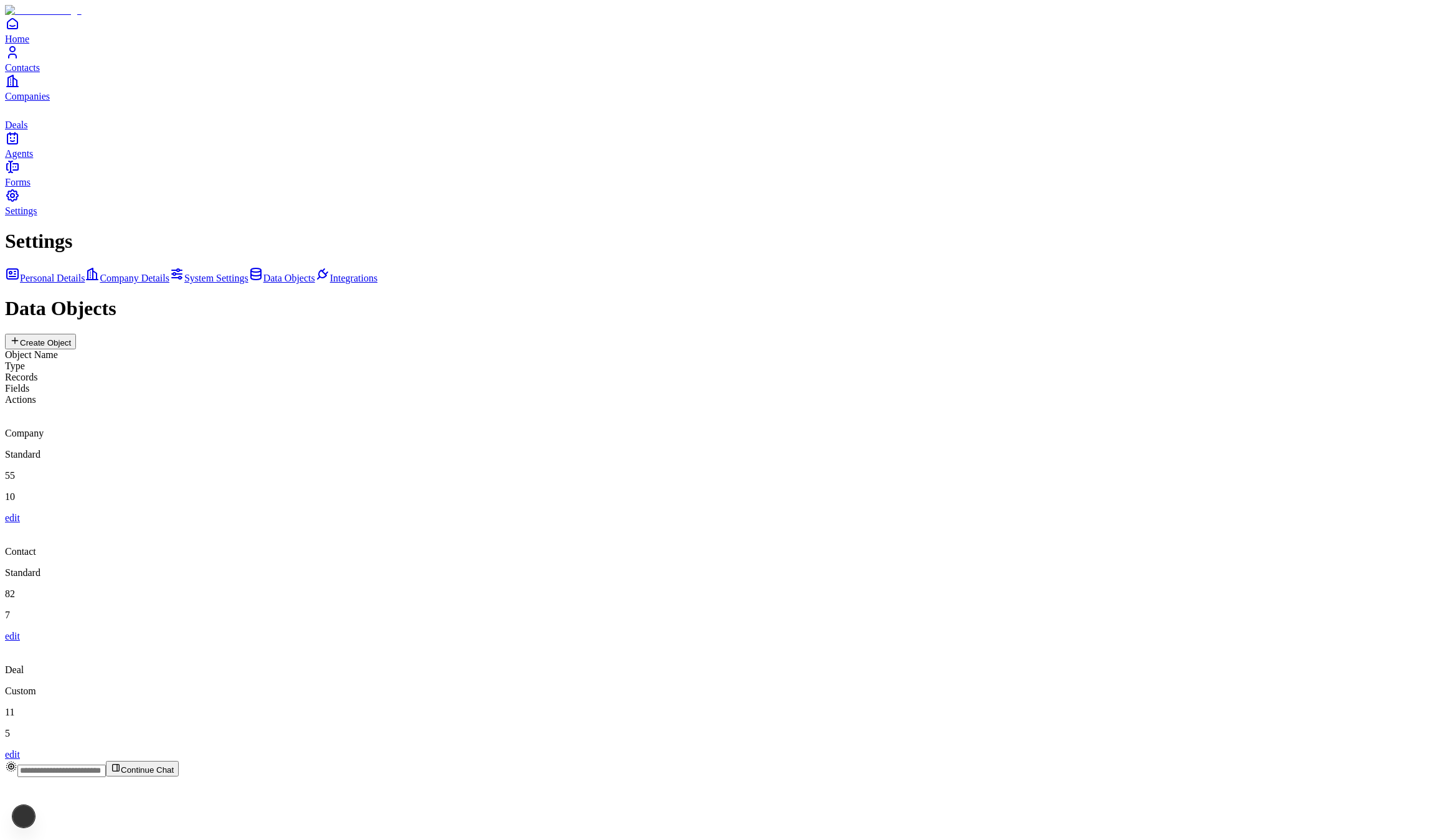
click at [135, 230] on div "Settings Personal Details Company Details System Settings Data Objects Integrat…" at bounding box center [723, 495] width 1436 height 530
click at [330, 273] on span "Integrations" at bounding box center [354, 278] width 47 height 11
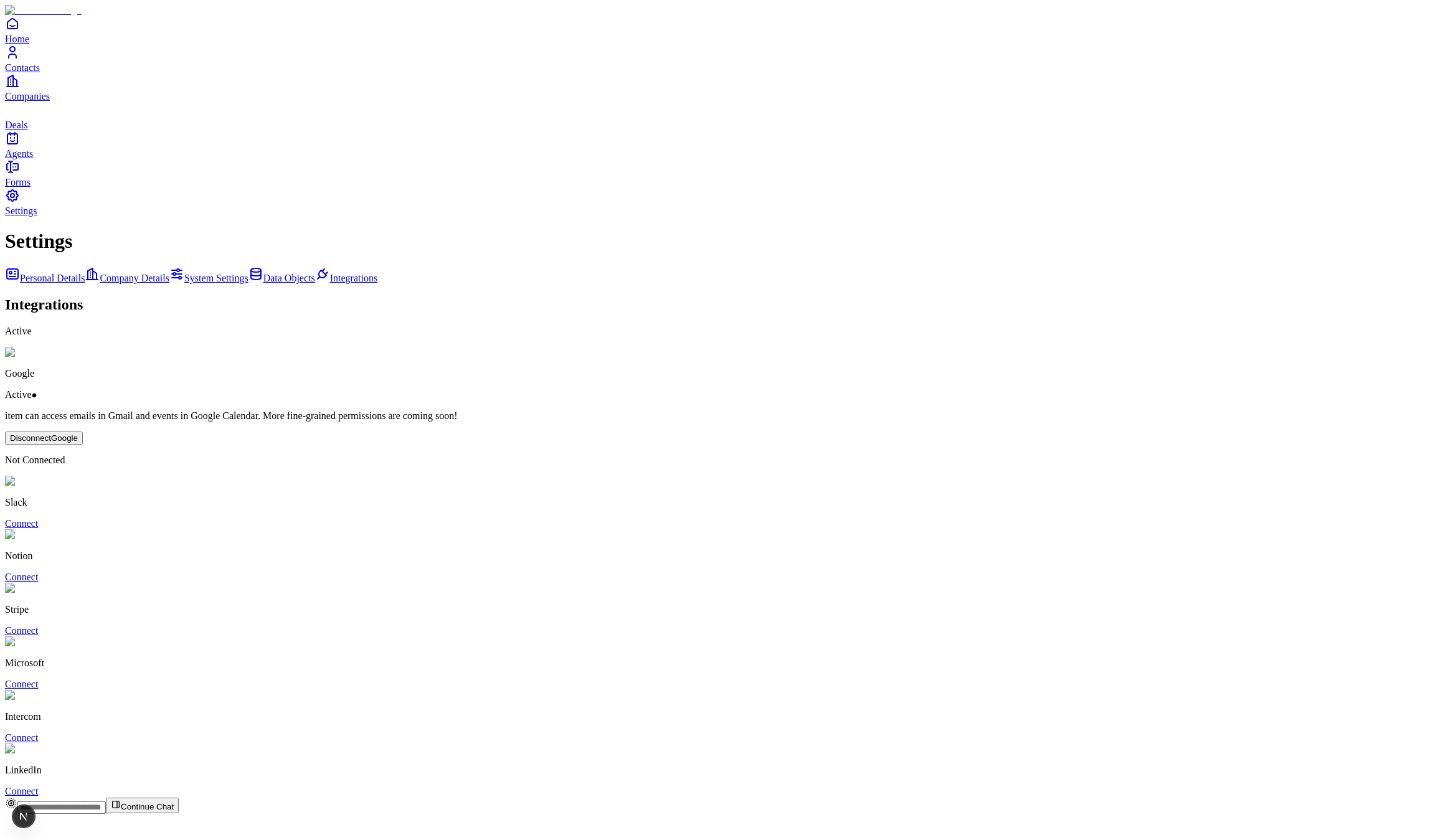
click at [110, 267] on div "Personal Details Company Details System Settings Data Objects Integrations" at bounding box center [723, 275] width 1436 height 18
click at [169, 273] on link "System Settings" at bounding box center [209, 278] width 79 height 11
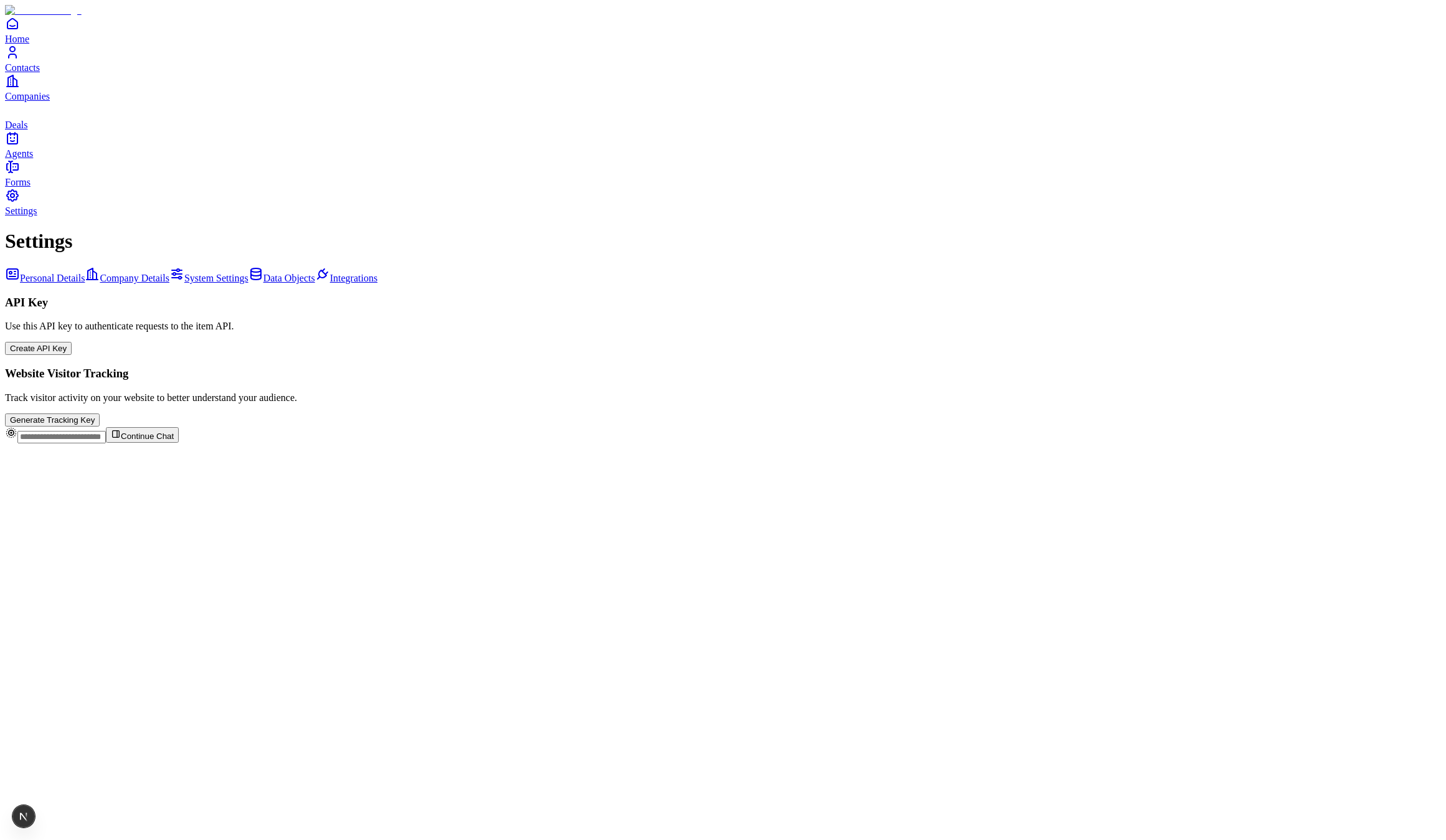
click at [84, 273] on link "Personal Details" at bounding box center [45, 278] width 79 height 11
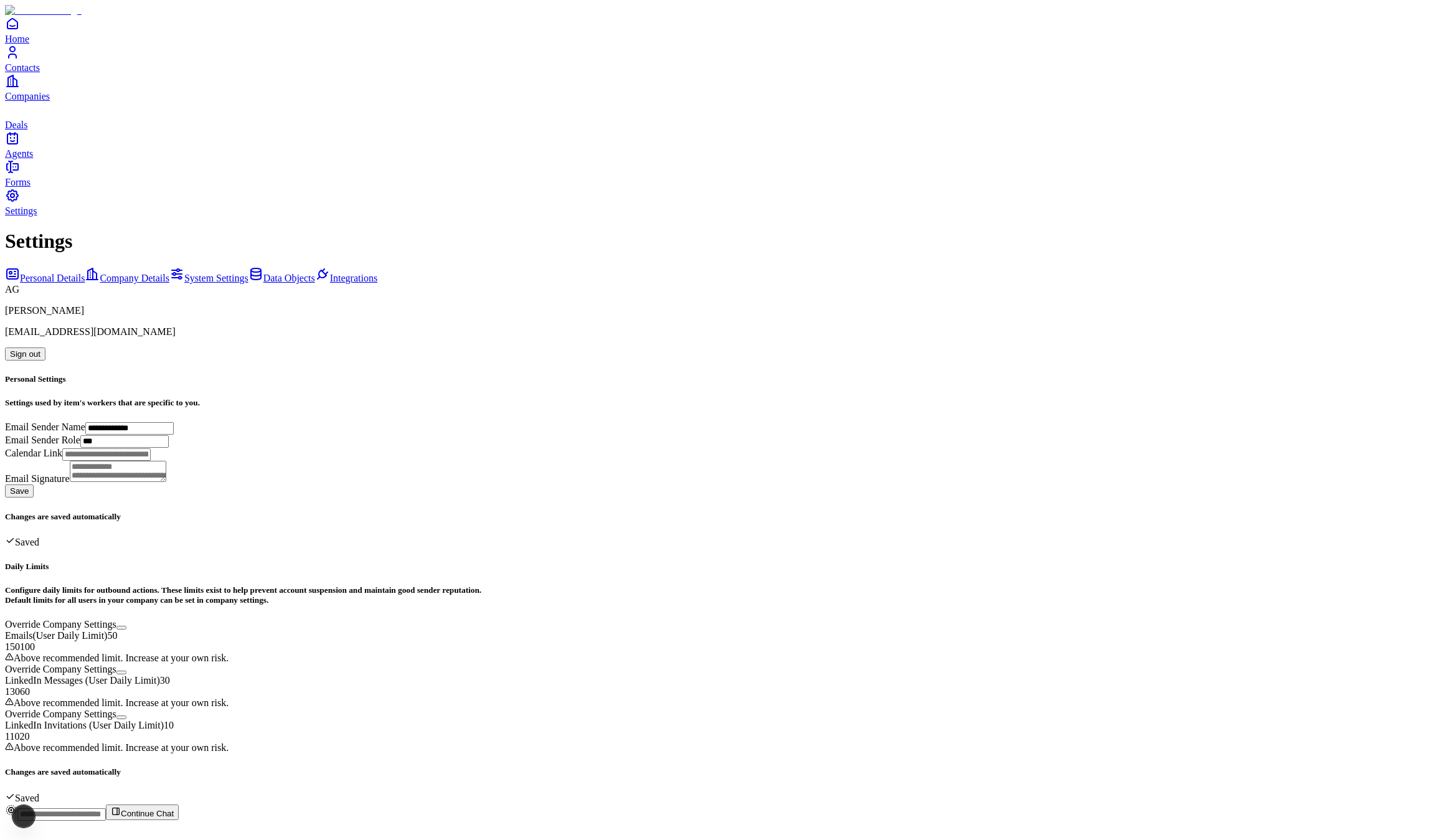
click at [141, 273] on span "Company Details" at bounding box center [135, 278] width 69 height 11
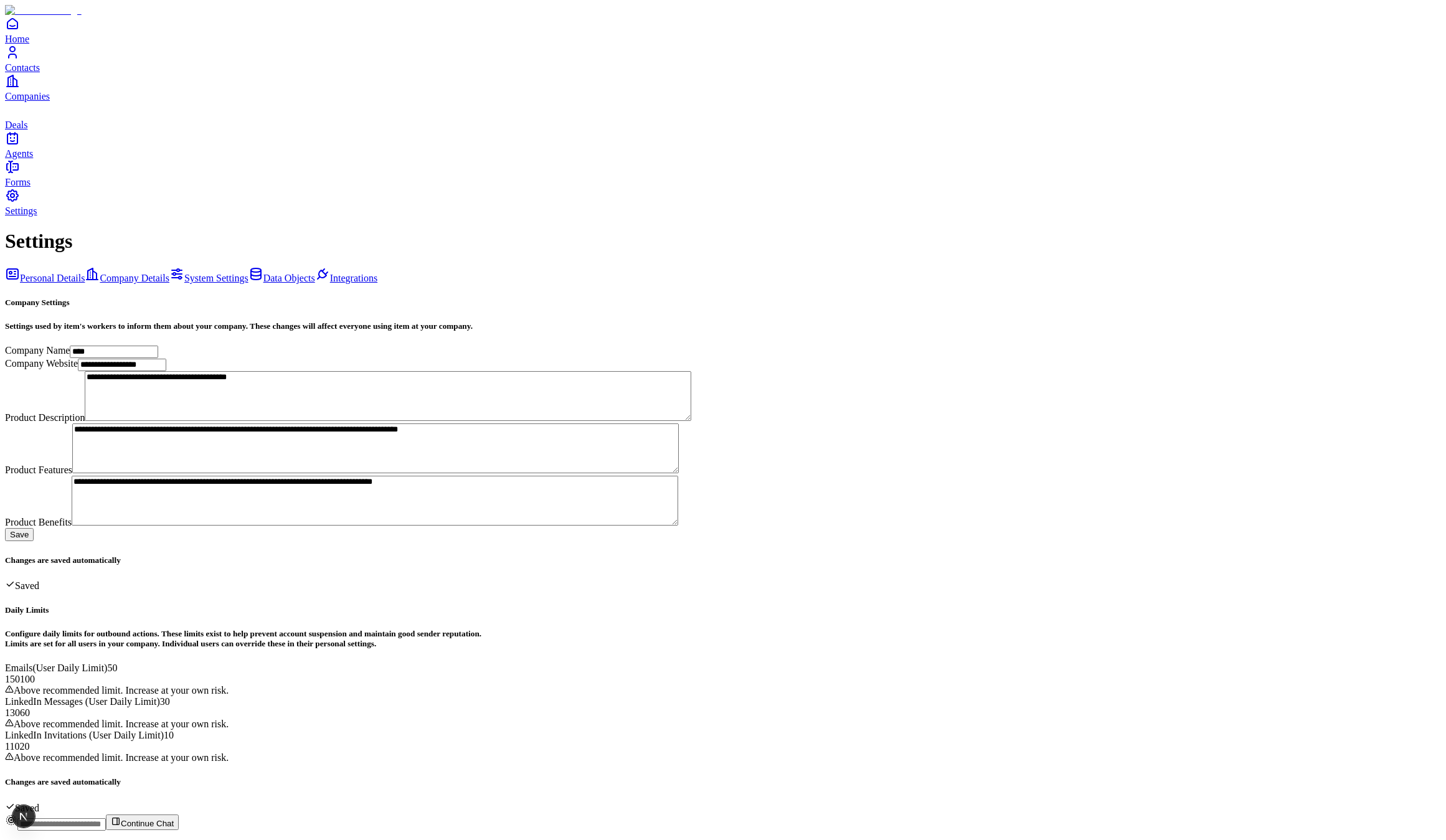
click at [264, 273] on span "Data Objects" at bounding box center [289, 278] width 52 height 11
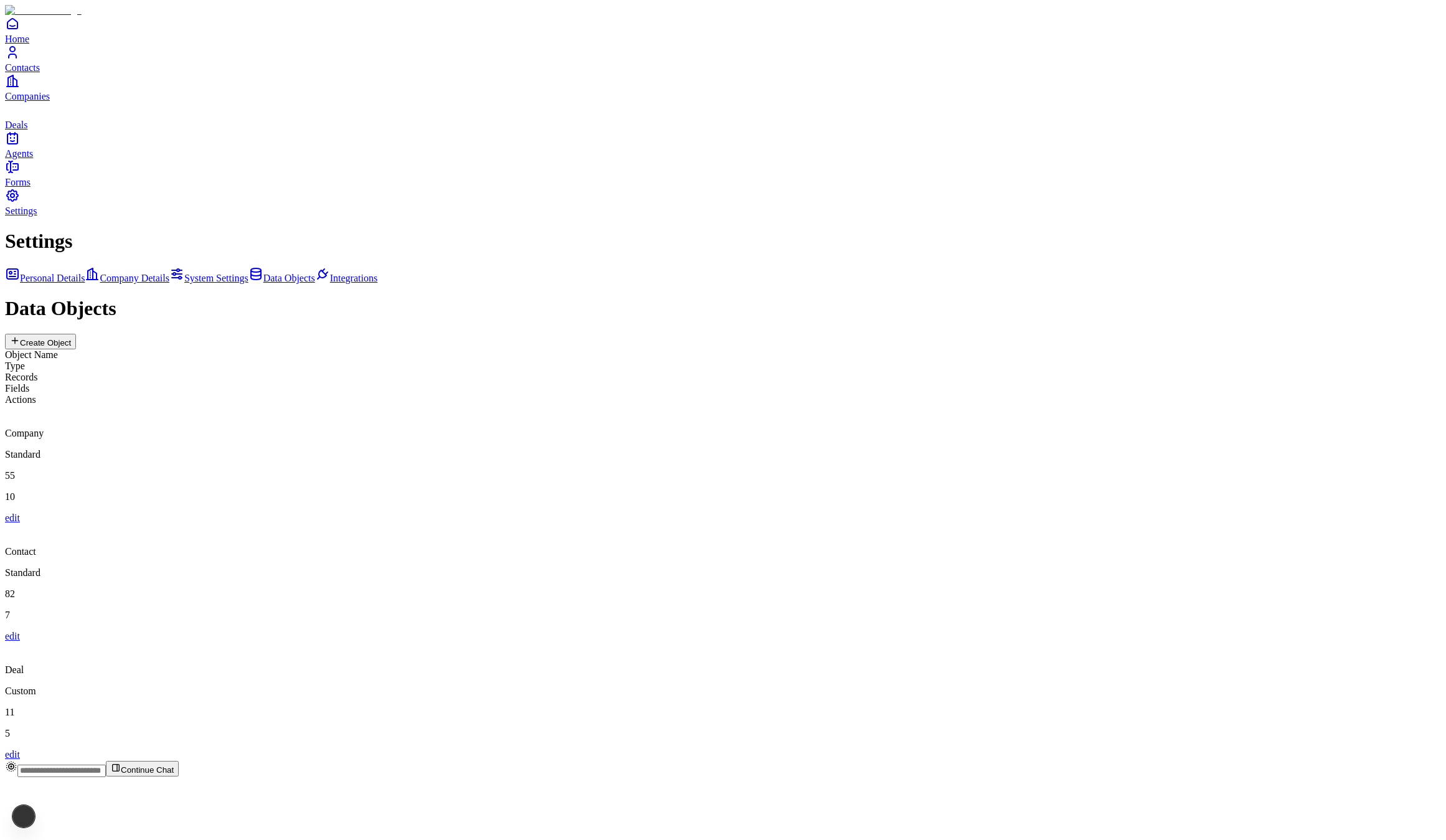
click at [184, 273] on span "System Settings" at bounding box center [216, 278] width 64 height 11
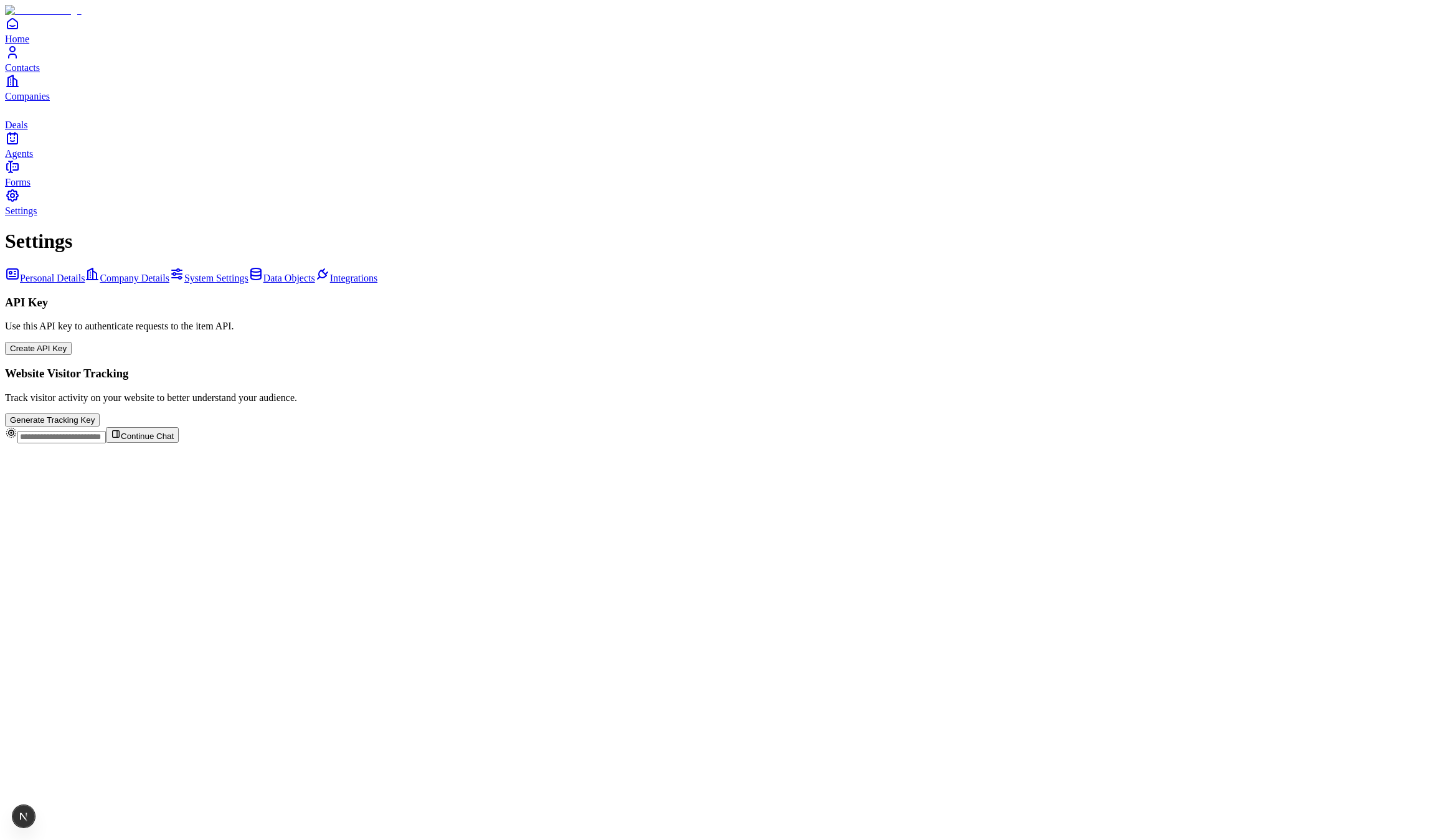
click at [152, 267] on div "Personal Details Company Details System Settings Data Objects Integrations" at bounding box center [723, 275] width 1436 height 18
click at [84, 273] on span "Personal Details" at bounding box center [52, 278] width 65 height 11
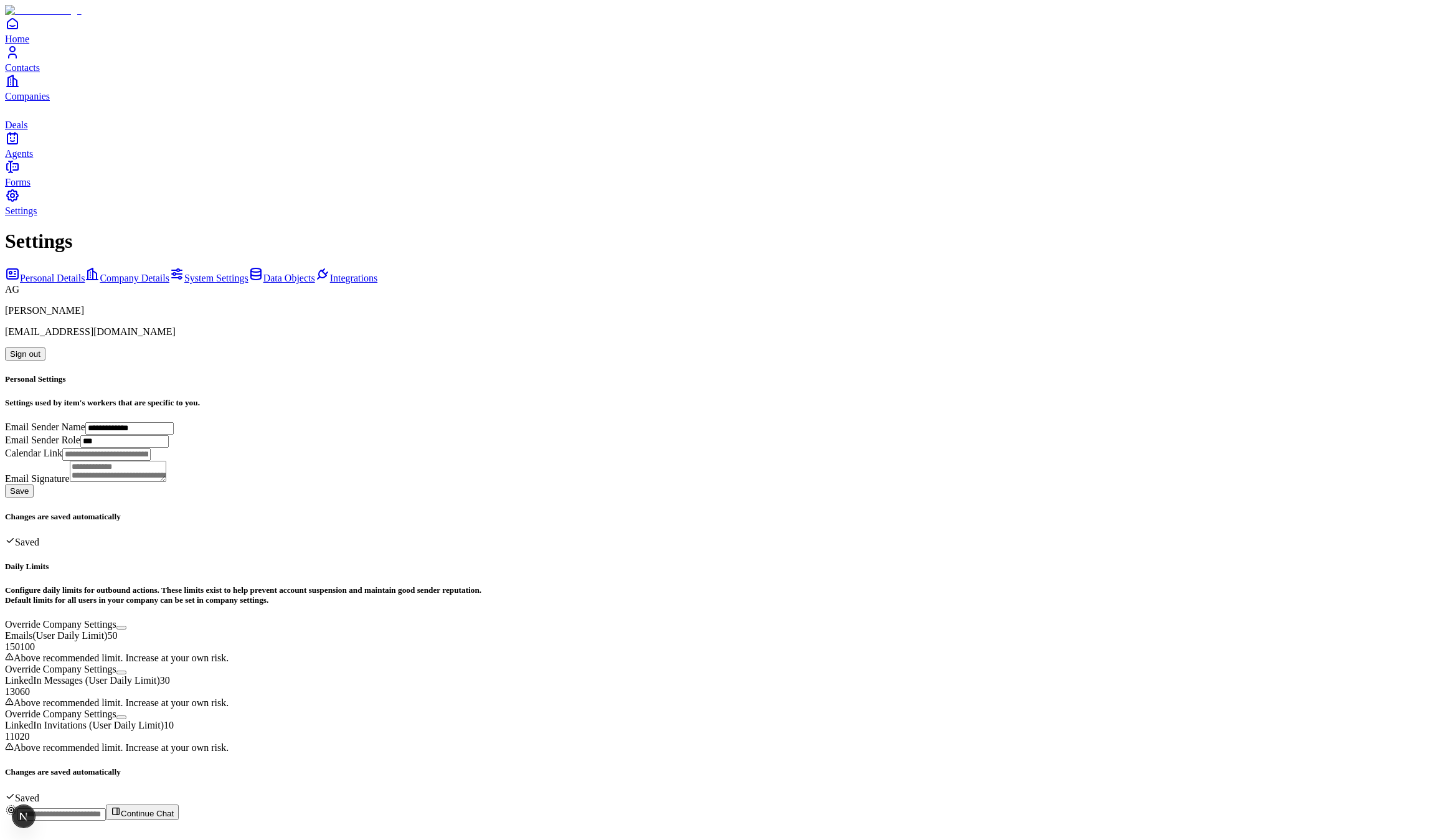
click at [146, 267] on div "Personal Details Company Details System Settings Data Objects Integrations" at bounding box center [723, 275] width 1436 height 18
click at [146, 273] on span "Company Details" at bounding box center [135, 278] width 69 height 11
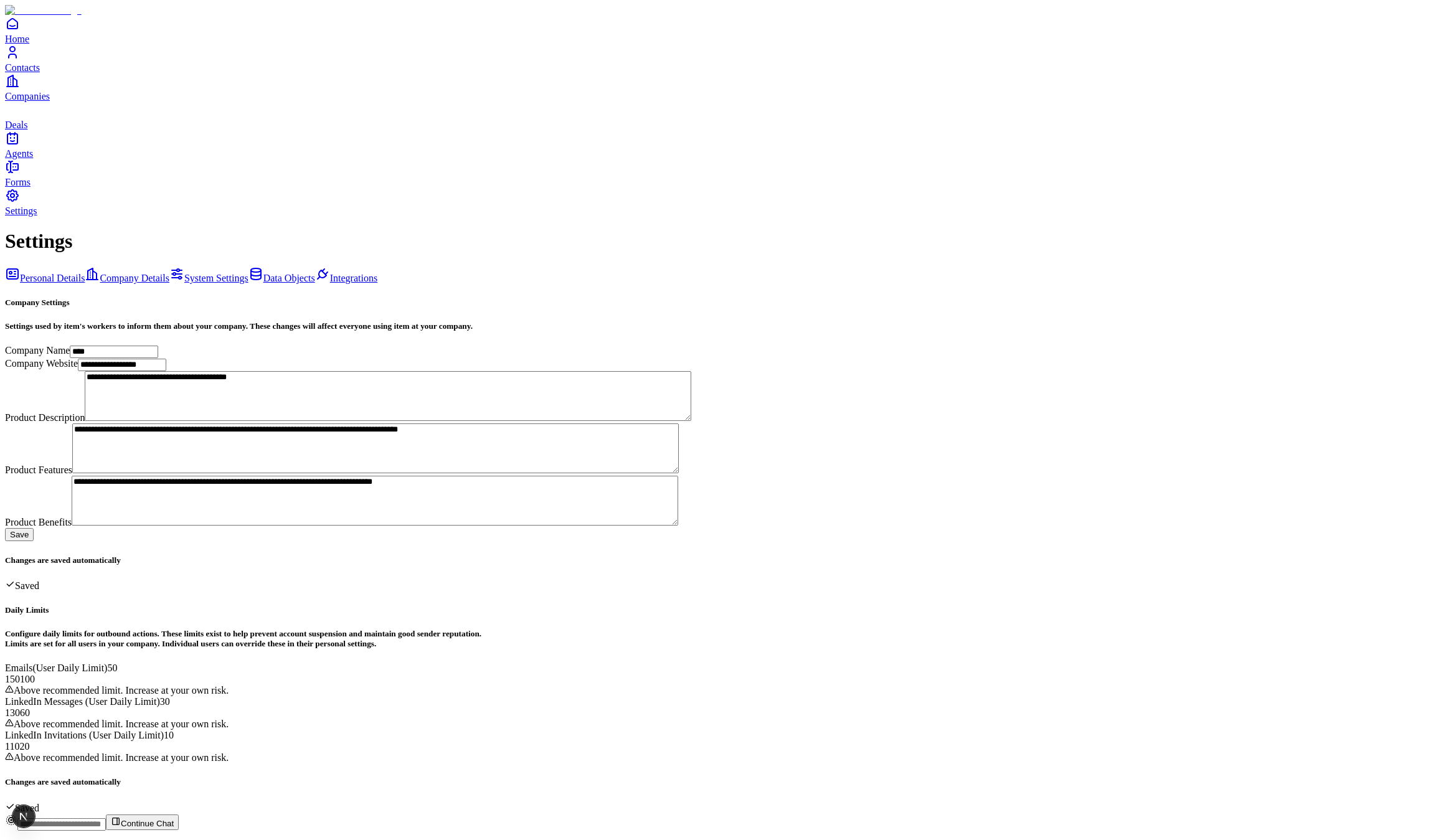
click at [35, 44] on link "Home" at bounding box center [723, 30] width 1436 height 28
